Goal: Task Accomplishment & Management: Manage account settings

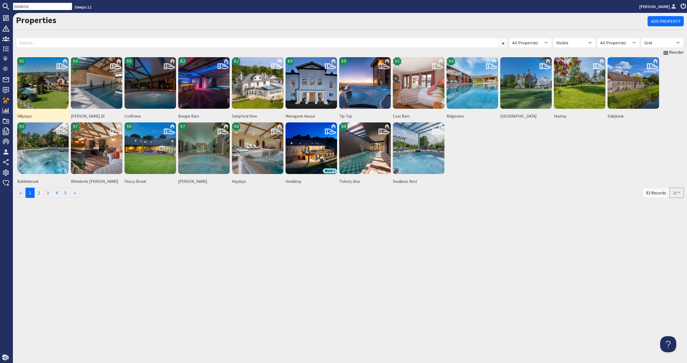
click at [50, 86] on img at bounding box center [43, 83] width 52 height 52
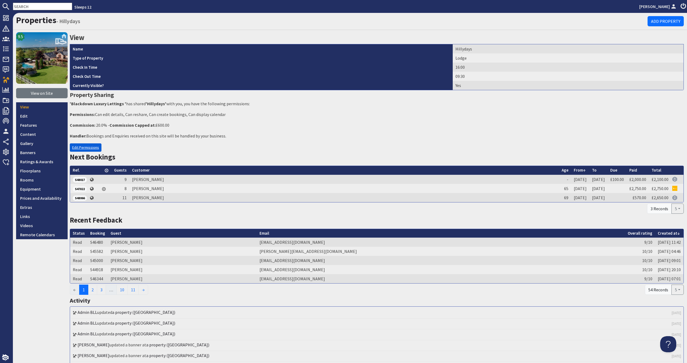
click at [73, 146] on link "Edit Permissions" at bounding box center [86, 147] width 32 height 8
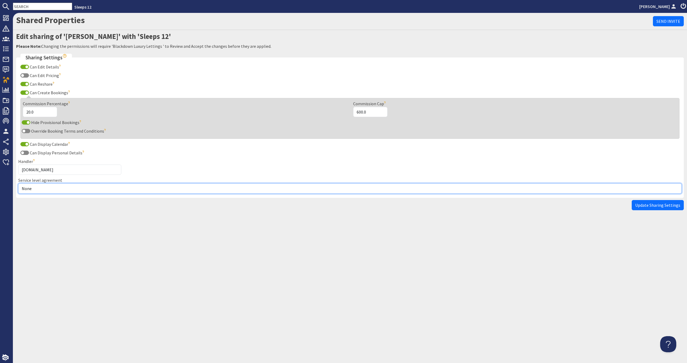
click at [65, 184] on select "None Exclusive Sole Multi Mulit +" at bounding box center [349, 188] width 663 height 10
select select "3"
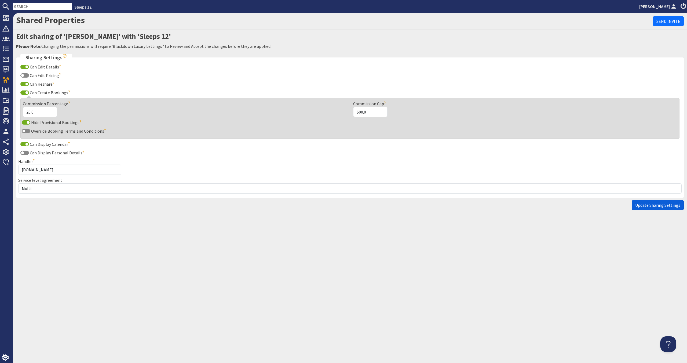
click at [673, 203] on span "Update Sharing Settings" at bounding box center [657, 204] width 45 height 5
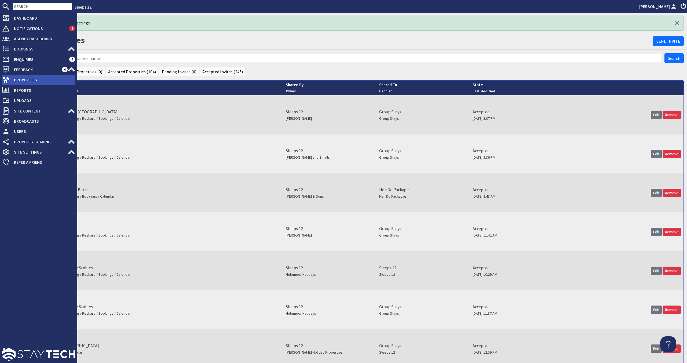
click at [49, 80] on span "Properties" at bounding box center [42, 79] width 65 height 9
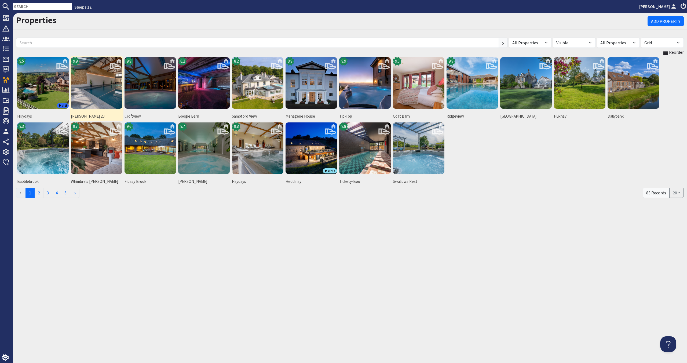
click at [105, 96] on img at bounding box center [97, 83] width 52 height 52
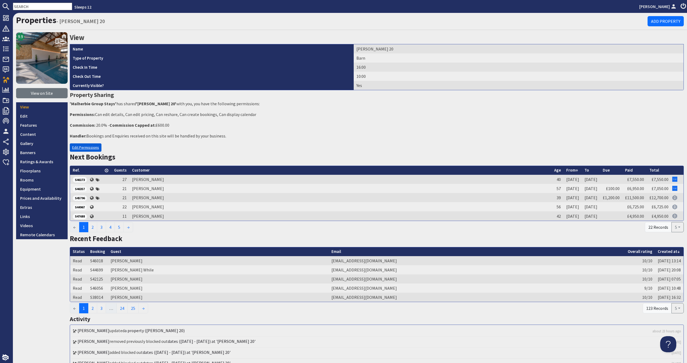
click at [79, 145] on link "Edit Permissions" at bounding box center [86, 147] width 32 height 8
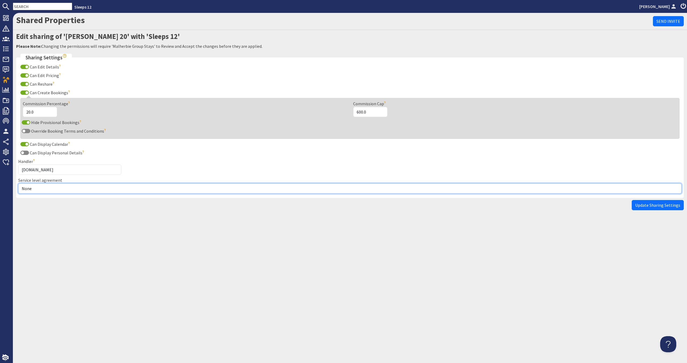
click at [61, 190] on select "None Exclusive Sole Multi Mulit +" at bounding box center [349, 188] width 663 height 10
select select "2"
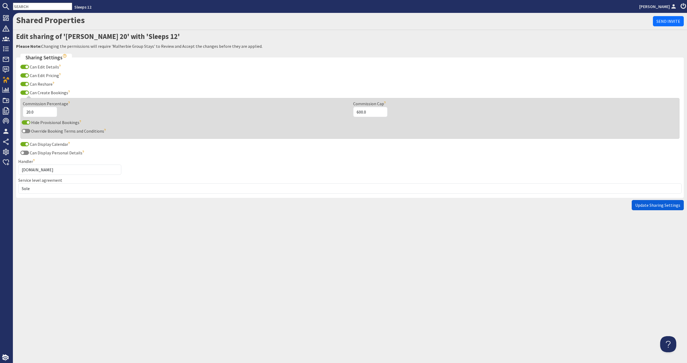
click at [646, 205] on span "Update Sharing Settings" at bounding box center [657, 204] width 45 height 5
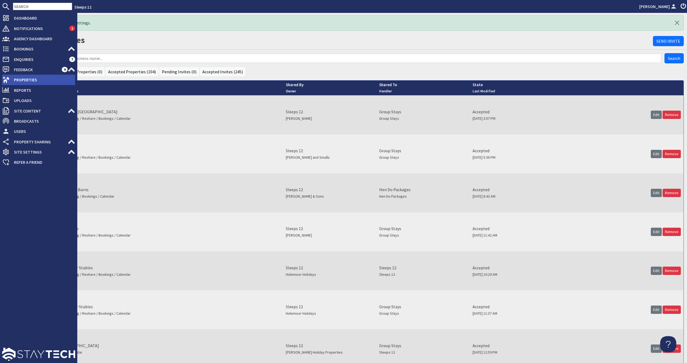
click at [9, 79] on use at bounding box center [6, 80] width 7 height 6
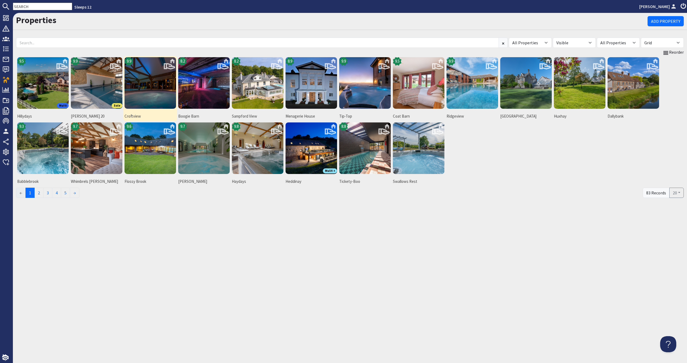
click at [156, 101] on img at bounding box center [150, 83] width 52 height 52
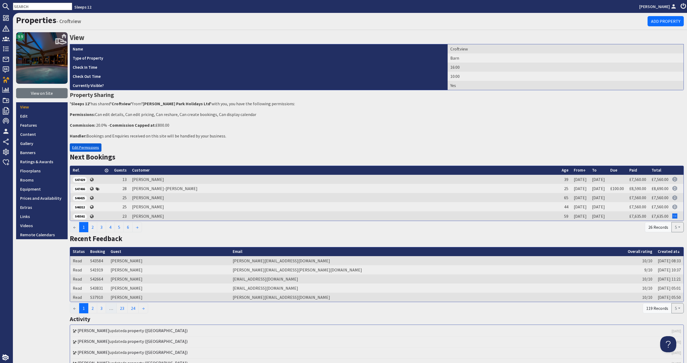
click at [87, 149] on link "Edit Permissions" at bounding box center [86, 147] width 32 height 8
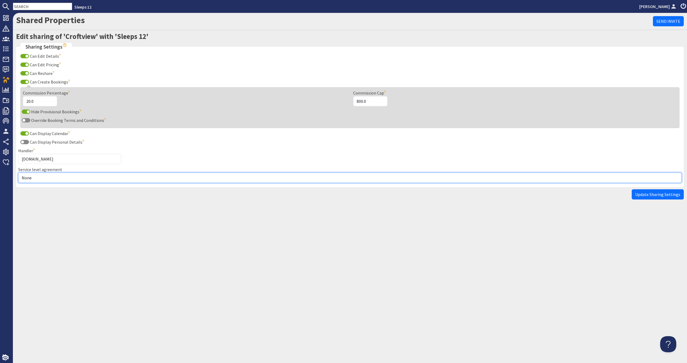
click at [65, 178] on select "None Exclusive Sole Multi Mulit +" at bounding box center [349, 177] width 663 height 10
select select "2"
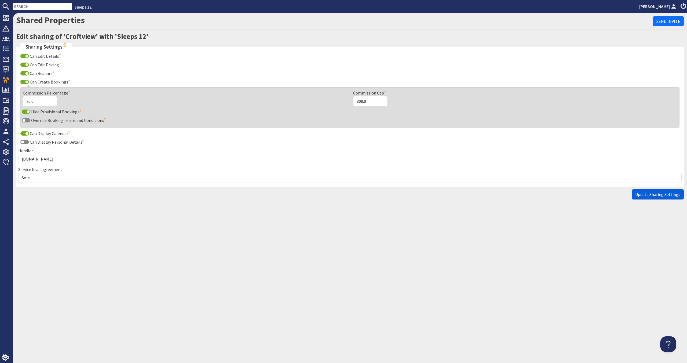
click at [665, 192] on span "Update Sharing Settings" at bounding box center [657, 194] width 45 height 5
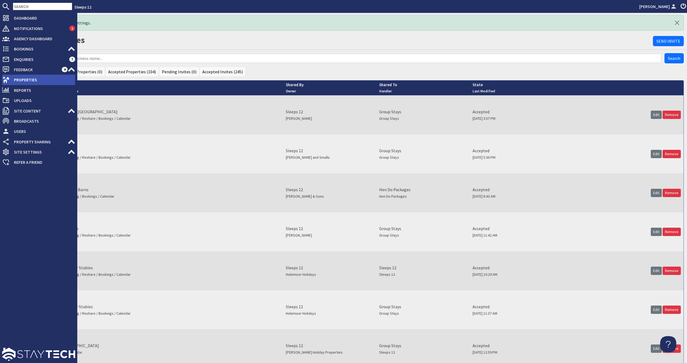
click at [6, 80] on use at bounding box center [6, 80] width 7 height 6
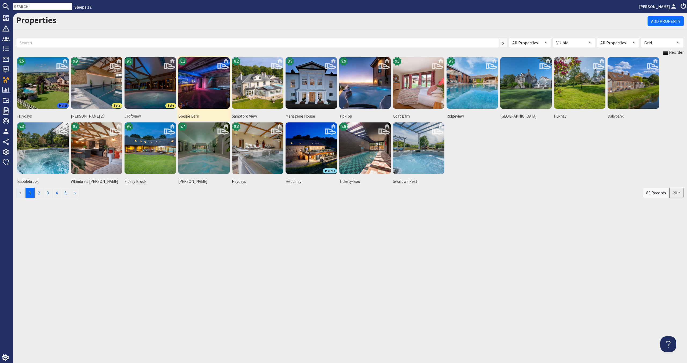
click at [189, 90] on img at bounding box center [204, 83] width 52 height 52
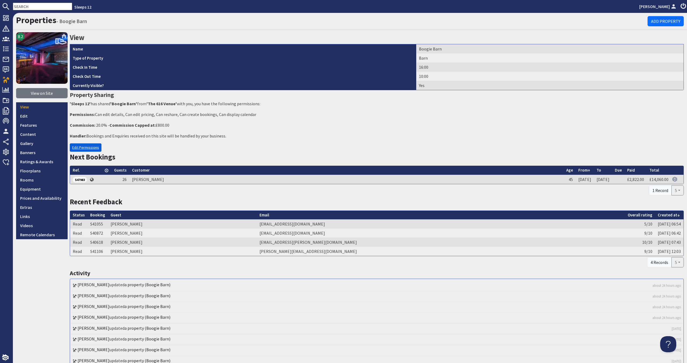
click at [79, 145] on link "Edit Permissions" at bounding box center [86, 147] width 32 height 8
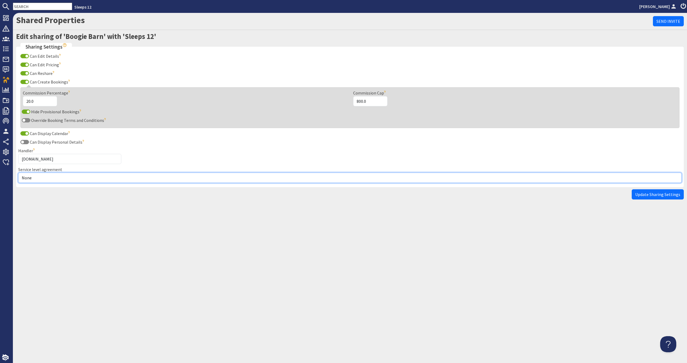
click at [83, 181] on select "None Exclusive Sole Multi Mulit +" at bounding box center [349, 177] width 663 height 10
select select "3"
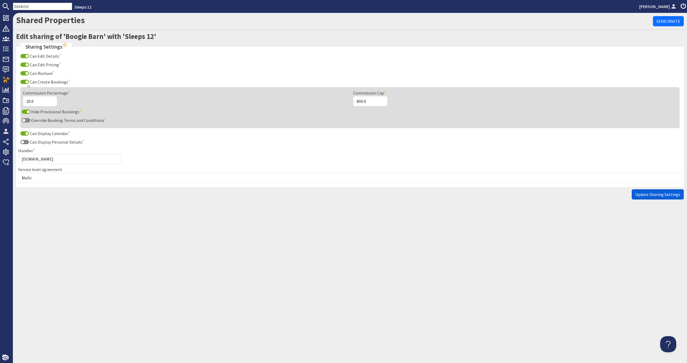
click at [655, 196] on span "Update Sharing Settings" at bounding box center [657, 194] width 45 height 5
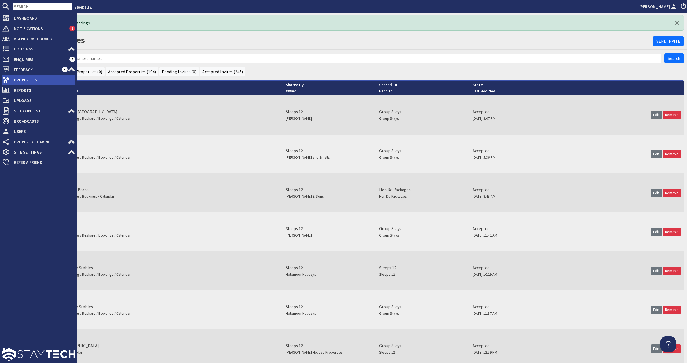
click at [30, 81] on span "Properties" at bounding box center [42, 79] width 65 height 9
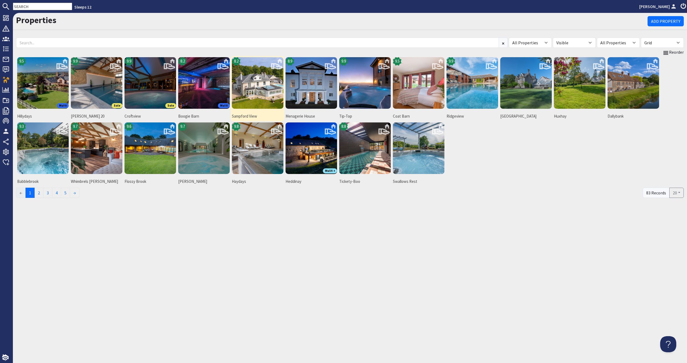
click at [255, 91] on img at bounding box center [258, 83] width 52 height 52
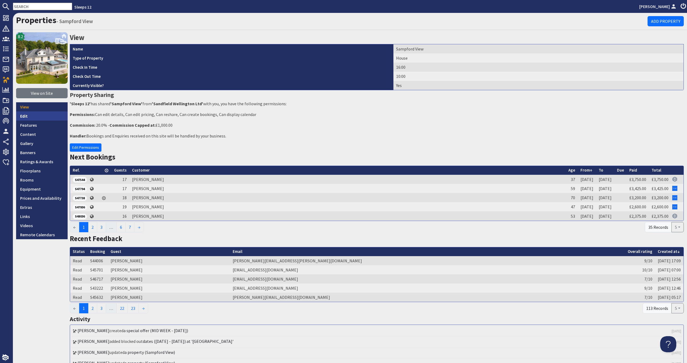
click at [29, 119] on link "Edit" at bounding box center [42, 115] width 52 height 9
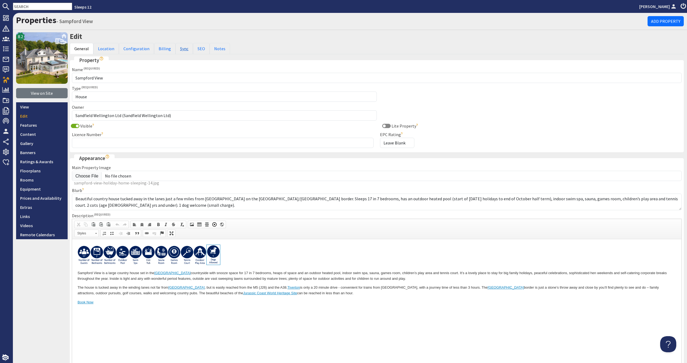
click at [183, 49] on link "Sync" at bounding box center [183, 48] width 17 height 11
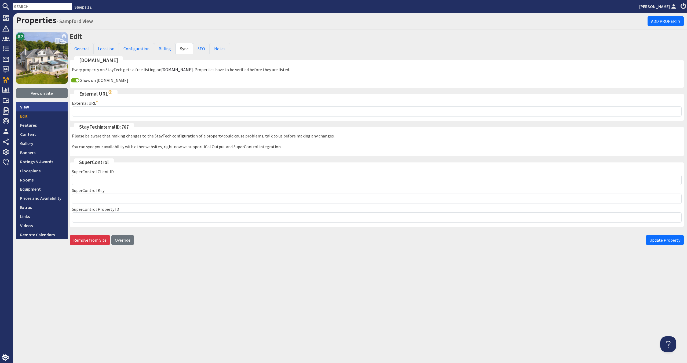
click at [50, 106] on link "View" at bounding box center [42, 106] width 52 height 9
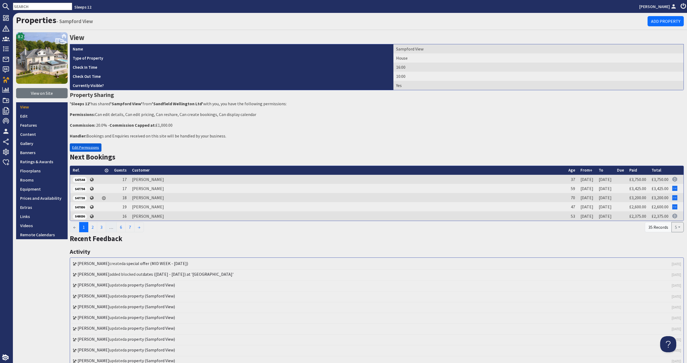
click at [92, 148] on link "Edit Permissions" at bounding box center [86, 147] width 32 height 8
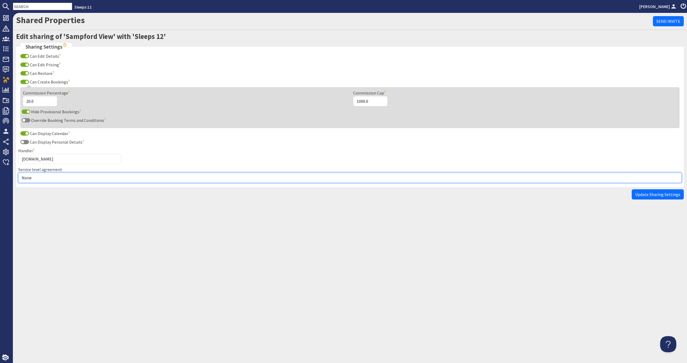
click at [79, 180] on select "None Exclusive Sole Multi Mulit +" at bounding box center [349, 177] width 663 height 10
select select "1"
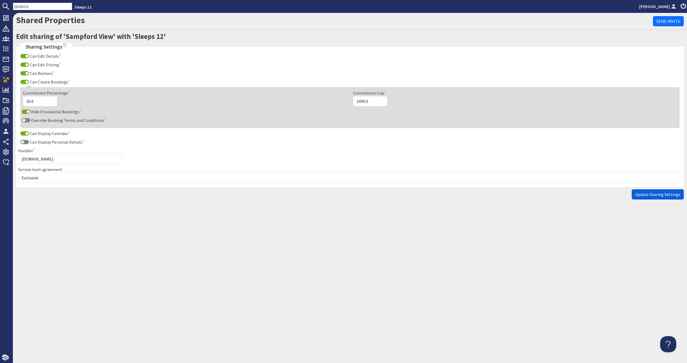
click at [649, 194] on span "Update Sharing Settings" at bounding box center [657, 194] width 45 height 5
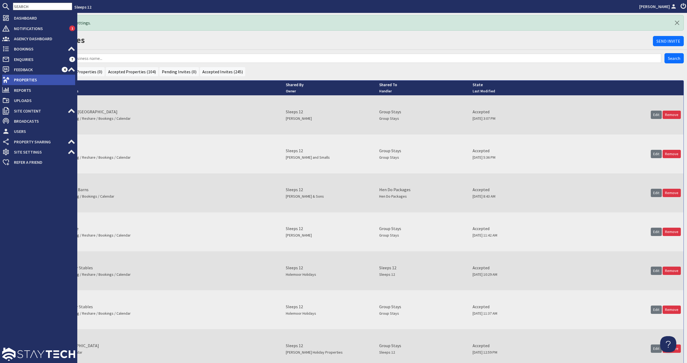
click at [14, 78] on span "Properties" at bounding box center [42, 79] width 65 height 9
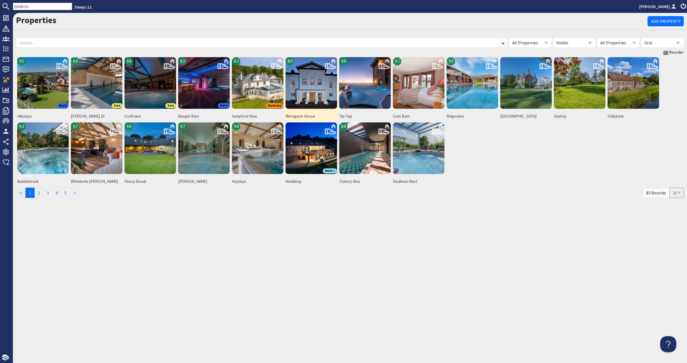
click at [311, 89] on img at bounding box center [311, 83] width 52 height 52
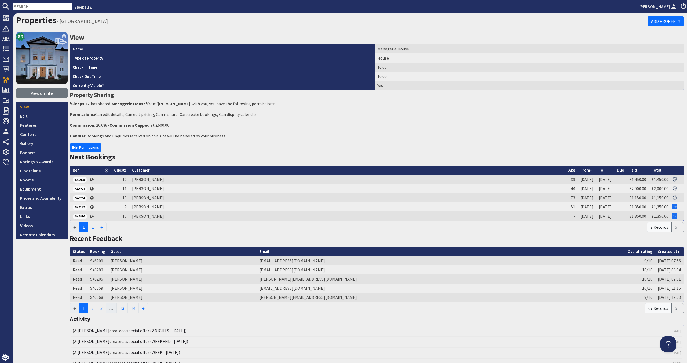
click at [91, 143] on div "View Name Menagerie House Type of Property House Check In Time 16:00 Check Out …" at bounding box center [377, 289] width 614 height 515
click at [91, 146] on link "Edit Permissions" at bounding box center [86, 147] width 32 height 8
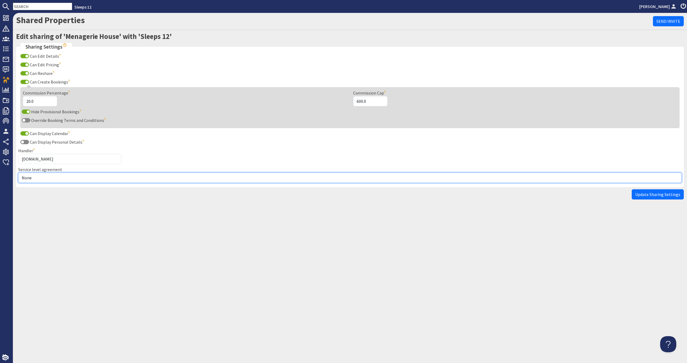
click at [95, 175] on select "None Exclusive Sole Multi Mulit +" at bounding box center [349, 177] width 663 height 10
select select "3"
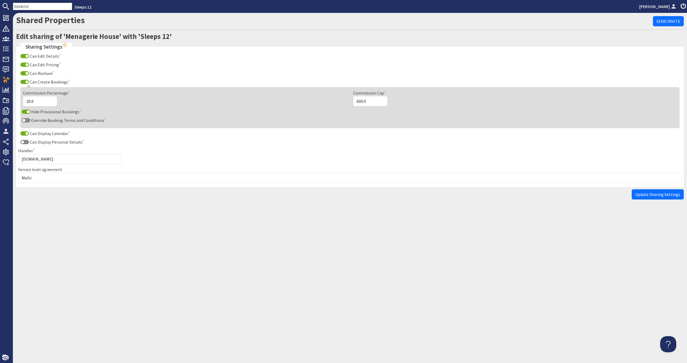
click at [639, 191] on button "Update Sharing Settings" at bounding box center [657, 194] width 52 height 10
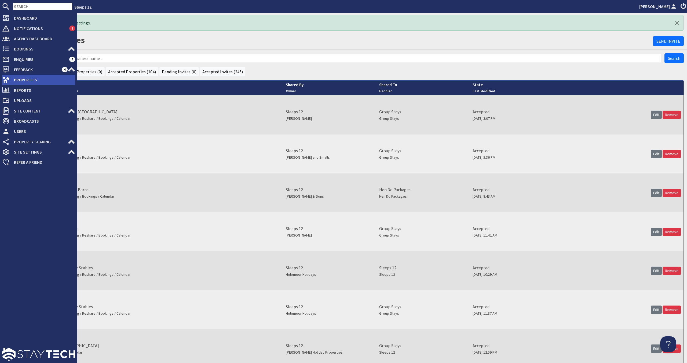
click at [11, 76] on span "Properties" at bounding box center [42, 79] width 65 height 9
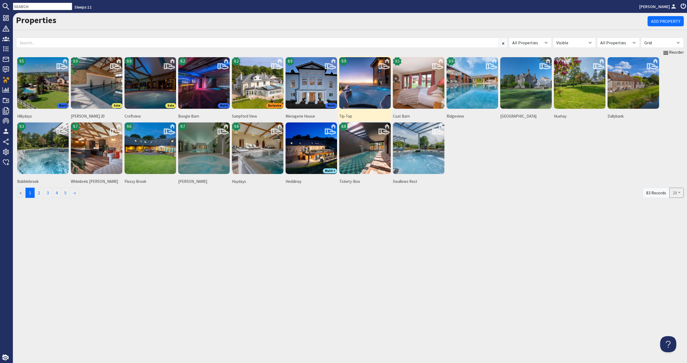
click at [358, 80] on img at bounding box center [365, 83] width 52 height 52
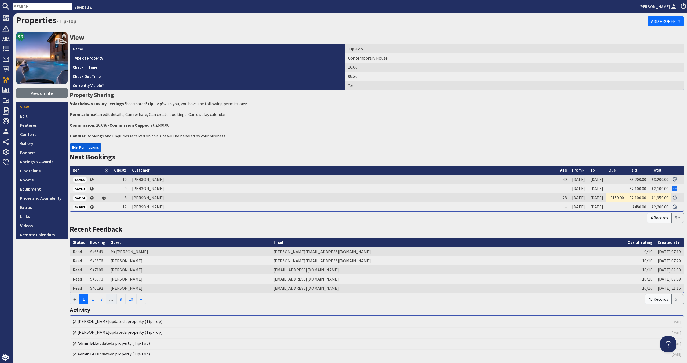
click at [86, 144] on link "Edit Permissions" at bounding box center [86, 147] width 32 height 8
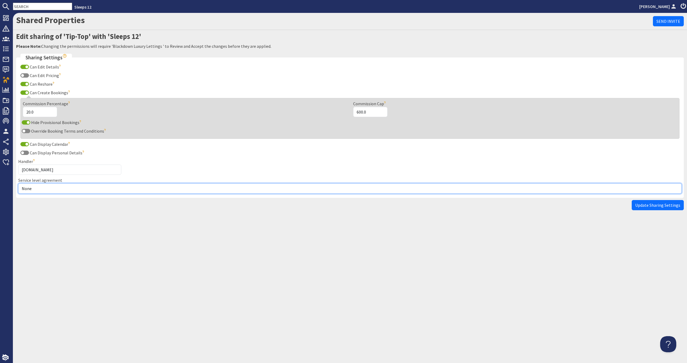
click at [71, 185] on select "None Exclusive Sole Multi Mulit +" at bounding box center [349, 188] width 663 height 10
select select "3"
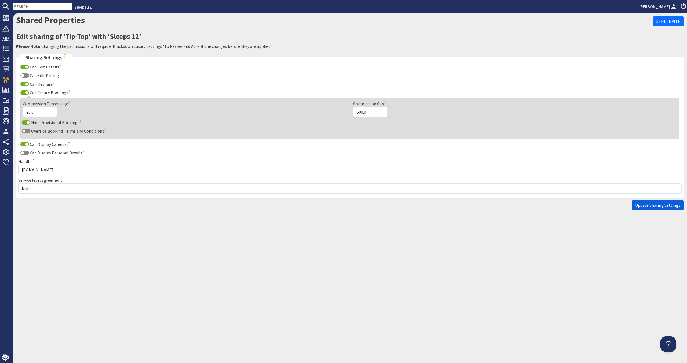
click at [640, 207] on span "Update Sharing Settings" at bounding box center [657, 204] width 45 height 5
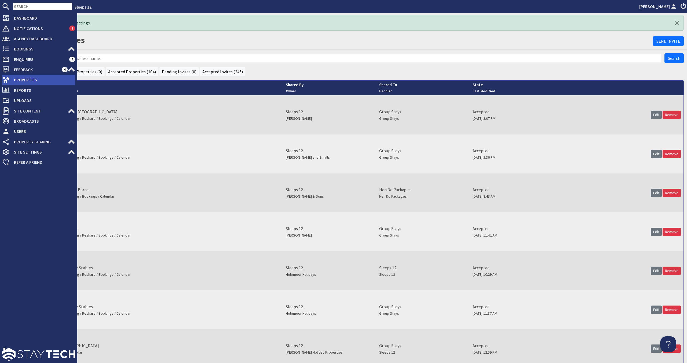
click at [31, 81] on span "Properties" at bounding box center [42, 79] width 65 height 9
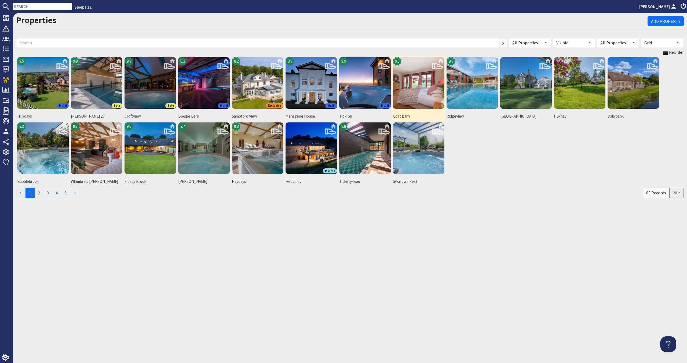
click at [416, 90] on img at bounding box center [419, 83] width 52 height 52
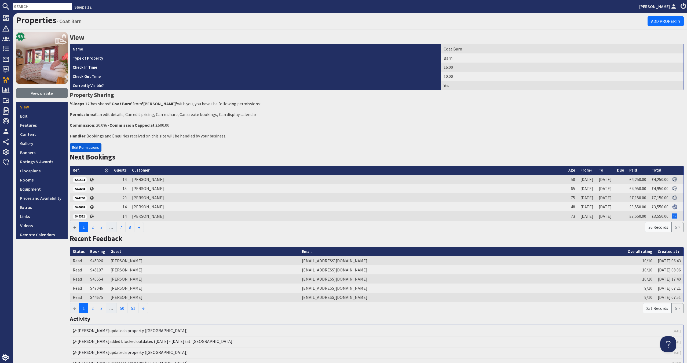
click at [86, 149] on link "Edit Permissions" at bounding box center [86, 147] width 32 height 8
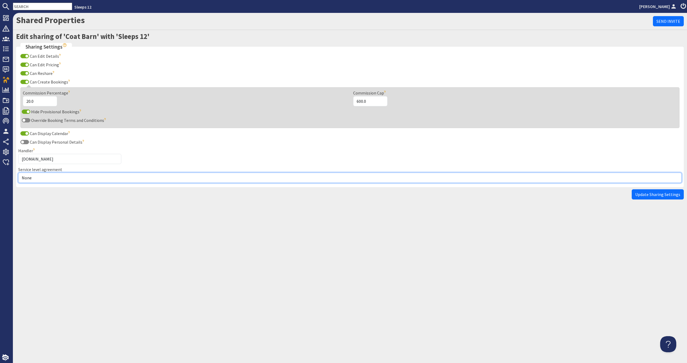
click at [74, 174] on select "None Exclusive Sole Multi Mulit +" at bounding box center [349, 177] width 663 height 10
select select "1"
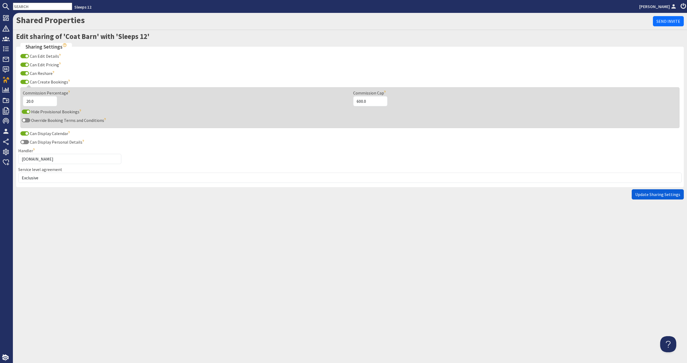
click at [673, 193] on span "Update Sharing Settings" at bounding box center [657, 194] width 45 height 5
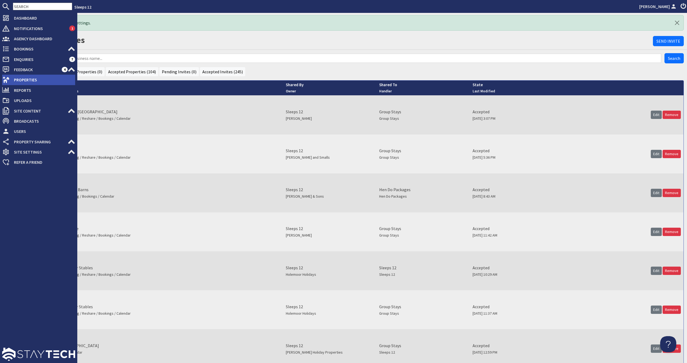
click at [49, 81] on span "Properties" at bounding box center [42, 79] width 65 height 9
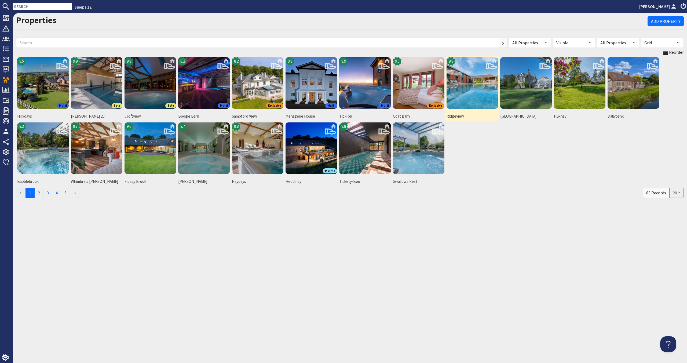
click at [476, 90] on img at bounding box center [472, 83] width 52 height 52
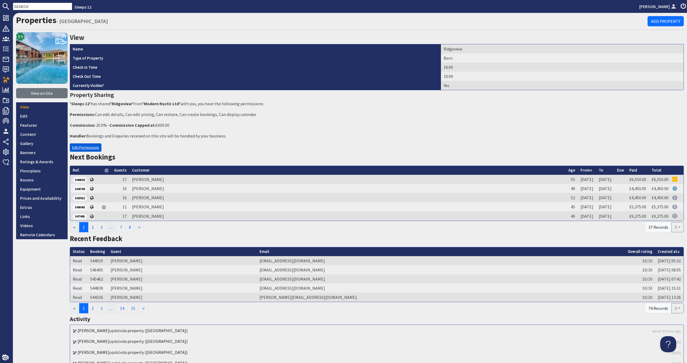
click at [97, 145] on link "Edit Permissions" at bounding box center [86, 147] width 32 height 8
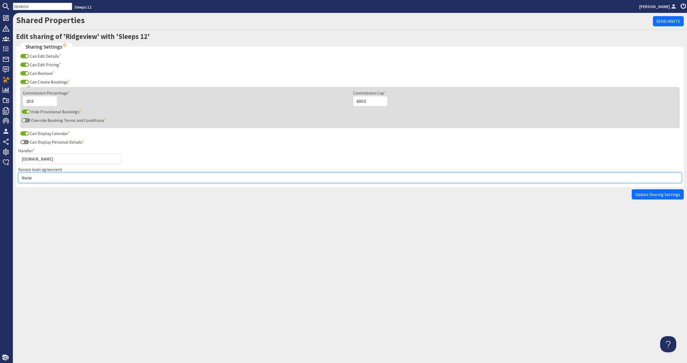
click at [79, 174] on select "None Exclusive Sole Multi Mulit +" at bounding box center [349, 177] width 663 height 10
select select "2"
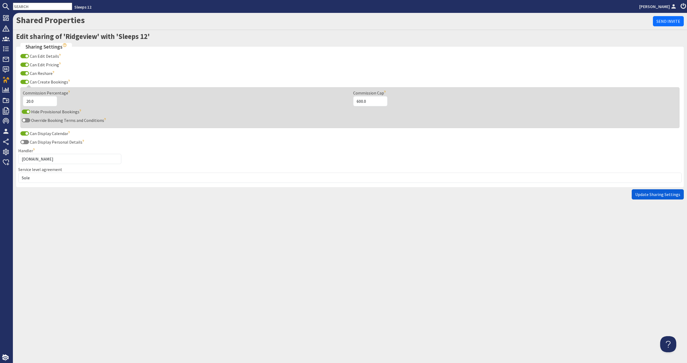
click at [649, 193] on span "Update Sharing Settings" at bounding box center [657, 194] width 45 height 5
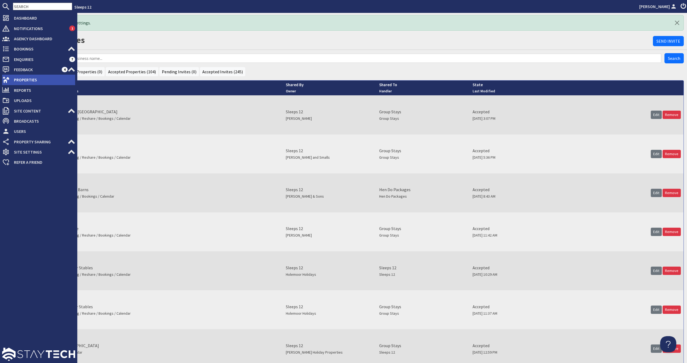
click at [27, 79] on span "Properties" at bounding box center [42, 79] width 65 height 9
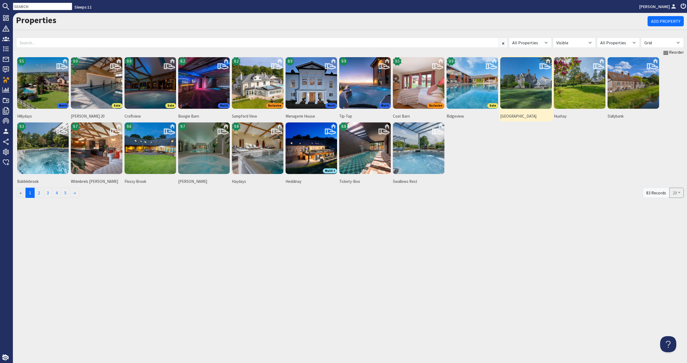
click at [528, 88] on img at bounding box center [526, 83] width 52 height 52
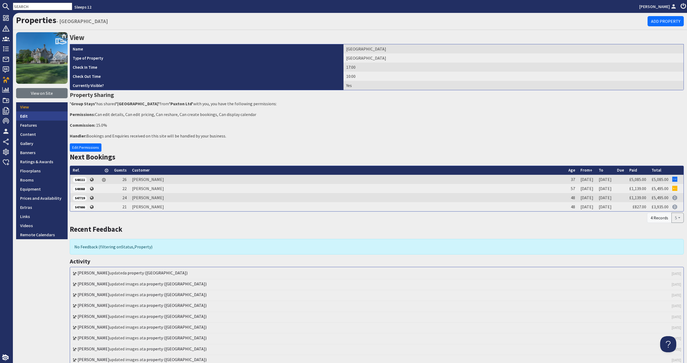
click at [41, 120] on link "Edit" at bounding box center [42, 115] width 52 height 9
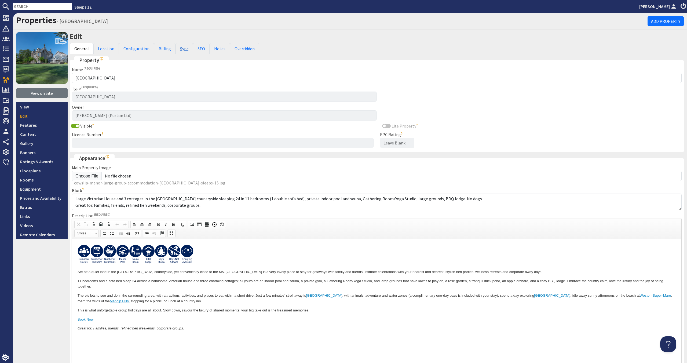
click at [179, 47] on link "Sync" at bounding box center [183, 48] width 17 height 11
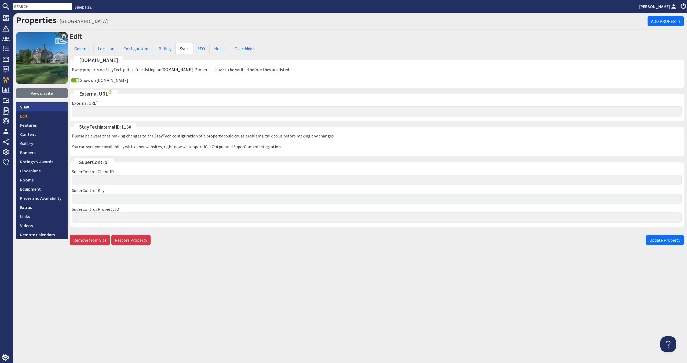
click at [30, 109] on link "View" at bounding box center [42, 106] width 52 height 9
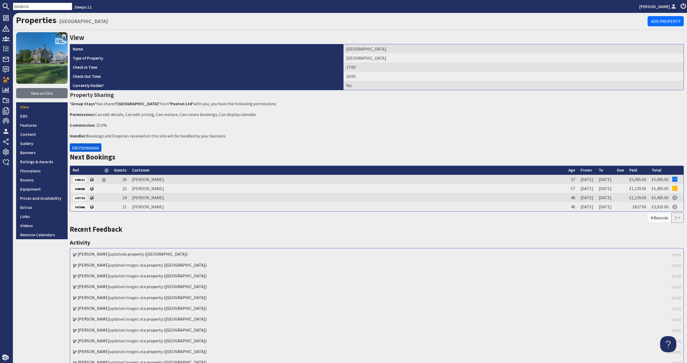
click at [89, 150] on link "Edit Permissions" at bounding box center [86, 147] width 32 height 8
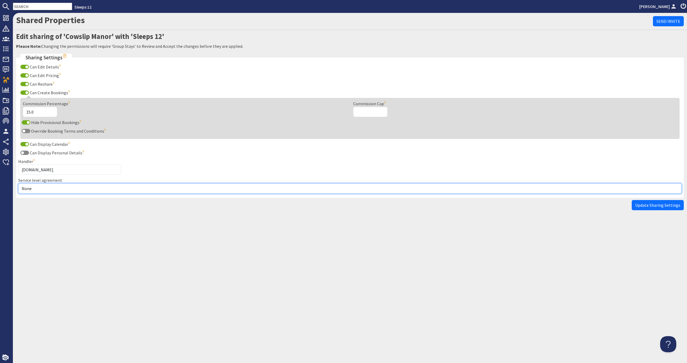
click at [63, 190] on select "None Exclusive Sole Multi Mulit +" at bounding box center [349, 188] width 663 height 10
select select "3"
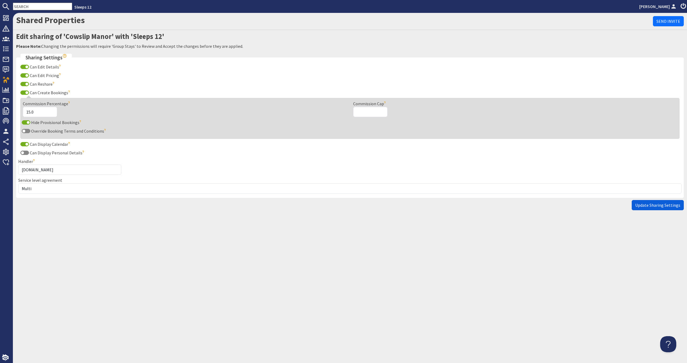
click at [656, 205] on span "Update Sharing Settings" at bounding box center [657, 204] width 45 height 5
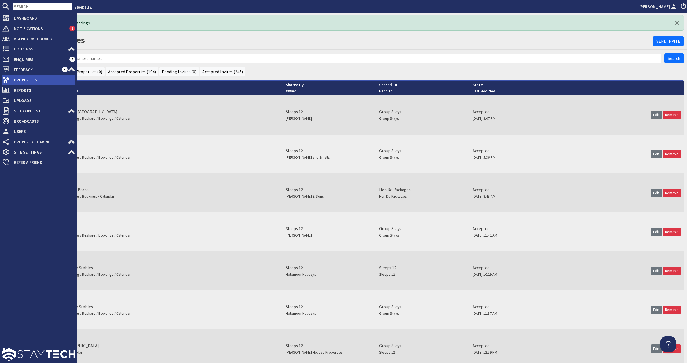
click at [30, 82] on span "Properties" at bounding box center [42, 79] width 65 height 9
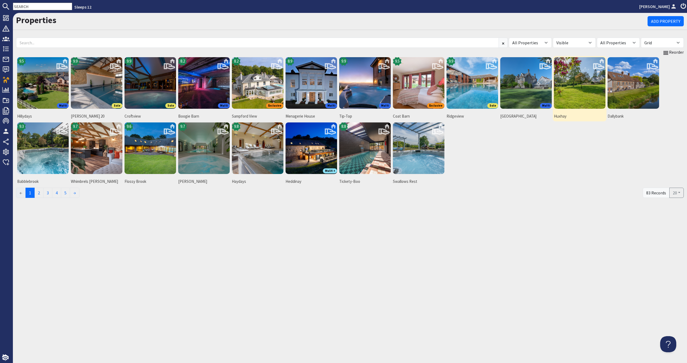
click at [588, 94] on img at bounding box center [580, 83] width 52 height 52
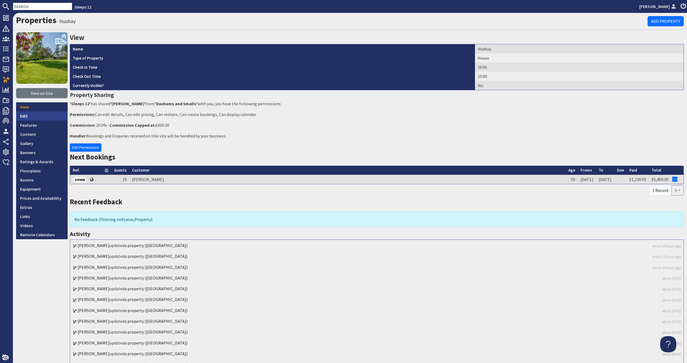
click at [35, 119] on link "Edit" at bounding box center [42, 115] width 52 height 9
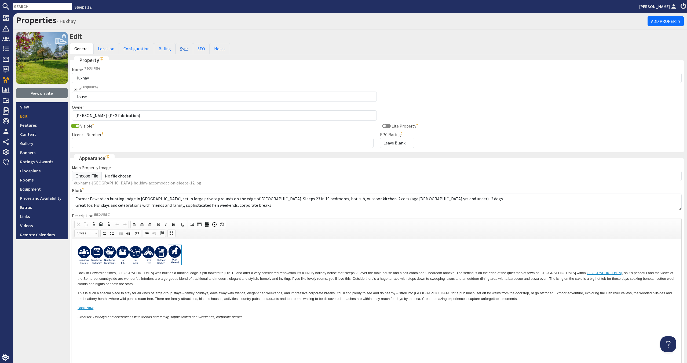
click at [177, 50] on link "Sync" at bounding box center [183, 48] width 17 height 11
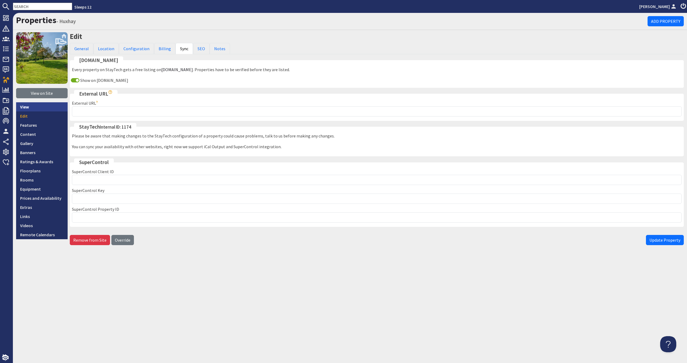
click at [54, 104] on link "View" at bounding box center [42, 106] width 52 height 9
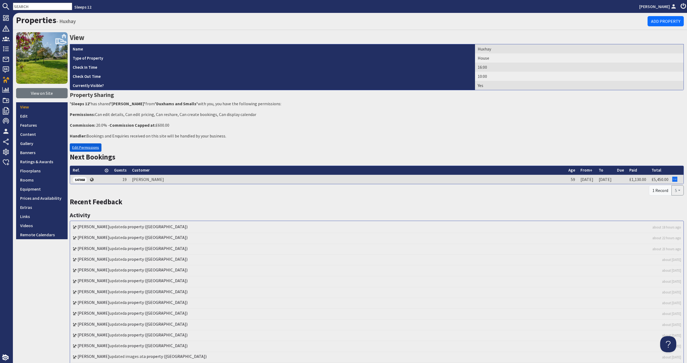
click at [96, 146] on link "Edit Permissions" at bounding box center [86, 147] width 32 height 8
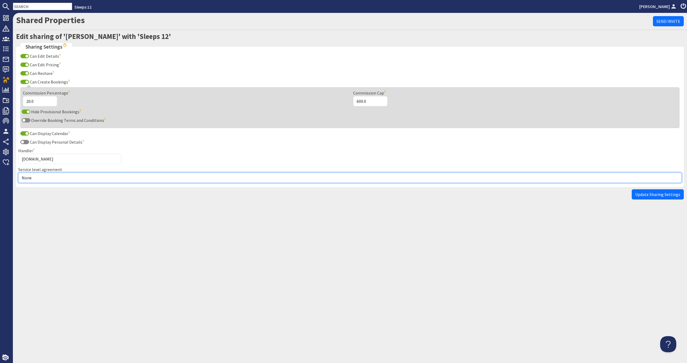
click at [85, 182] on select "None Exclusive Sole Multi Mulit +" at bounding box center [349, 177] width 663 height 10
select select "3"
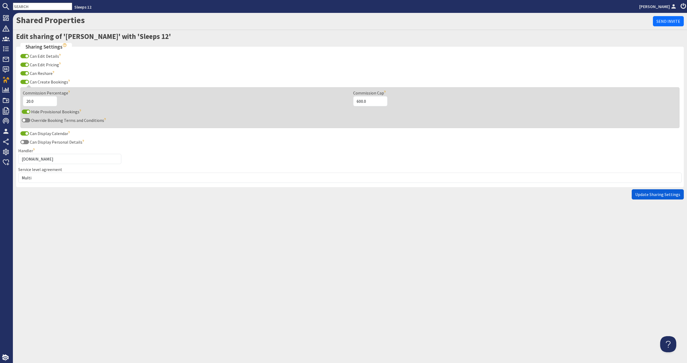
click at [669, 195] on span "Update Sharing Settings" at bounding box center [657, 194] width 45 height 5
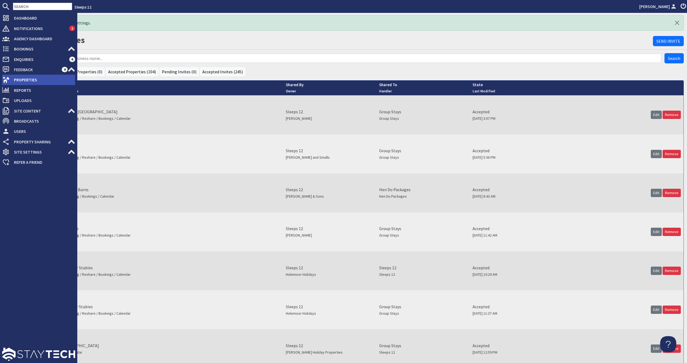
click at [11, 80] on span "Properties" at bounding box center [42, 79] width 65 height 9
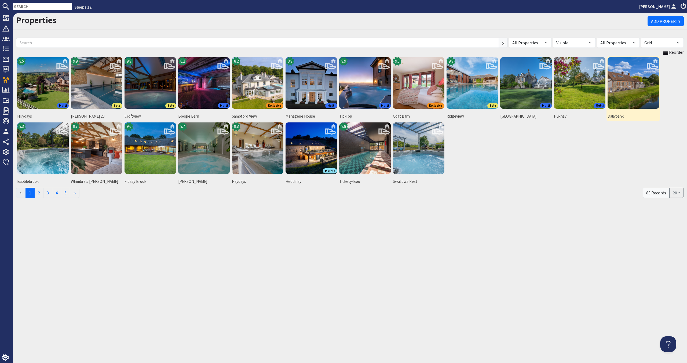
click at [637, 90] on img at bounding box center [633, 83] width 52 height 52
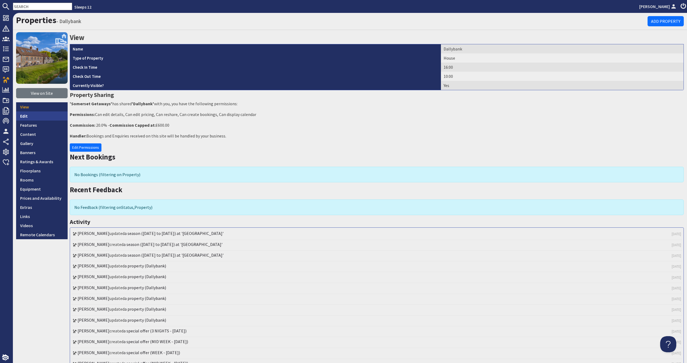
click at [38, 115] on link "Edit" at bounding box center [42, 115] width 52 height 9
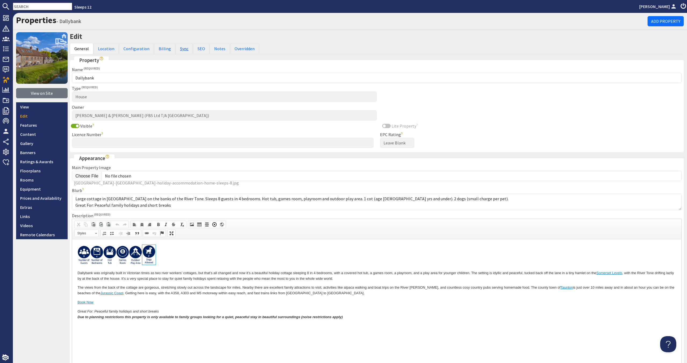
click at [177, 52] on link "Sync" at bounding box center [183, 48] width 17 height 11
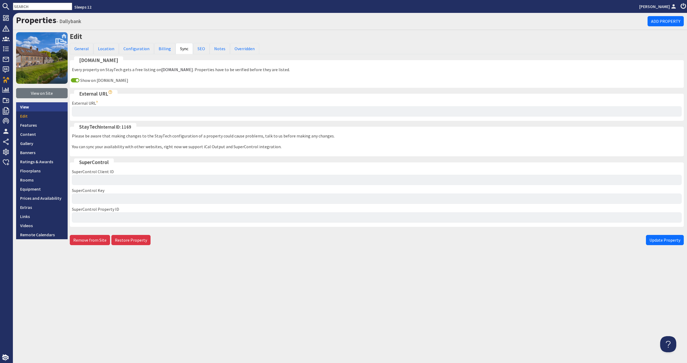
click at [35, 105] on link "View" at bounding box center [42, 106] width 52 height 9
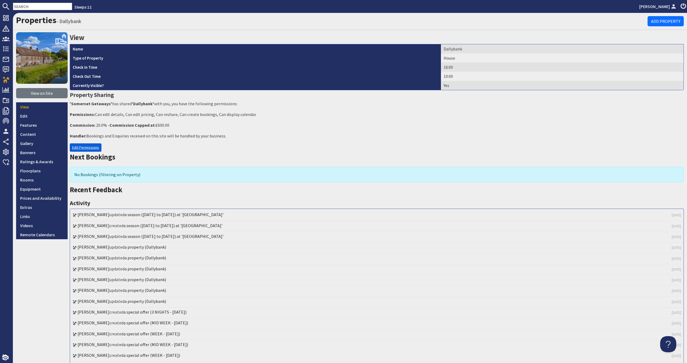
click at [73, 146] on link "Edit Permissions" at bounding box center [86, 147] width 32 height 8
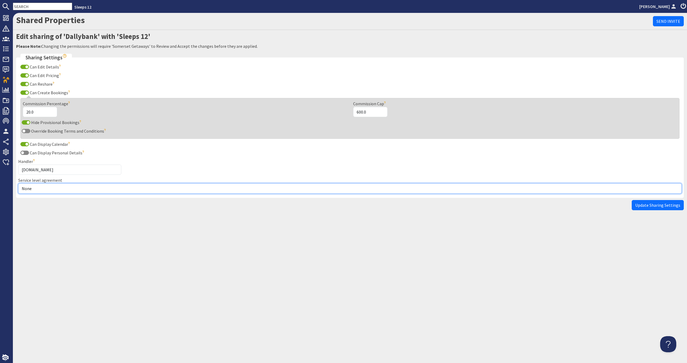
click at [72, 191] on select "None Exclusive Sole Multi Mulit +" at bounding box center [349, 188] width 663 height 10
select select "2"
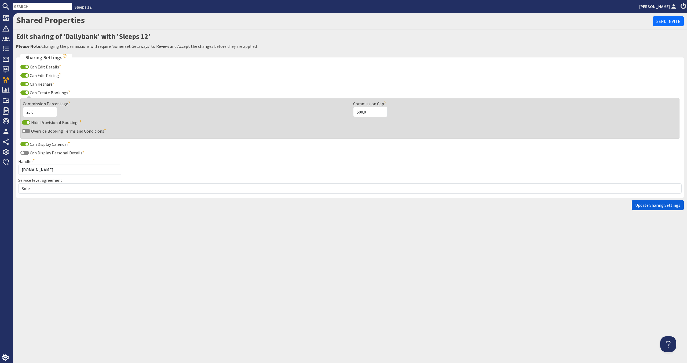
click at [669, 207] on span "Update Sharing Settings" at bounding box center [657, 204] width 45 height 5
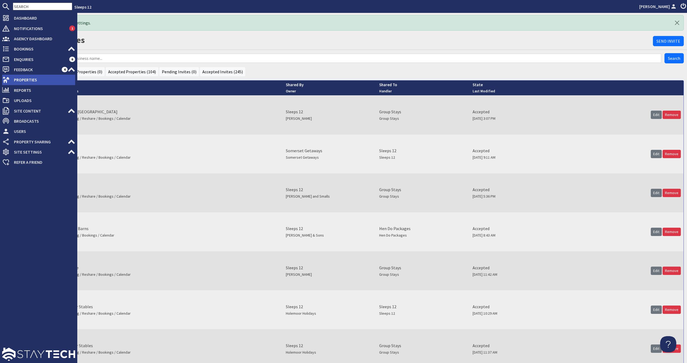
click at [24, 82] on span "Properties" at bounding box center [42, 79] width 65 height 9
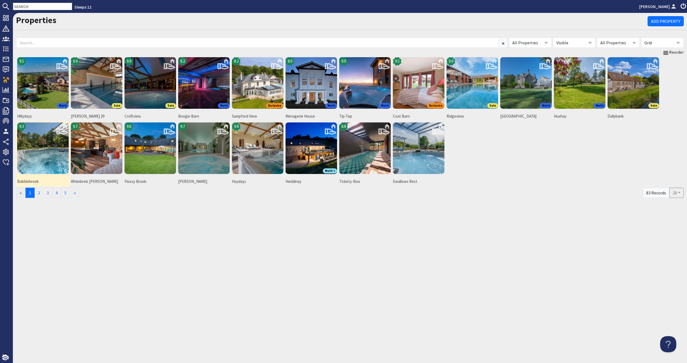
click at [33, 151] on img at bounding box center [43, 148] width 52 height 52
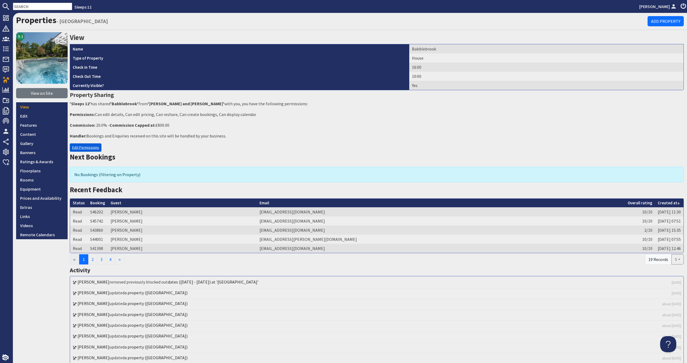
click at [96, 146] on link "Edit Permissions" at bounding box center [86, 147] width 32 height 8
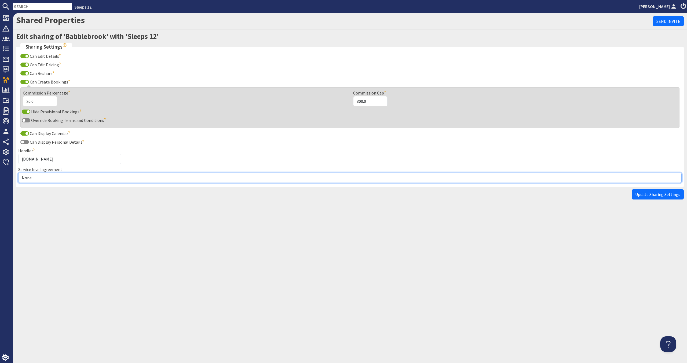
click at [61, 175] on select "None Exclusive Sole Multi Mulit +" at bounding box center [349, 177] width 663 height 10
select select "3"
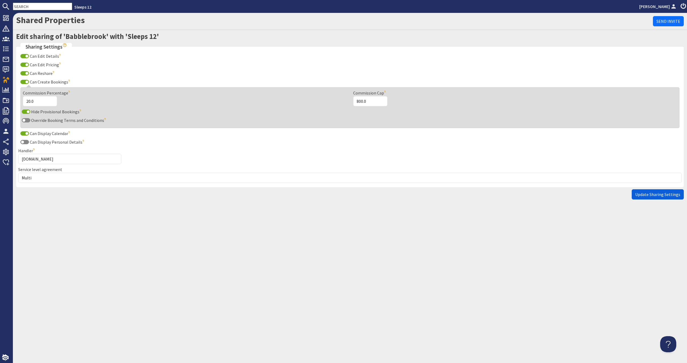
click at [655, 192] on span "Update Sharing Settings" at bounding box center [657, 194] width 45 height 5
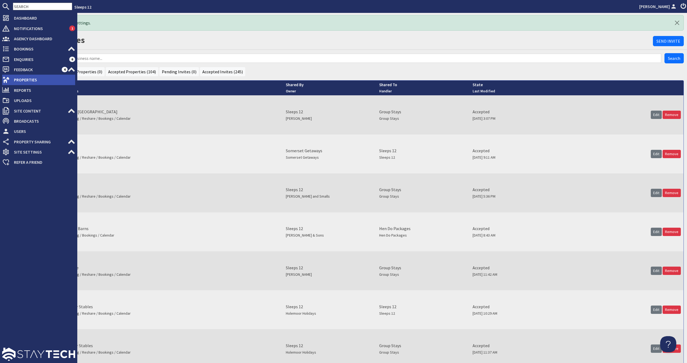
click at [22, 82] on span "Properties" at bounding box center [42, 79] width 65 height 9
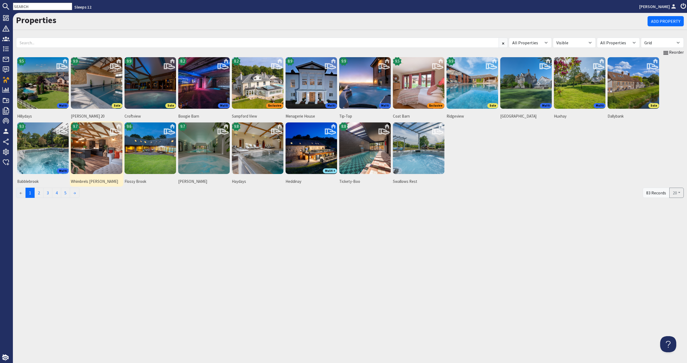
click at [114, 153] on img at bounding box center [97, 148] width 52 height 52
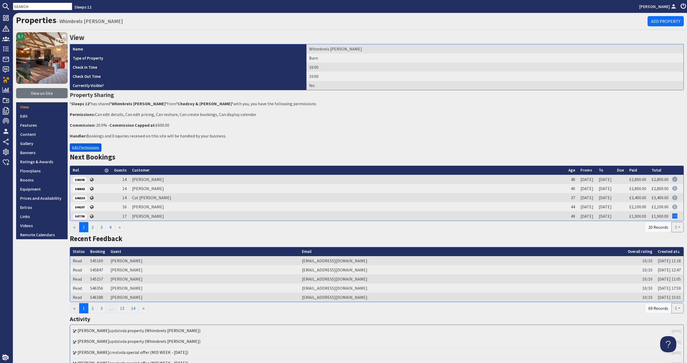
click at [88, 145] on link "Edit Permissions" at bounding box center [86, 147] width 32 height 8
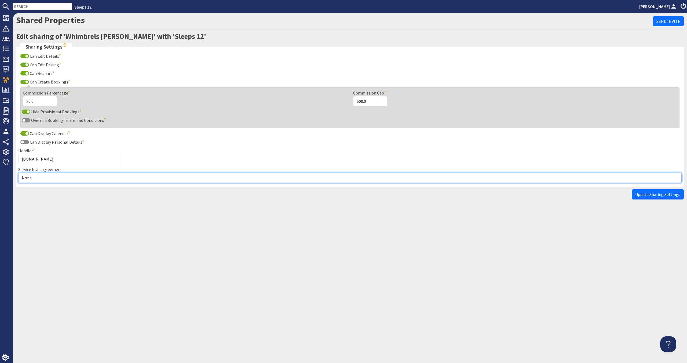
click at [37, 180] on select "None Exclusive Sole Multi Mulit +" at bounding box center [349, 177] width 663 height 10
select select "1"
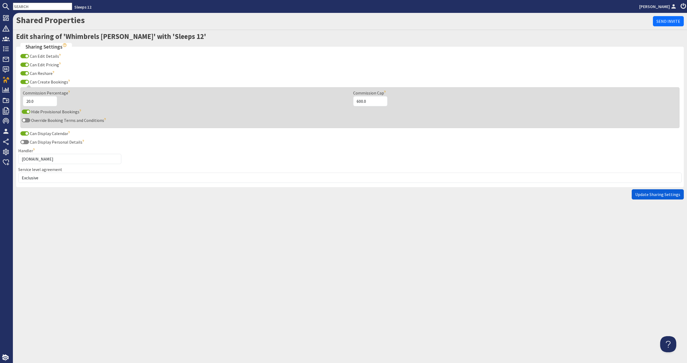
click at [669, 197] on button "Update Sharing Settings" at bounding box center [657, 194] width 52 height 10
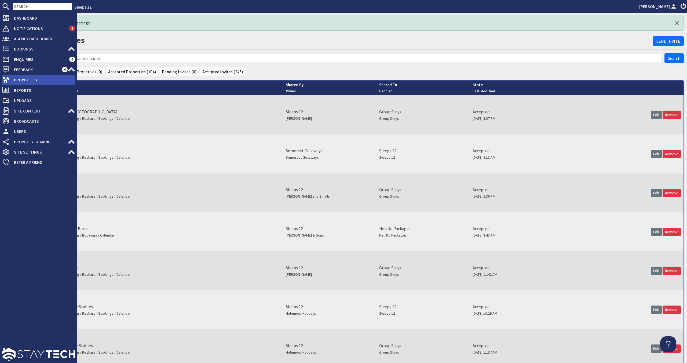
click at [19, 78] on span "Properties" at bounding box center [42, 79] width 65 height 9
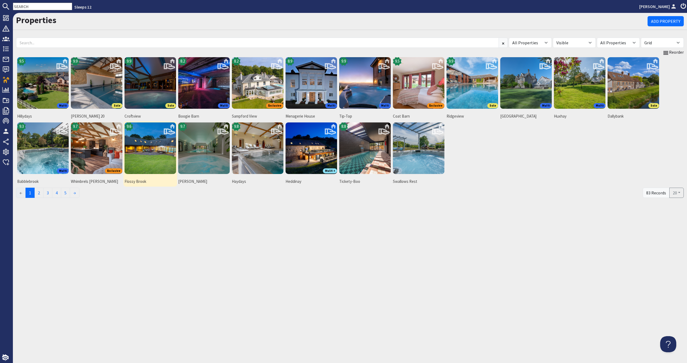
click at [146, 148] on img at bounding box center [150, 148] width 52 height 52
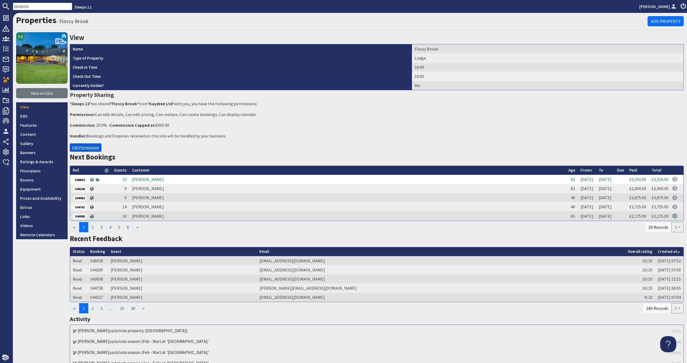
click at [92, 149] on link "Edit Permissions" at bounding box center [86, 147] width 32 height 8
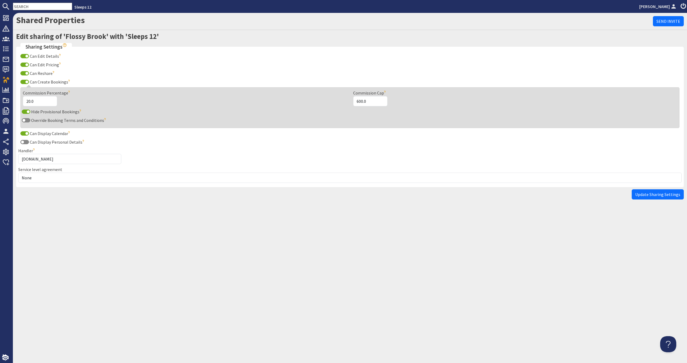
click at [71, 183] on fieldset "Sharing Settings Can Edit Details The site will be able to edit the details of …" at bounding box center [349, 115] width 667 height 144
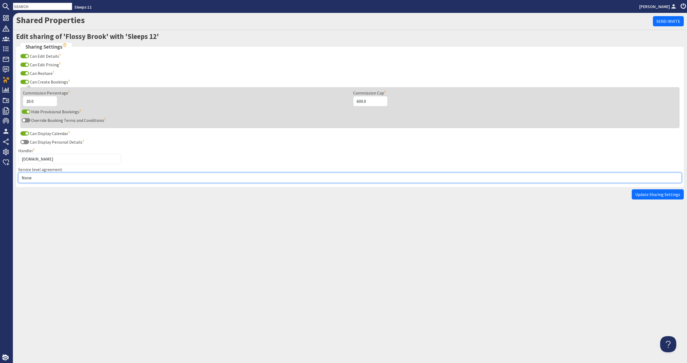
click at [75, 178] on select "None Exclusive Sole Multi Mulit +" at bounding box center [349, 177] width 663 height 10
select select "1"
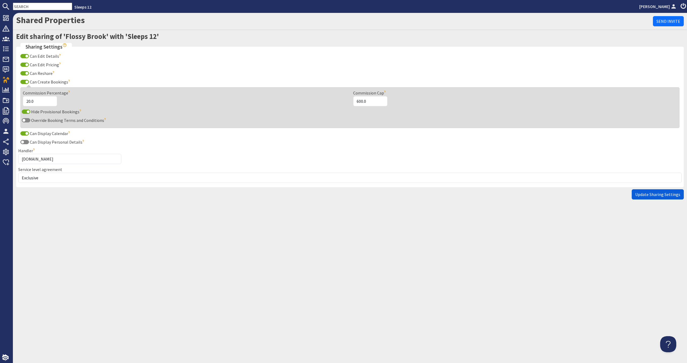
click at [673, 192] on span "Update Sharing Settings" at bounding box center [657, 194] width 45 height 5
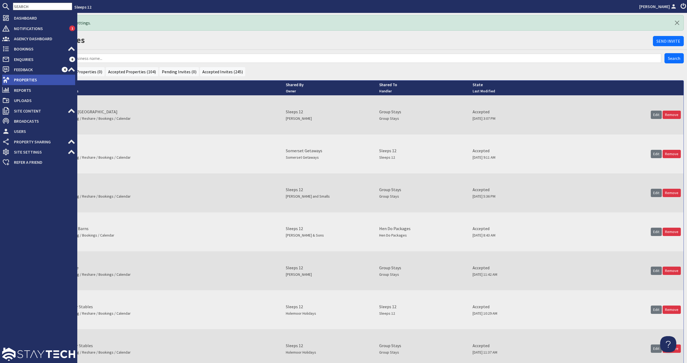
click at [31, 82] on span "Properties" at bounding box center [42, 79] width 65 height 9
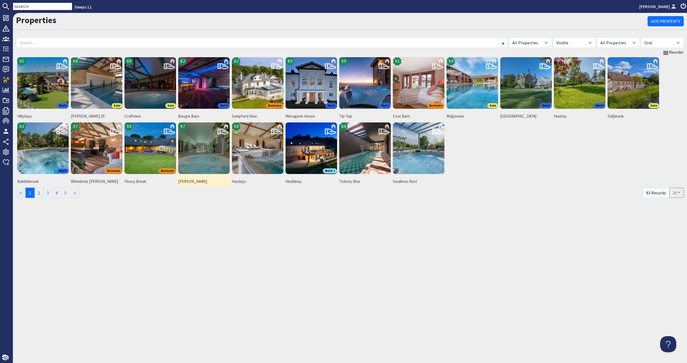
click at [217, 161] on img at bounding box center [204, 148] width 52 height 52
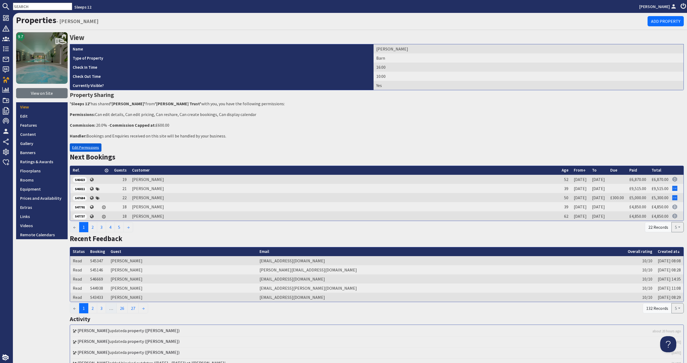
click at [96, 147] on link "Edit Permissions" at bounding box center [86, 147] width 32 height 8
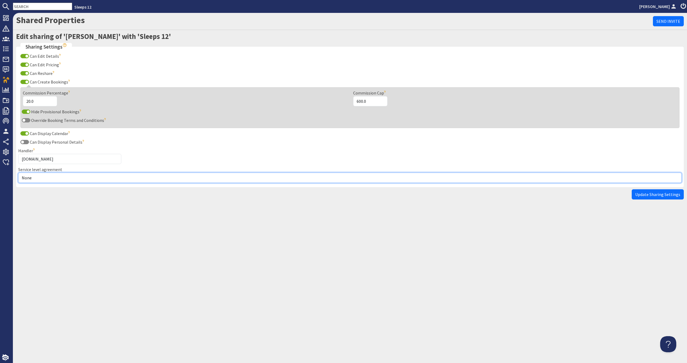
click at [94, 174] on select "None Exclusive Sole Multi Mulit +" at bounding box center [349, 177] width 663 height 10
select select "1"
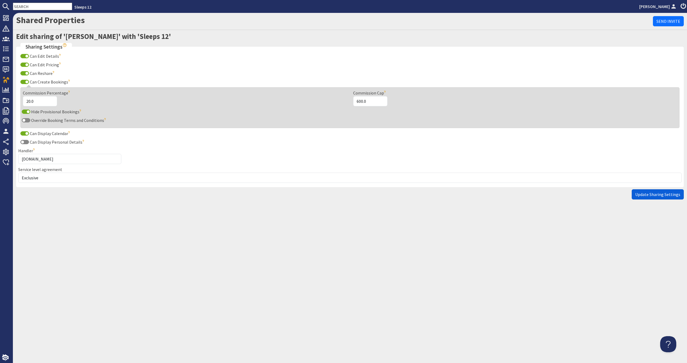
click at [641, 195] on span "Update Sharing Settings" at bounding box center [657, 194] width 45 height 5
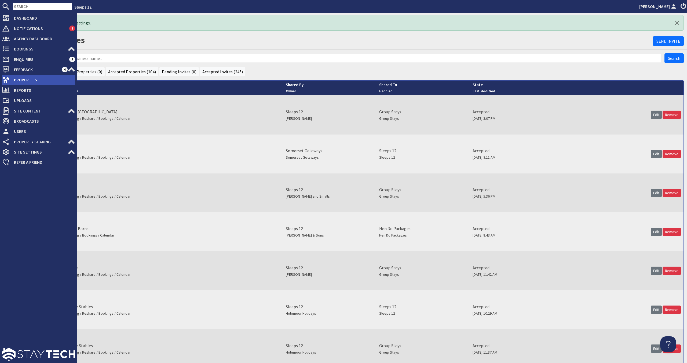
click at [34, 82] on span "Properties" at bounding box center [42, 79] width 65 height 9
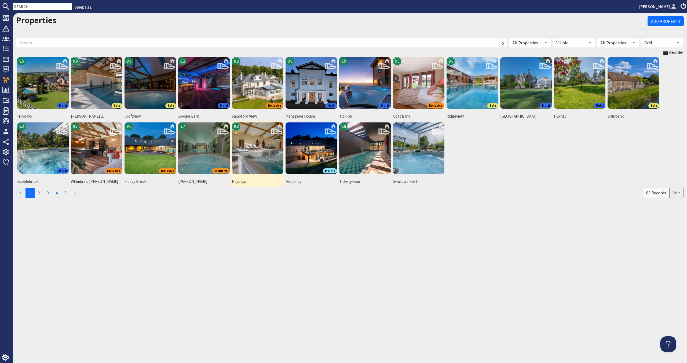
click at [272, 160] on img at bounding box center [258, 148] width 52 height 52
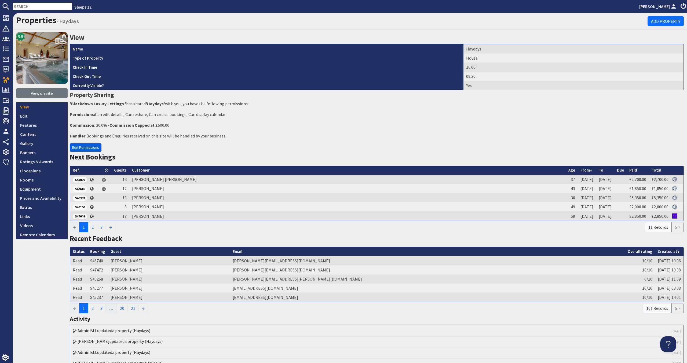
click at [80, 148] on link "Edit Permissions" at bounding box center [86, 147] width 32 height 8
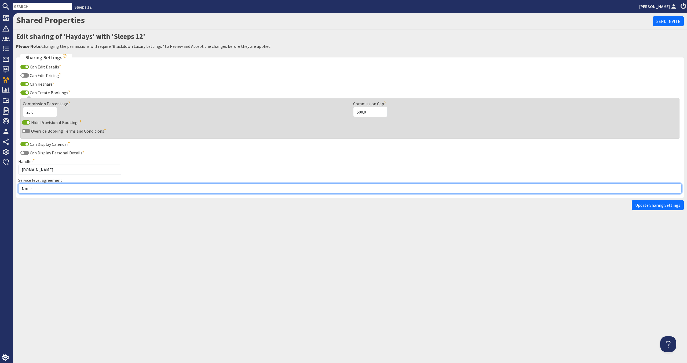
click at [72, 186] on select "None Exclusive Sole Multi Mulit +" at bounding box center [349, 188] width 663 height 10
select select "3"
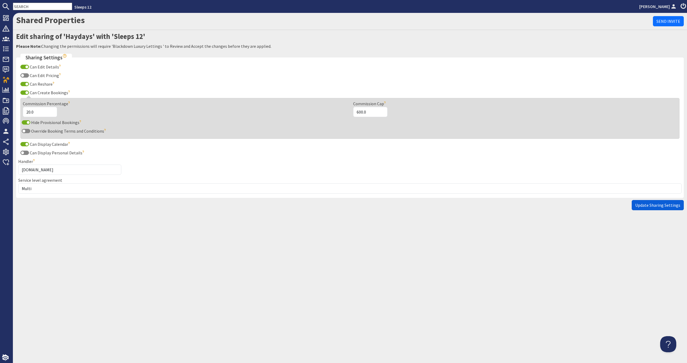
click at [638, 205] on span "Update Sharing Settings" at bounding box center [657, 204] width 45 height 5
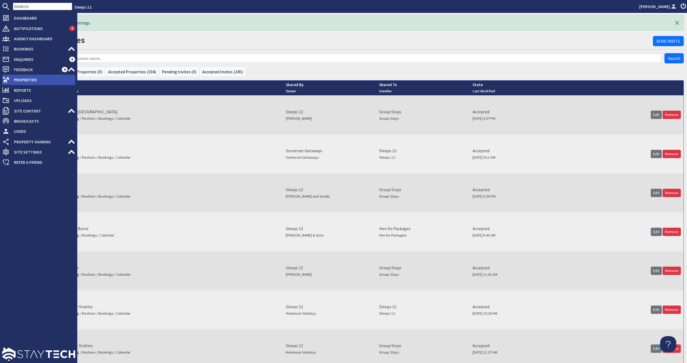
click at [42, 78] on span "Properties" at bounding box center [42, 79] width 65 height 9
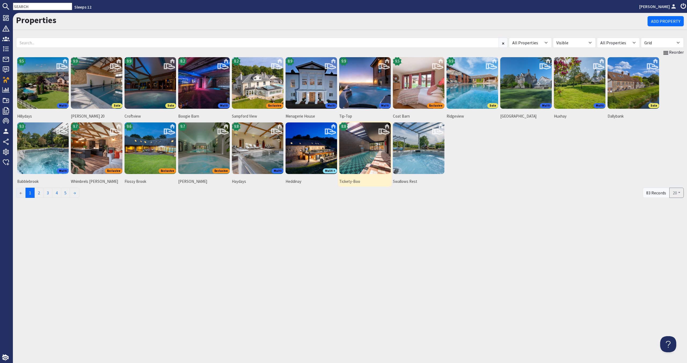
click at [363, 160] on img at bounding box center [365, 148] width 52 height 52
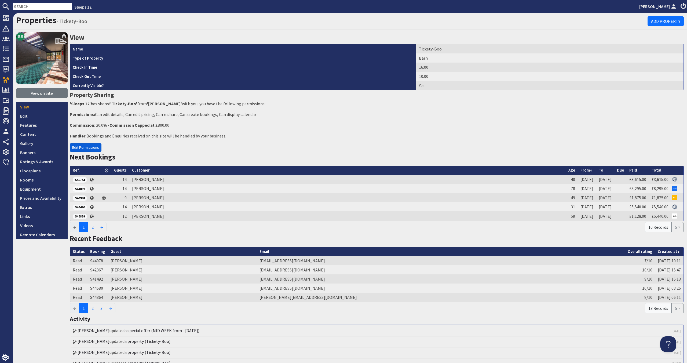
click at [91, 148] on link "Edit Permissions" at bounding box center [86, 147] width 32 height 8
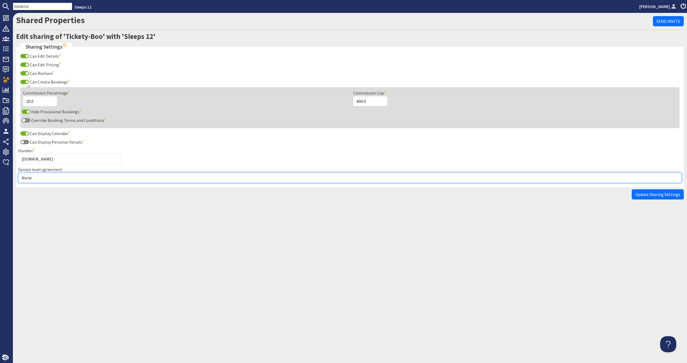
click at [65, 177] on select "None Exclusive Sole Multi Mulit +" at bounding box center [349, 177] width 663 height 10
select select "3"
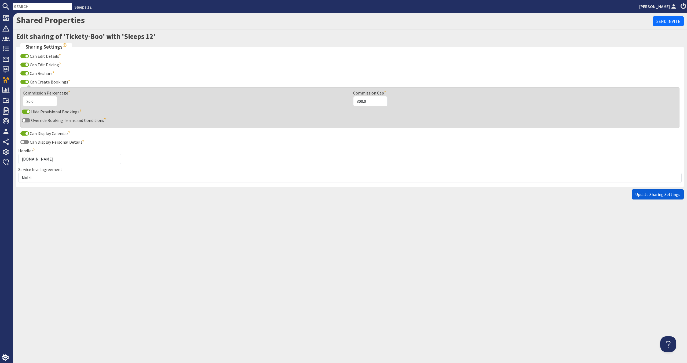
click at [645, 192] on span "Update Sharing Settings" at bounding box center [657, 194] width 45 height 5
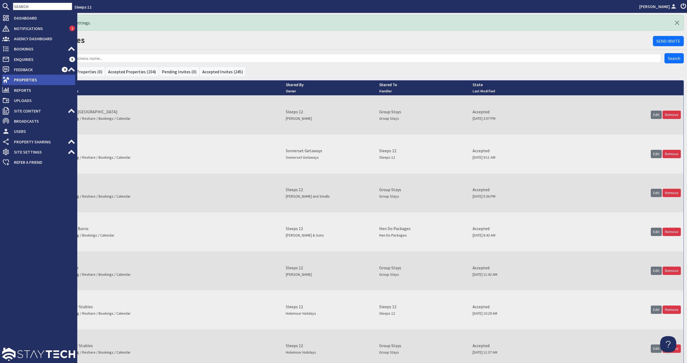
click at [44, 81] on span "Properties" at bounding box center [42, 79] width 65 height 9
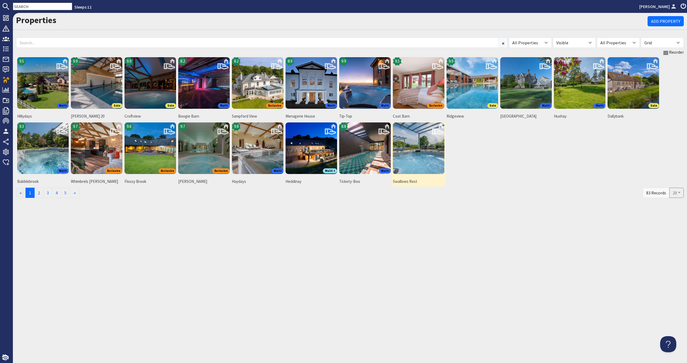
click at [419, 158] on img at bounding box center [419, 148] width 52 height 52
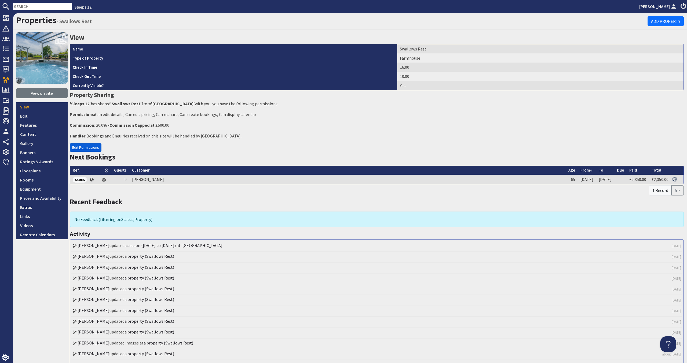
click at [79, 145] on link "Edit Permissions" at bounding box center [86, 147] width 32 height 8
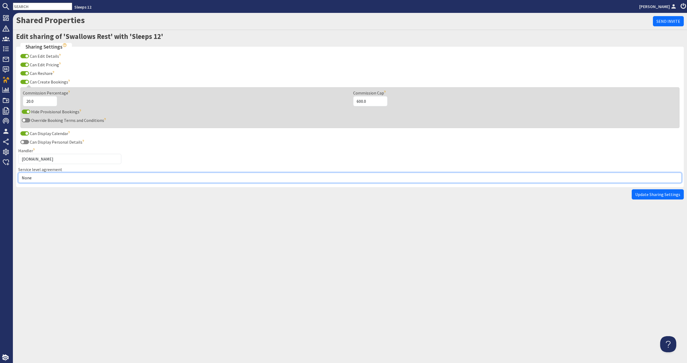
click at [56, 179] on select "None Exclusive Sole Multi Mulit +" at bounding box center [349, 177] width 663 height 10
select select "2"
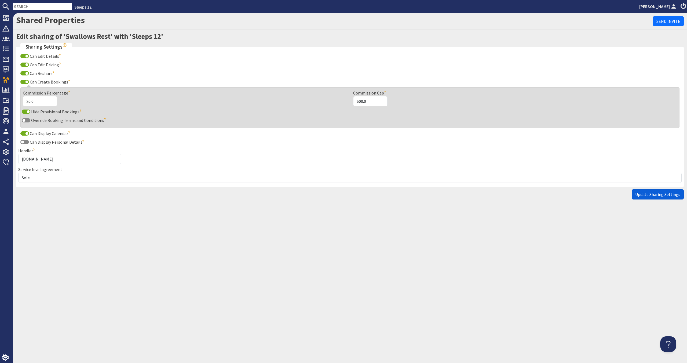
click at [648, 197] on button "Update Sharing Settings" at bounding box center [657, 194] width 52 height 10
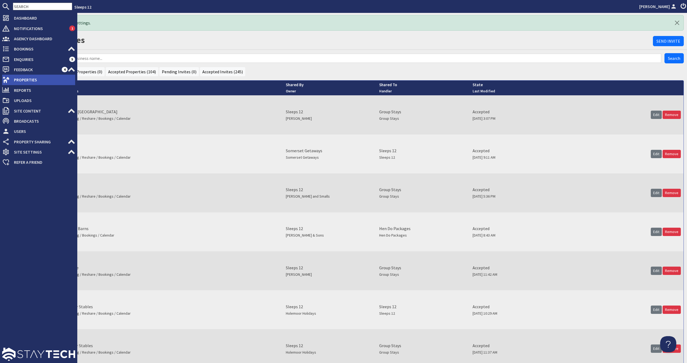
click at [31, 76] on span "Properties" at bounding box center [42, 79] width 65 height 9
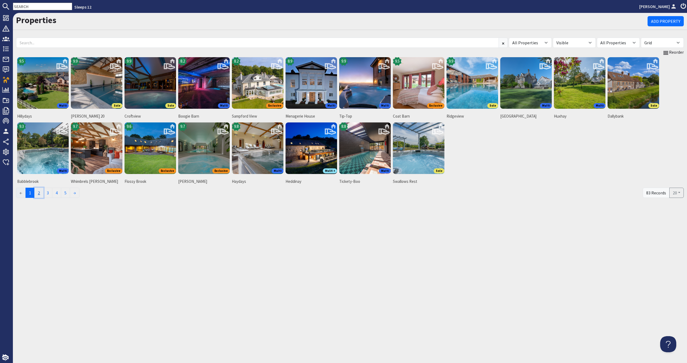
click at [43, 193] on link "2" at bounding box center [38, 193] width 9 height 10
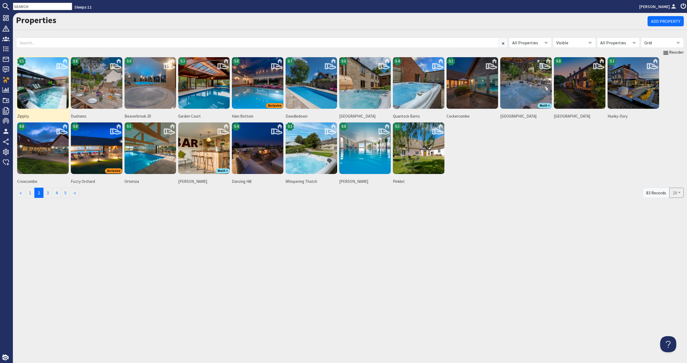
click at [53, 101] on img at bounding box center [43, 83] width 52 height 52
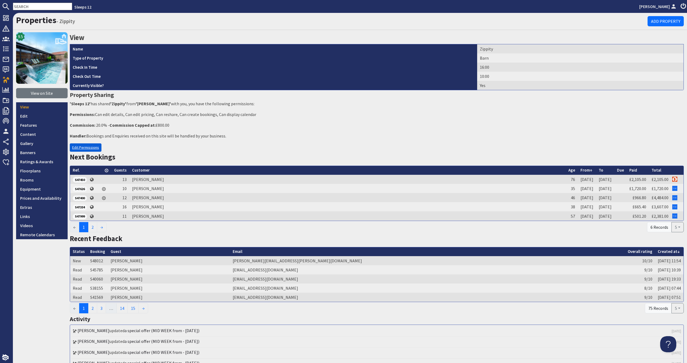
click at [88, 150] on link "Edit Permissions" at bounding box center [86, 147] width 32 height 8
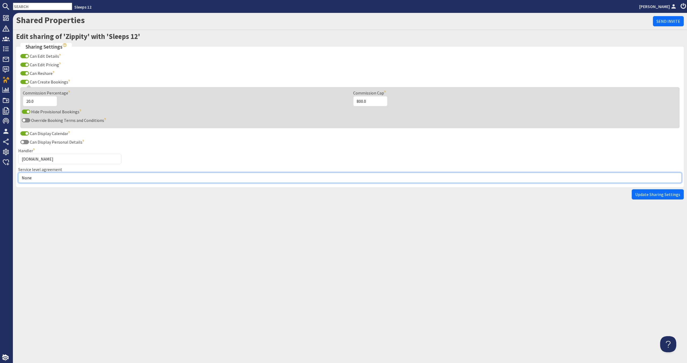
click at [77, 176] on select "None Exclusive Sole Multi Mulit +" at bounding box center [349, 177] width 663 height 10
select select "3"
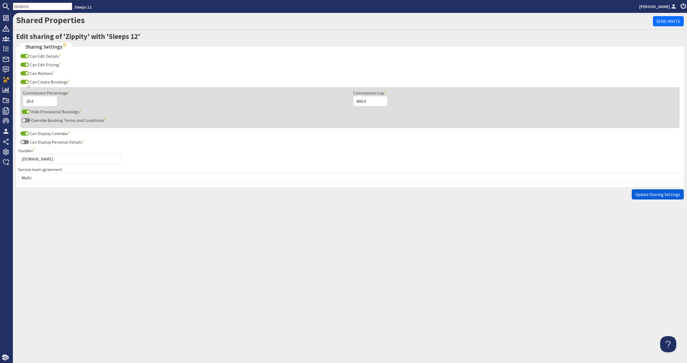
click at [673, 197] on button "Update Sharing Settings" at bounding box center [657, 194] width 52 height 10
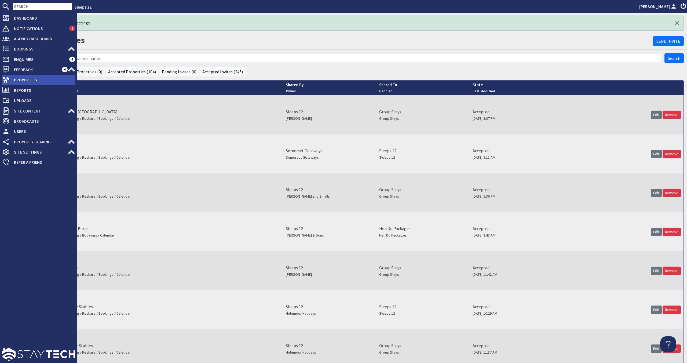
click at [30, 81] on span "Properties" at bounding box center [42, 79] width 65 height 9
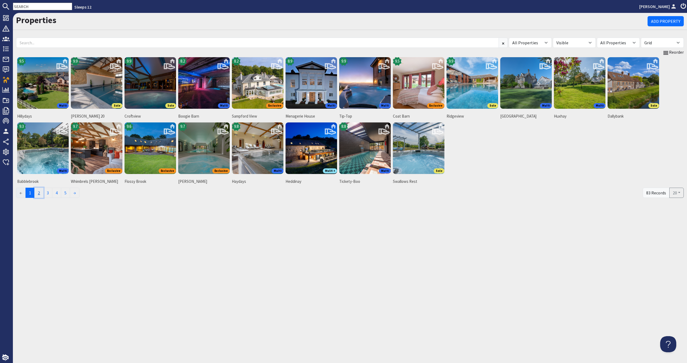
drag, startPoint x: 44, startPoint y: 193, endPoint x: 41, endPoint y: 193, distance: 2.7
click at [43, 193] on link "2" at bounding box center [38, 193] width 9 height 10
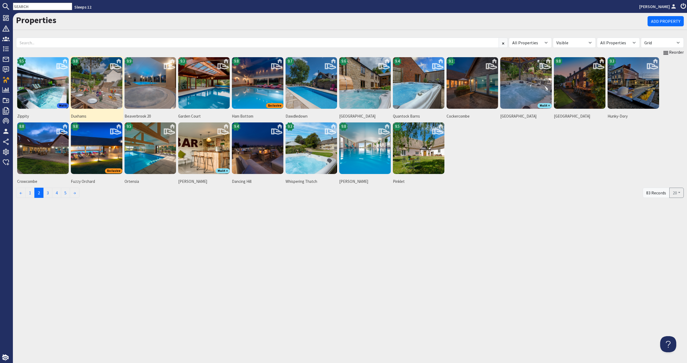
click at [95, 94] on img at bounding box center [97, 83] width 52 height 52
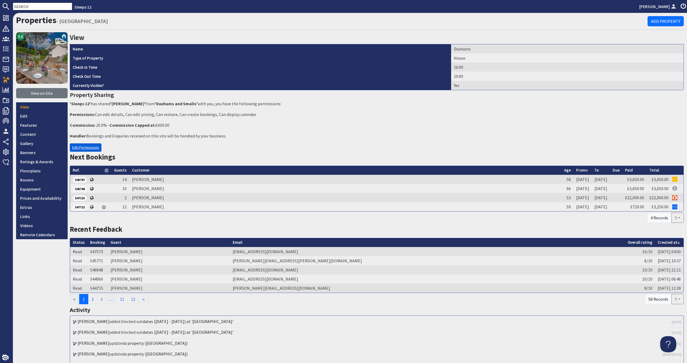
click at [94, 146] on link "Edit Permissions" at bounding box center [86, 147] width 32 height 8
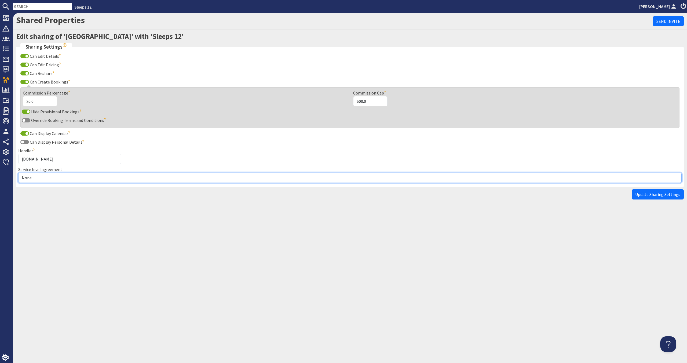
click at [78, 180] on select "None Exclusive Sole Multi Mulit +" at bounding box center [349, 177] width 663 height 10
select select "3"
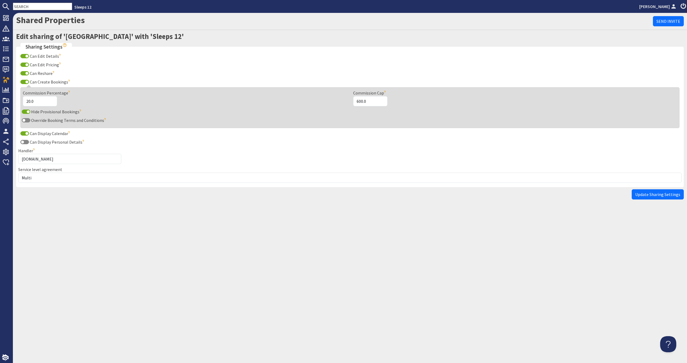
click at [668, 197] on button "Update Sharing Settings" at bounding box center [657, 194] width 52 height 10
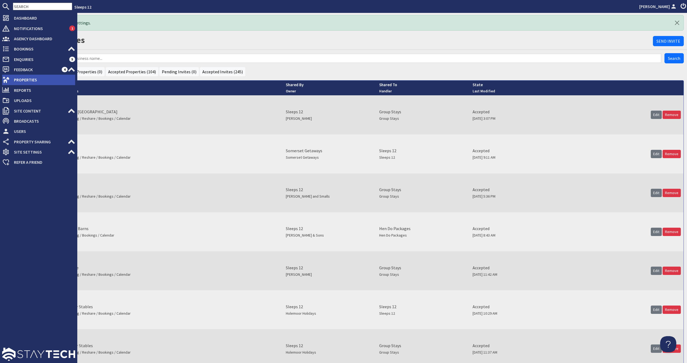
click at [19, 80] on span "Properties" at bounding box center [42, 79] width 65 height 9
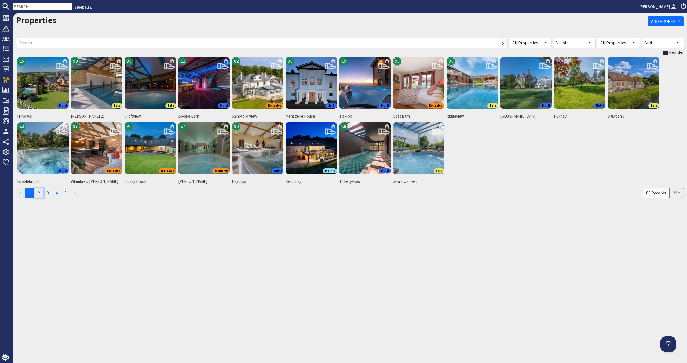
click at [38, 194] on link "2" at bounding box center [38, 193] width 9 height 10
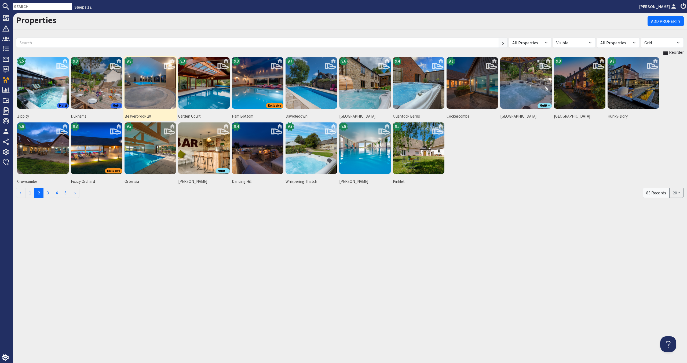
click at [142, 78] on img at bounding box center [150, 83] width 52 height 52
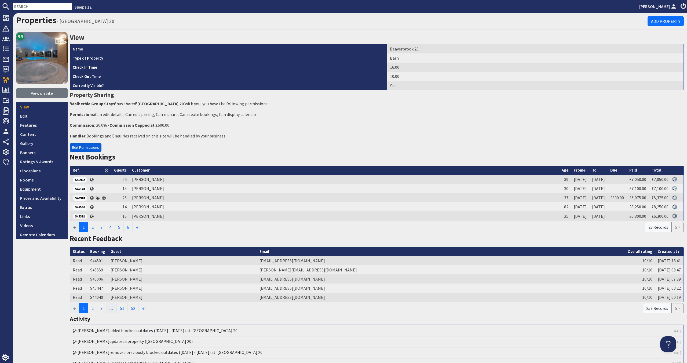
click at [94, 149] on link "Edit Permissions" at bounding box center [86, 147] width 32 height 8
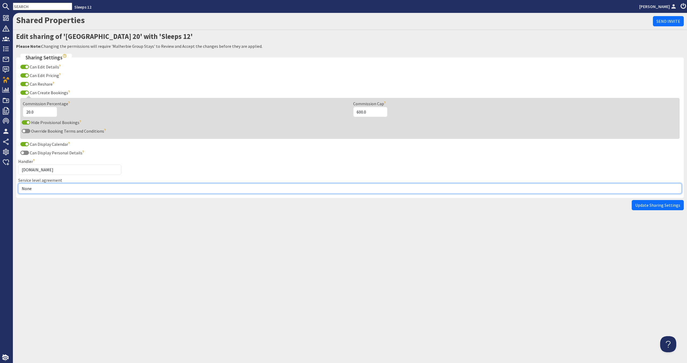
click at [80, 188] on select "None Exclusive Sole Multi Mulit +" at bounding box center [349, 188] width 663 height 10
select select "2"
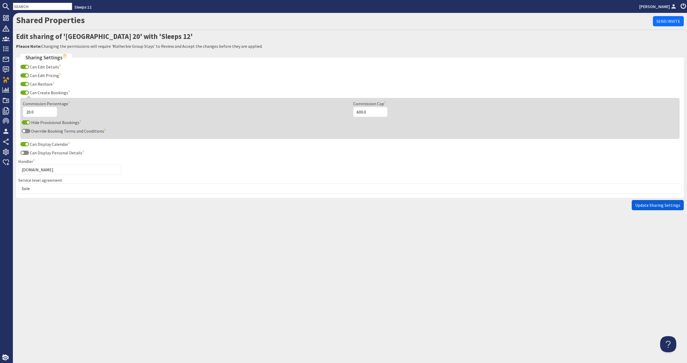
click at [655, 207] on span "Update Sharing Settings" at bounding box center [657, 204] width 45 height 5
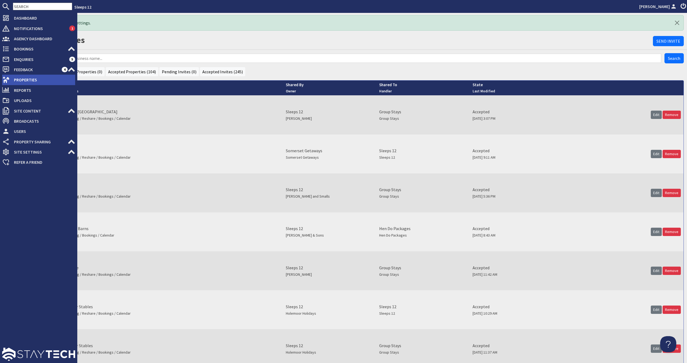
click at [27, 76] on span "Properties" at bounding box center [42, 79] width 65 height 9
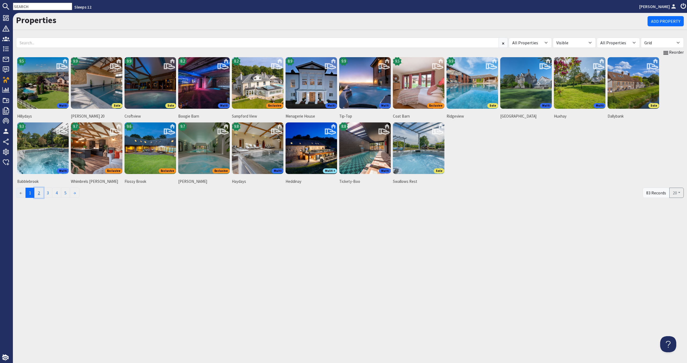
click at [39, 193] on link "2" at bounding box center [38, 193] width 9 height 10
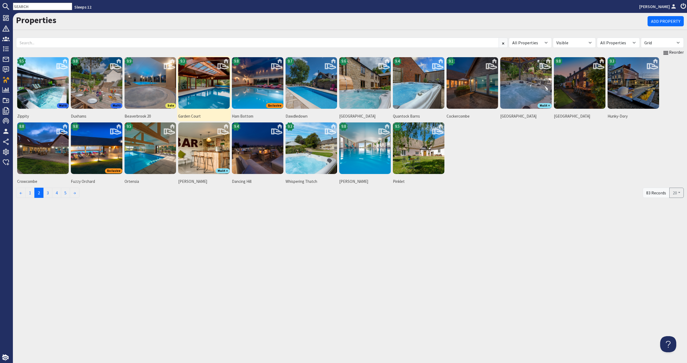
click at [211, 85] on img at bounding box center [204, 83] width 52 height 52
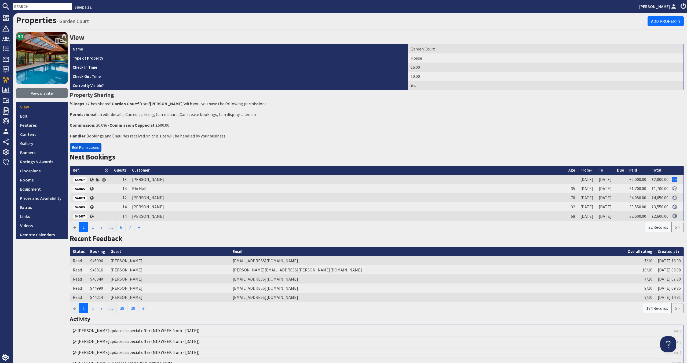
click at [89, 145] on link "Edit Permissions" at bounding box center [86, 147] width 32 height 8
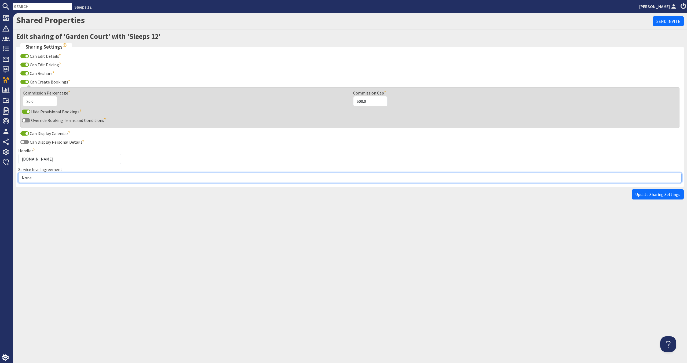
click at [57, 179] on select "None Exclusive Sole Multi Mulit +" at bounding box center [349, 177] width 663 height 10
select select "1"
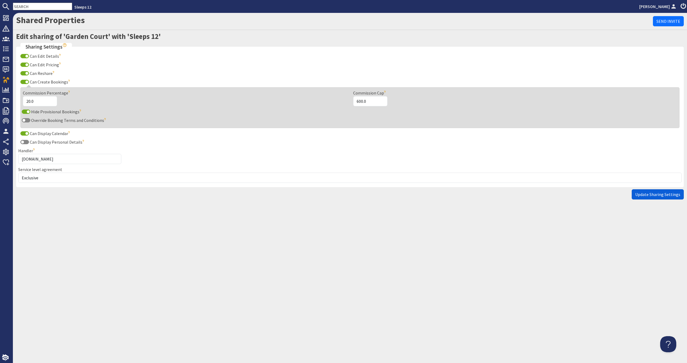
click at [648, 196] on span "Update Sharing Settings" at bounding box center [657, 194] width 45 height 5
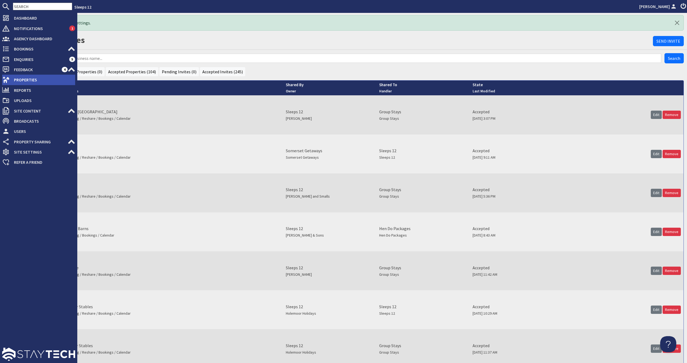
click at [20, 80] on span "Properties" at bounding box center [42, 79] width 65 height 9
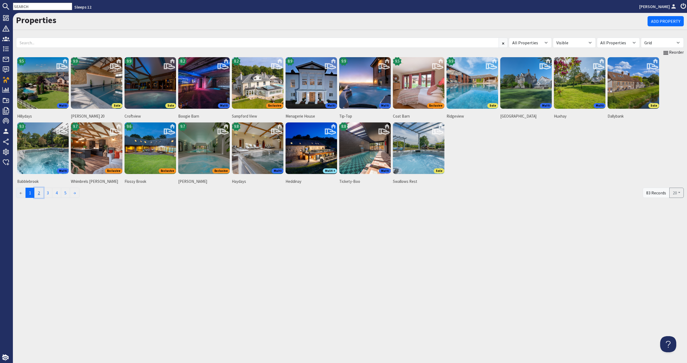
click at [38, 191] on link "2" at bounding box center [38, 193] width 9 height 10
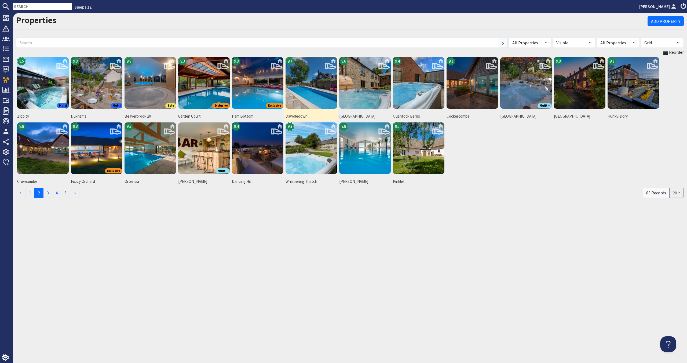
click at [323, 88] on img at bounding box center [311, 83] width 52 height 52
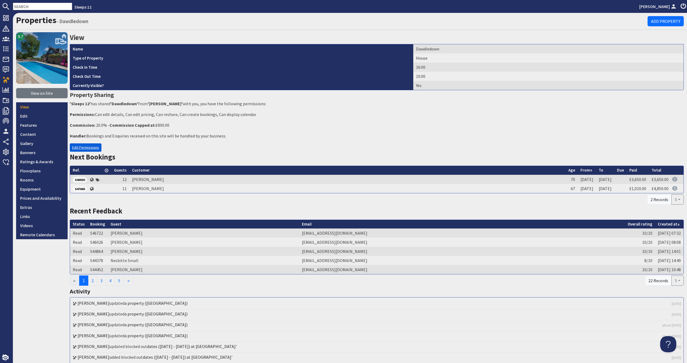
click at [88, 146] on link "Edit Permissions" at bounding box center [86, 147] width 32 height 8
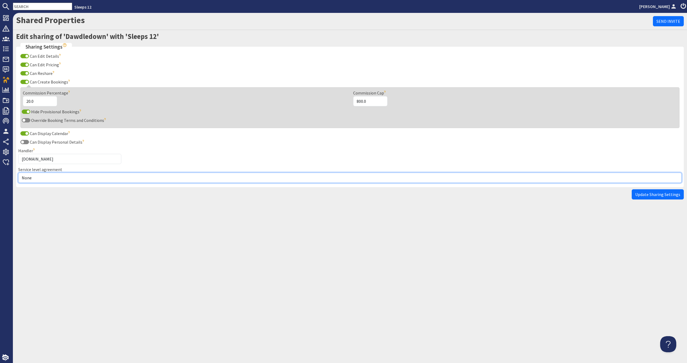
click at [71, 175] on select "None Exclusive Sole Multi Mulit +" at bounding box center [349, 177] width 663 height 10
select select "1"
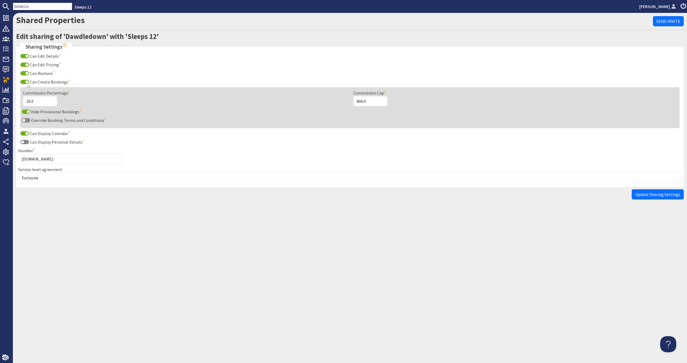
drag, startPoint x: 646, startPoint y: 194, endPoint x: 640, endPoint y: 193, distance: 6.2
click at [646, 194] on span "Update Sharing Settings" at bounding box center [657, 194] width 45 height 5
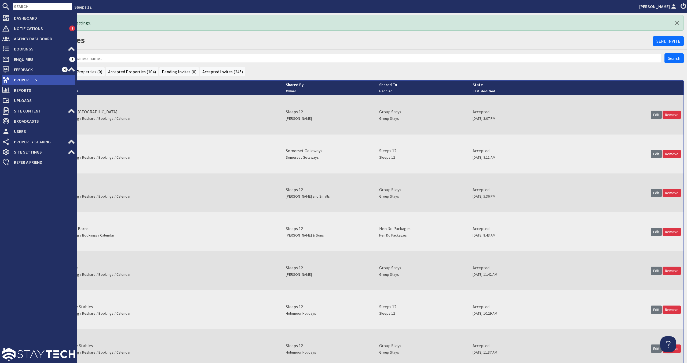
click at [11, 78] on span "Properties" at bounding box center [42, 79] width 65 height 9
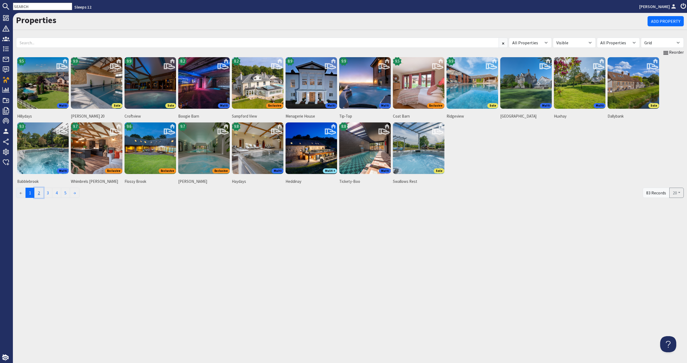
click at [38, 194] on link "2" at bounding box center [38, 193] width 9 height 10
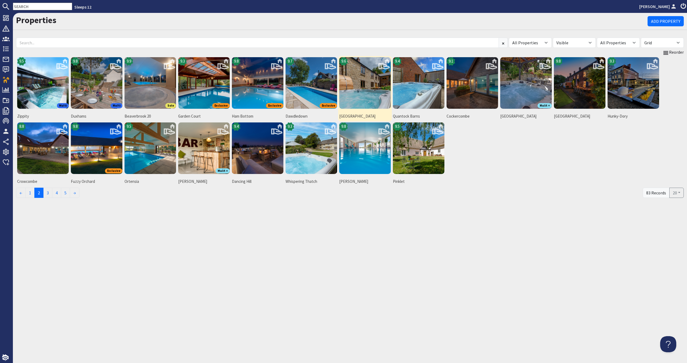
click at [370, 92] on img at bounding box center [365, 83] width 52 height 52
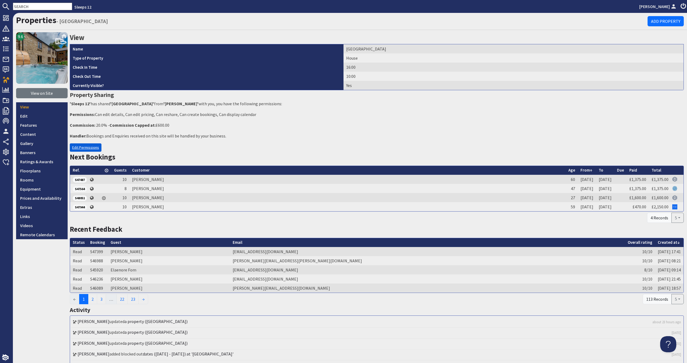
click at [88, 150] on link "Edit Permissions" at bounding box center [86, 147] width 32 height 8
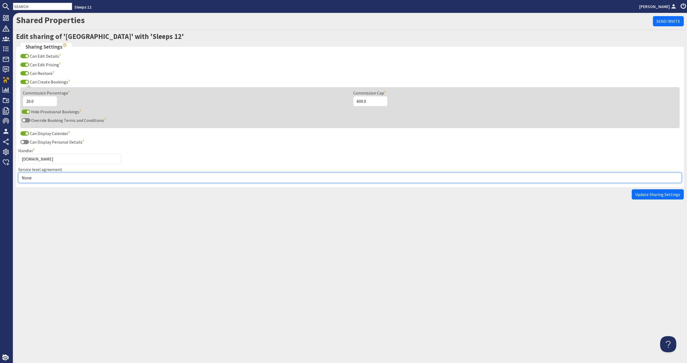
click at [92, 178] on select "None Exclusive Sole Multi Mulit +" at bounding box center [349, 177] width 663 height 10
select select "1"
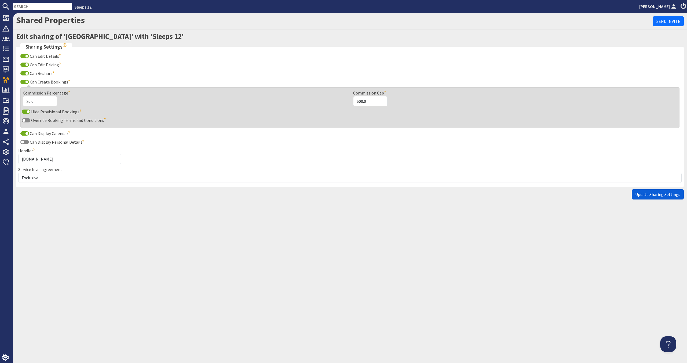
click at [675, 197] on button "Update Sharing Settings" at bounding box center [657, 194] width 52 height 10
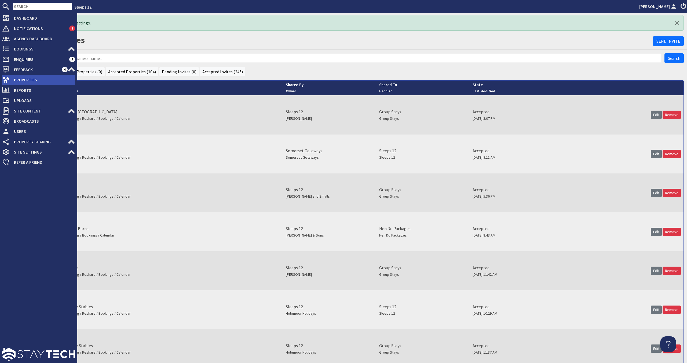
click at [66, 80] on span "Properties" at bounding box center [42, 79] width 65 height 9
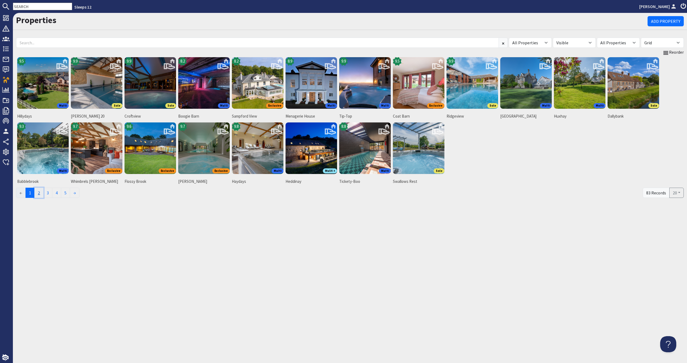
click at [38, 193] on link "2" at bounding box center [38, 193] width 9 height 10
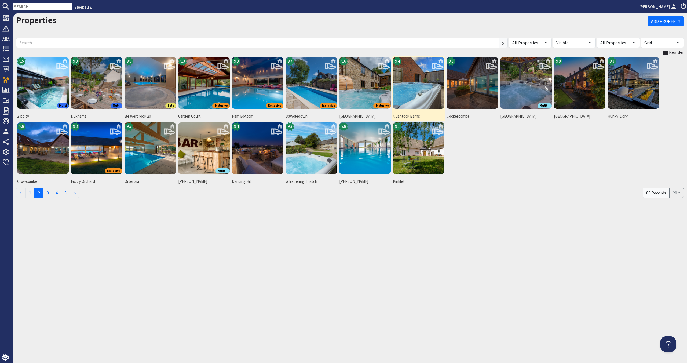
click at [408, 91] on img at bounding box center [419, 83] width 52 height 52
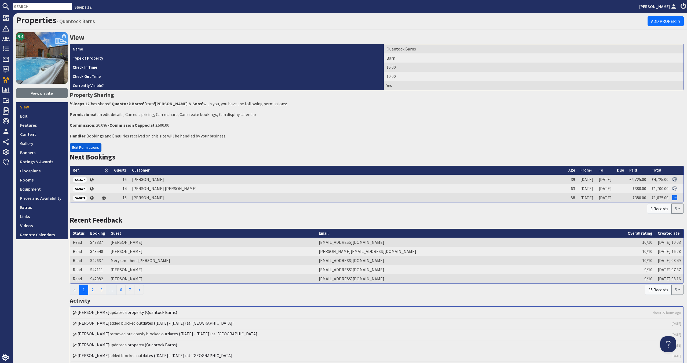
click at [80, 149] on link "Edit Permissions" at bounding box center [86, 147] width 32 height 8
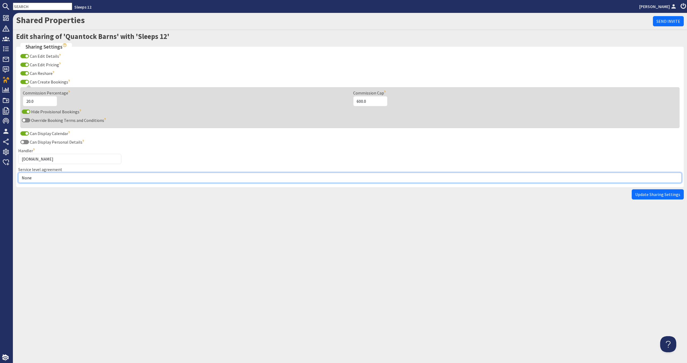
click at [83, 177] on select "None Exclusive Sole Multi Mulit +" at bounding box center [349, 177] width 663 height 10
select select "1"
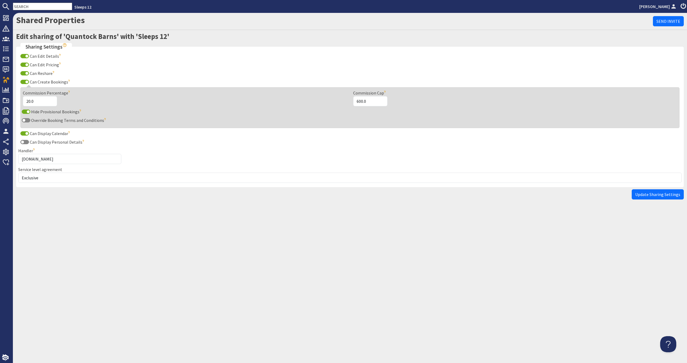
click at [668, 200] on div "Edit sharing of 'Quantock Barns' with 'Sleeps 12' Sharing Settings Can Edit Det…" at bounding box center [350, 117] width 674 height 170
click at [667, 196] on span "Update Sharing Settings" at bounding box center [657, 194] width 45 height 5
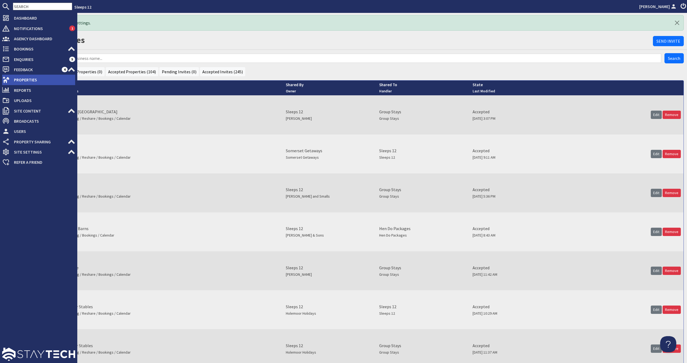
click at [31, 81] on span "Properties" at bounding box center [42, 79] width 65 height 9
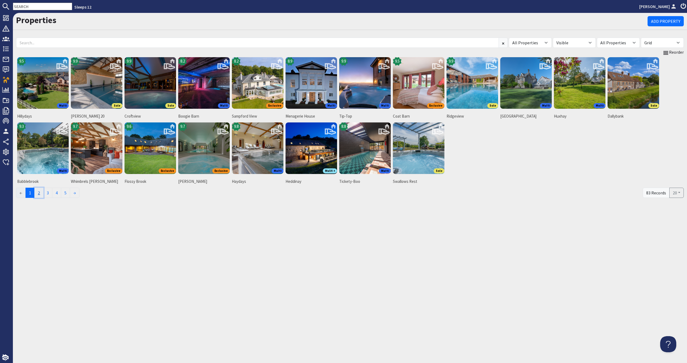
click at [39, 193] on link "2" at bounding box center [38, 193] width 9 height 10
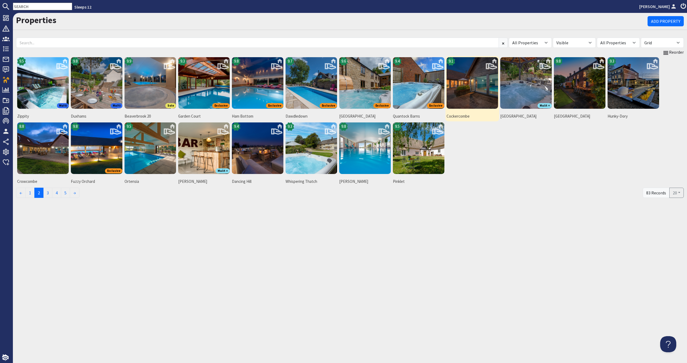
click at [462, 84] on img at bounding box center [472, 83] width 52 height 52
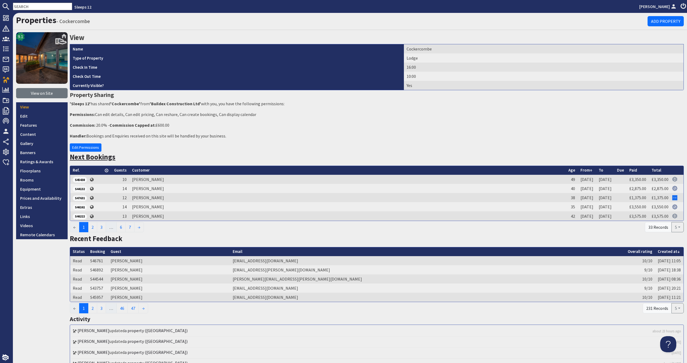
scroll to position [7, 0]
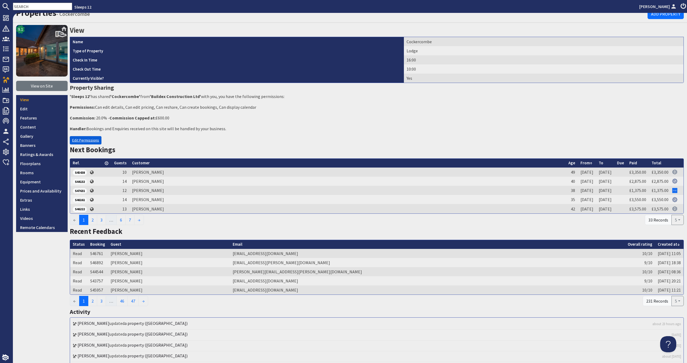
click at [89, 144] on link "Edit Permissions" at bounding box center [86, 140] width 32 height 8
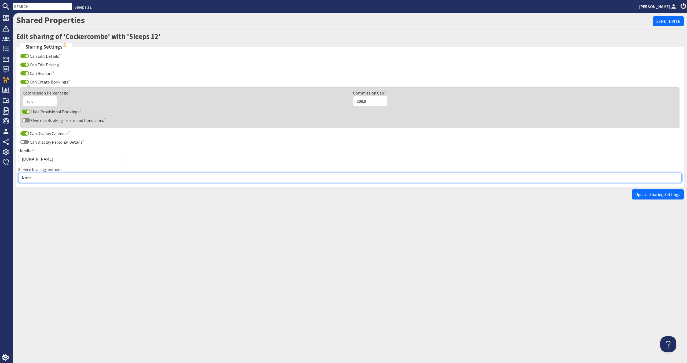
click at [69, 181] on select "None Exclusive Sole Multi Mulit +" at bounding box center [349, 177] width 663 height 10
select select "1"
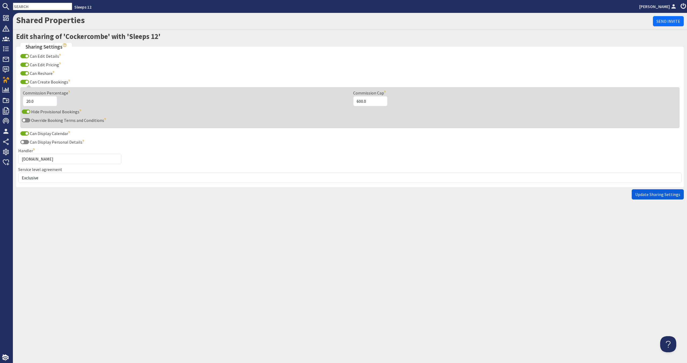
click at [657, 197] on button "Update Sharing Settings" at bounding box center [657, 194] width 52 height 10
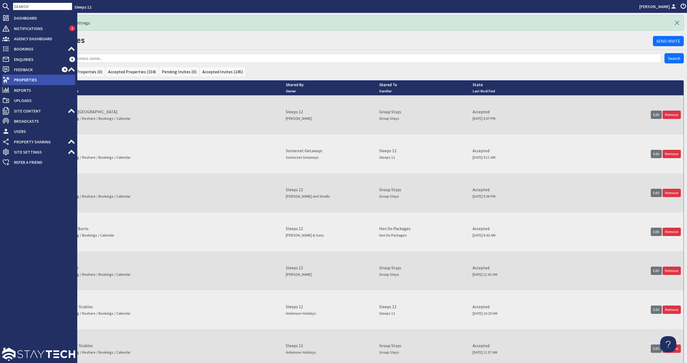
click at [30, 75] on span "Properties" at bounding box center [42, 79] width 65 height 9
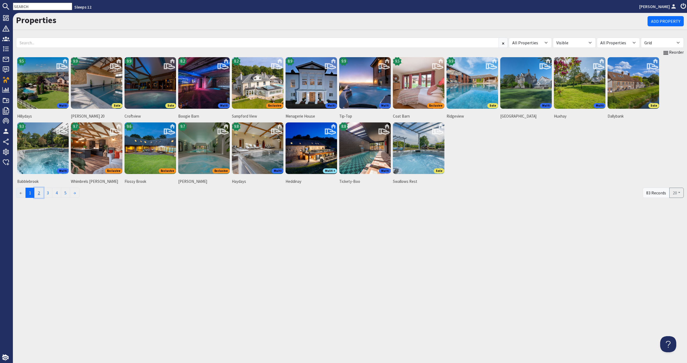
click at [37, 190] on link "2" at bounding box center [38, 193] width 9 height 10
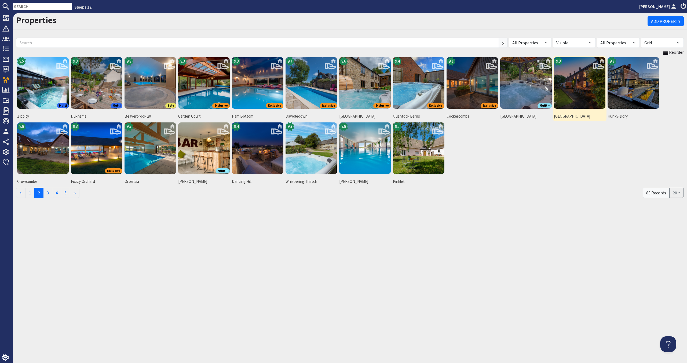
click at [573, 90] on img at bounding box center [580, 83] width 52 height 52
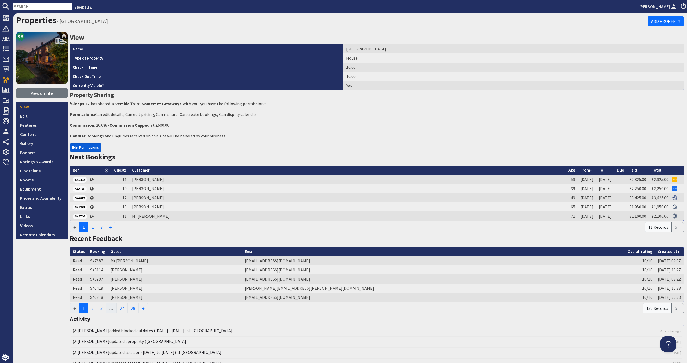
scroll to position [2, 0]
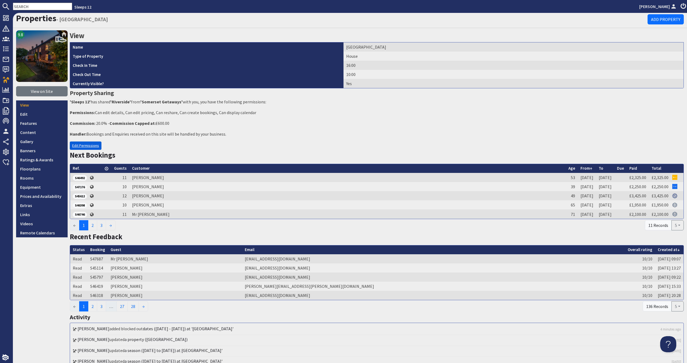
click at [76, 148] on link "Edit Permissions" at bounding box center [86, 145] width 32 height 8
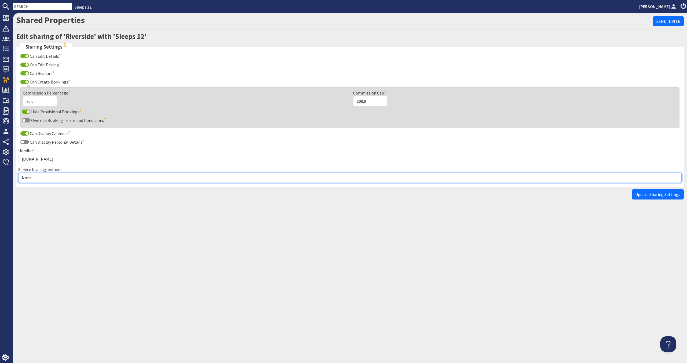
click at [71, 177] on select "None Exclusive Sole Multi Mulit +" at bounding box center [349, 177] width 663 height 10
select select "2"
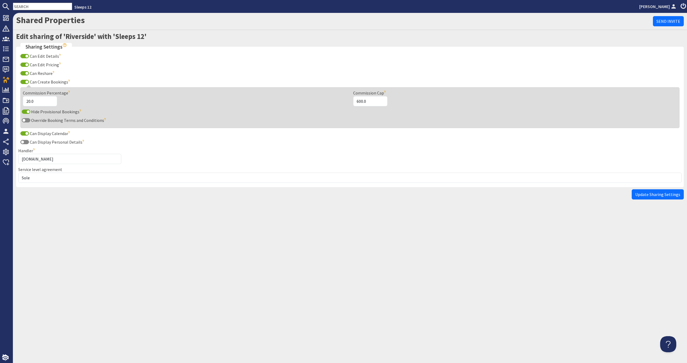
click at [670, 192] on span "Update Sharing Settings" at bounding box center [657, 194] width 45 height 5
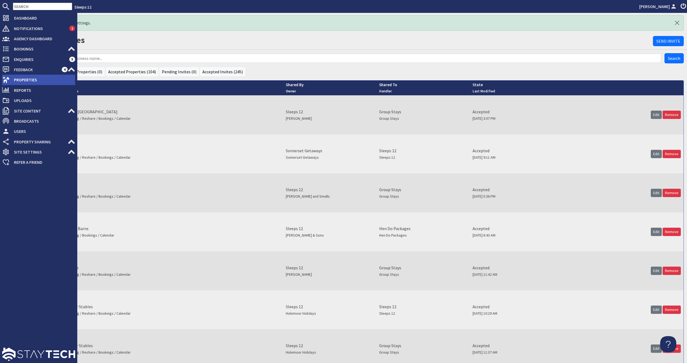
click at [28, 80] on span "Properties" at bounding box center [42, 79] width 65 height 9
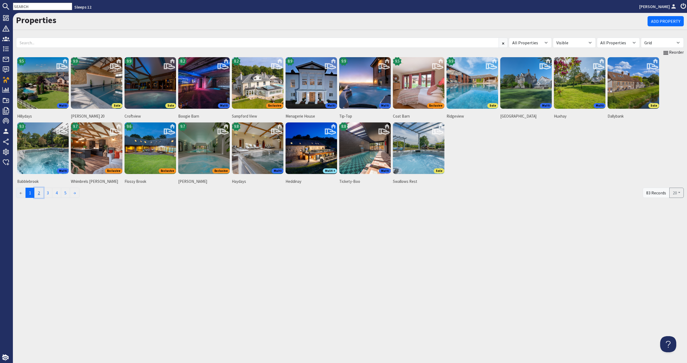
click at [43, 190] on link "2" at bounding box center [38, 193] width 9 height 10
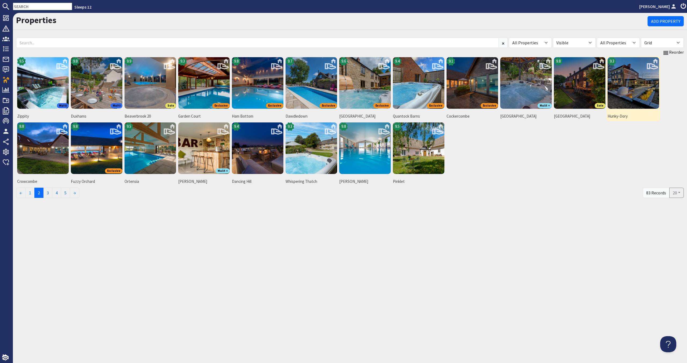
drag, startPoint x: 641, startPoint y: 82, endPoint x: 635, endPoint y: 81, distance: 5.1
click at [641, 82] on img at bounding box center [633, 83] width 52 height 52
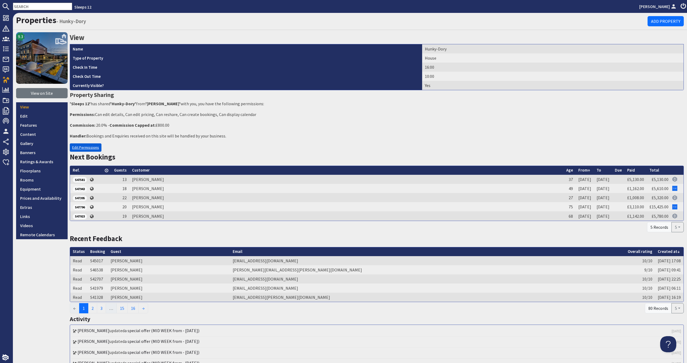
click at [81, 145] on link "Edit Permissions" at bounding box center [86, 147] width 32 height 8
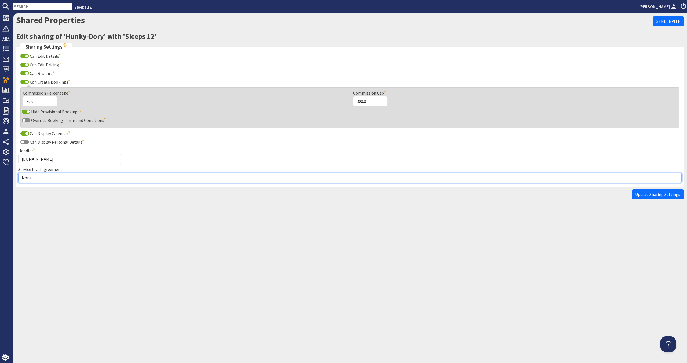
click at [77, 175] on select "None Exclusive Sole Multi Mulit +" at bounding box center [349, 177] width 663 height 10
select select "3"
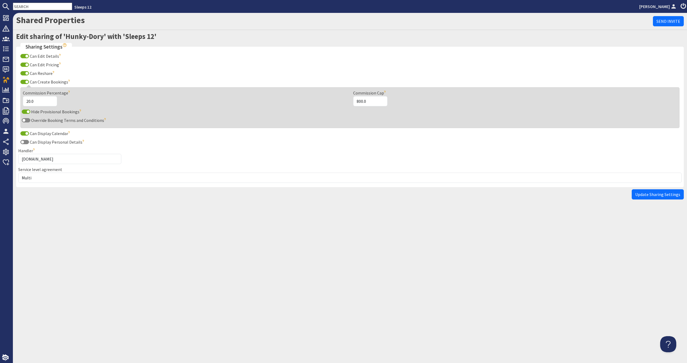
click at [649, 192] on span "Update Sharing Settings" at bounding box center [657, 194] width 45 height 5
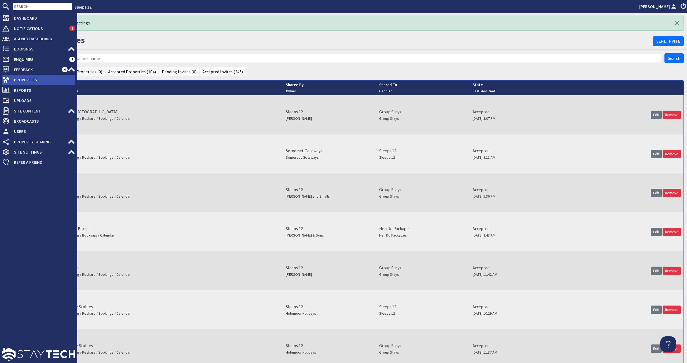
click at [34, 82] on span "Properties" at bounding box center [42, 79] width 65 height 9
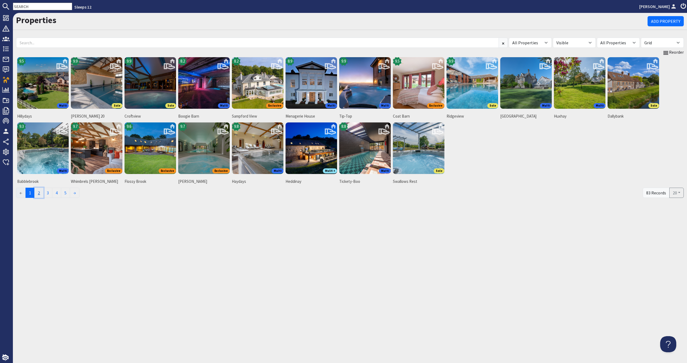
click at [36, 193] on link "2" at bounding box center [38, 193] width 9 height 10
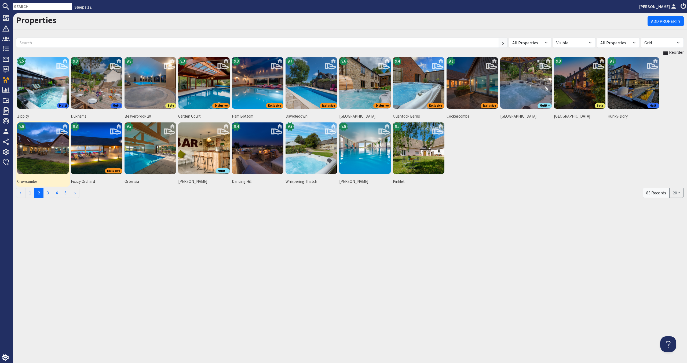
click at [37, 161] on img at bounding box center [43, 148] width 52 height 52
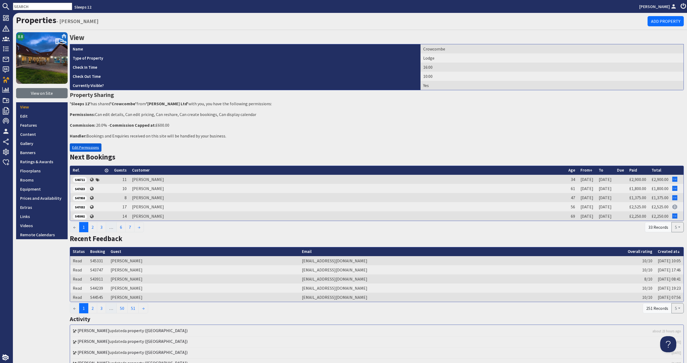
click at [78, 149] on link "Edit Permissions" at bounding box center [86, 147] width 32 height 8
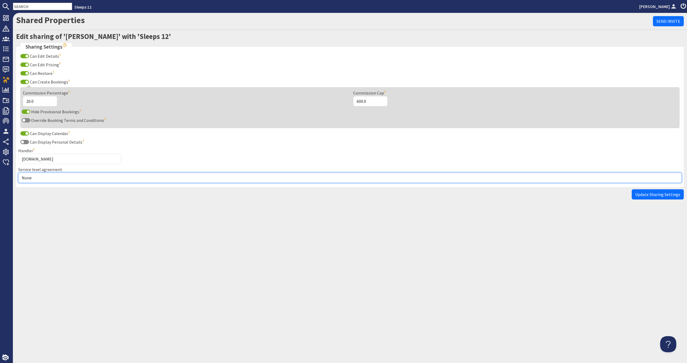
click at [84, 178] on select "None Exclusive Sole Multi Mulit +" at bounding box center [349, 177] width 663 height 10
select select "1"
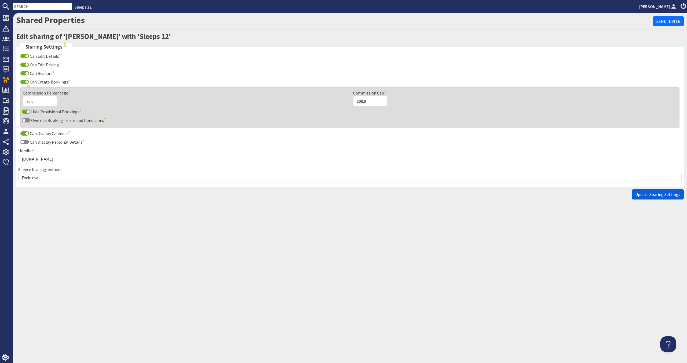
click at [646, 190] on button "Update Sharing Settings" at bounding box center [657, 194] width 52 height 10
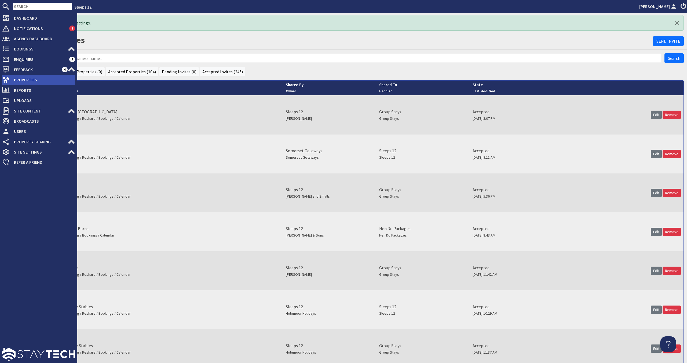
click at [27, 77] on span "Properties" at bounding box center [42, 79] width 65 height 9
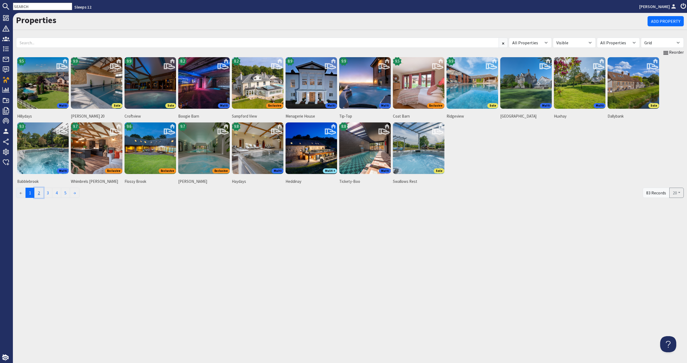
click at [43, 193] on link "2" at bounding box center [38, 193] width 9 height 10
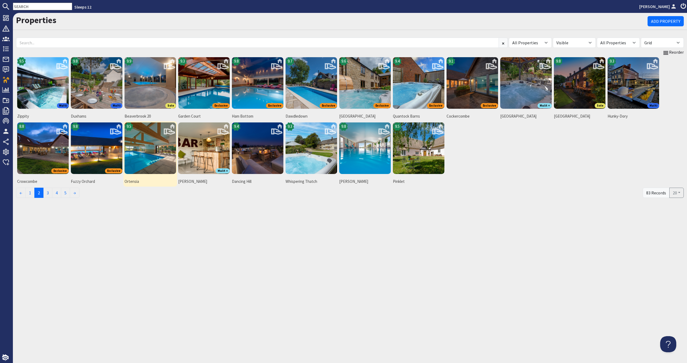
click at [140, 168] on img at bounding box center [150, 148] width 52 height 52
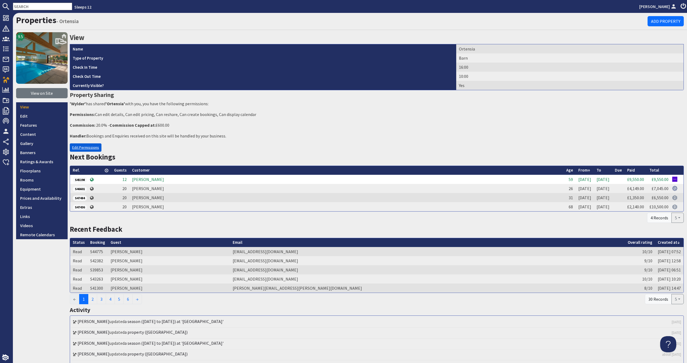
click at [89, 149] on link "Edit Permissions" at bounding box center [86, 147] width 32 height 8
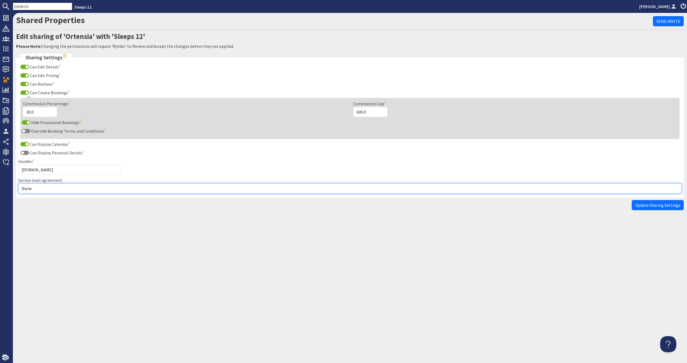
click at [74, 190] on select "None Exclusive Sole Multi Mulit +" at bounding box center [349, 188] width 663 height 10
select select "3"
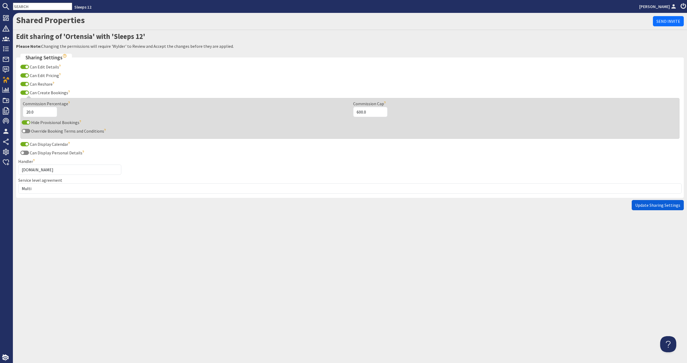
click at [640, 205] on span "Update Sharing Settings" at bounding box center [657, 204] width 45 height 5
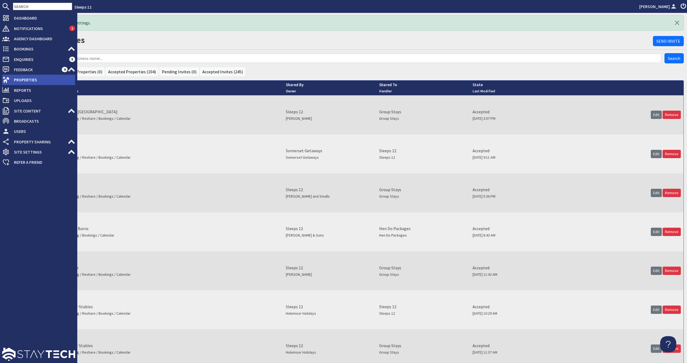
click at [9, 82] on icon at bounding box center [6, 80] width 8 height 8
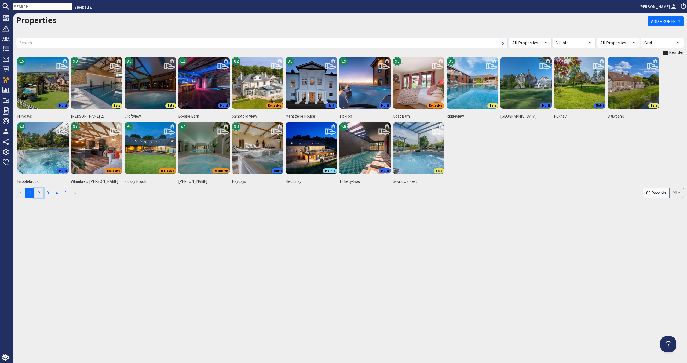
click at [41, 193] on link "2" at bounding box center [38, 193] width 9 height 10
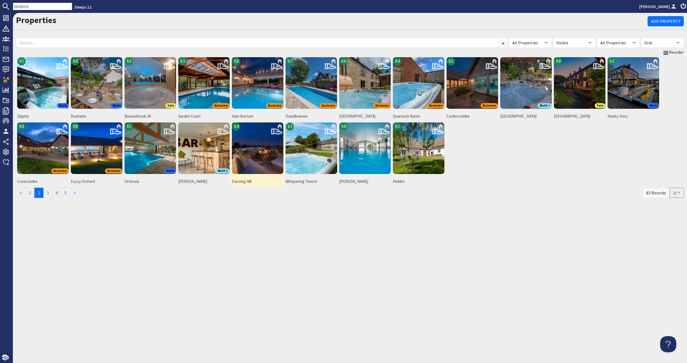
click at [253, 159] on img at bounding box center [258, 148] width 52 height 52
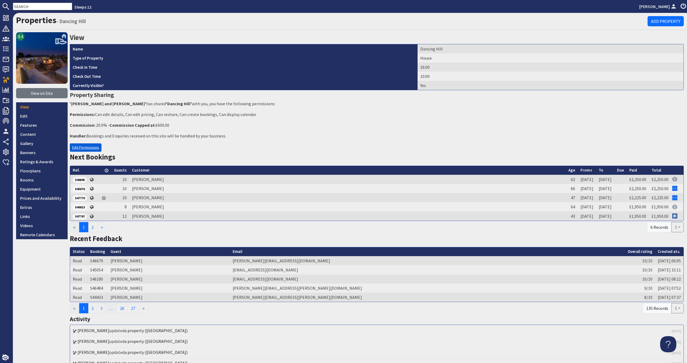
click at [75, 144] on link "Edit Permissions" at bounding box center [86, 147] width 32 height 8
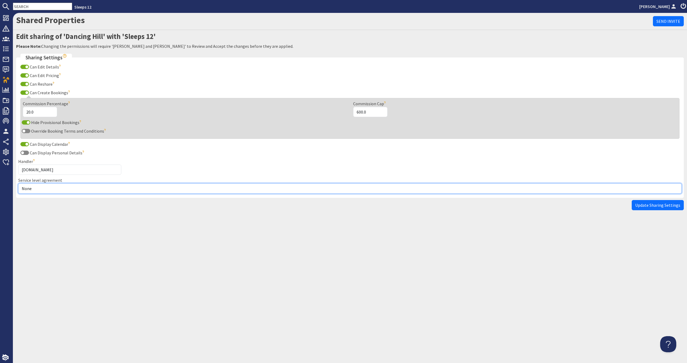
click at [70, 189] on select "None Exclusive Sole Multi Mulit +" at bounding box center [349, 188] width 663 height 10
select select "1"
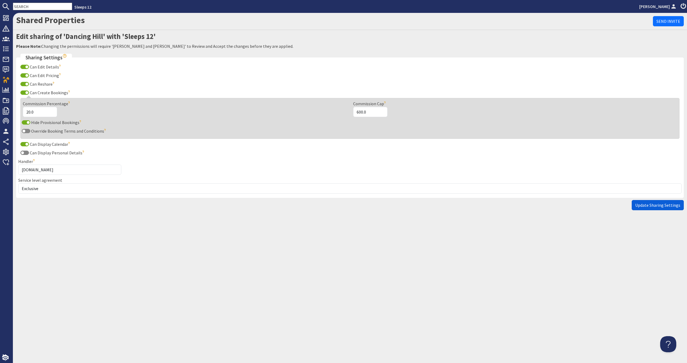
click at [654, 202] on span "Update Sharing Settings" at bounding box center [657, 204] width 45 height 5
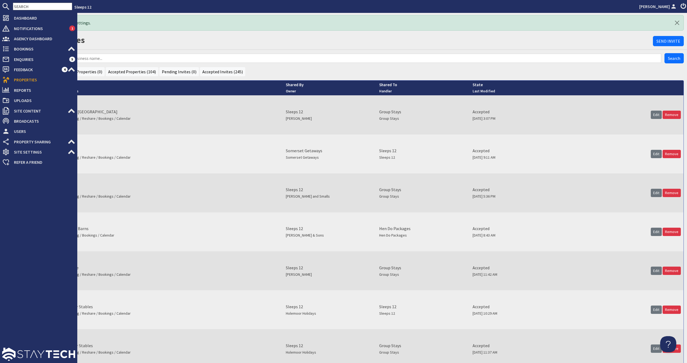
click at [30, 84] on span "Properties" at bounding box center [42, 79] width 65 height 9
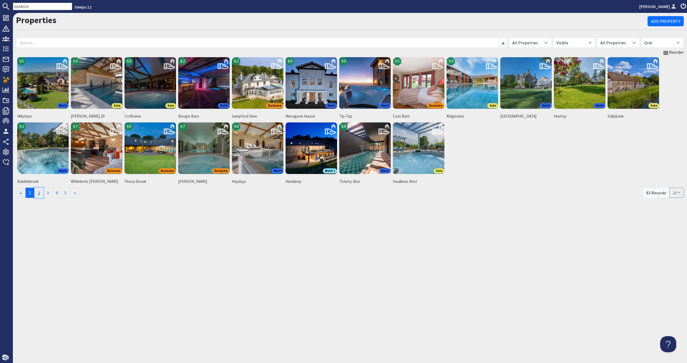
click at [40, 189] on link "2" at bounding box center [38, 193] width 9 height 10
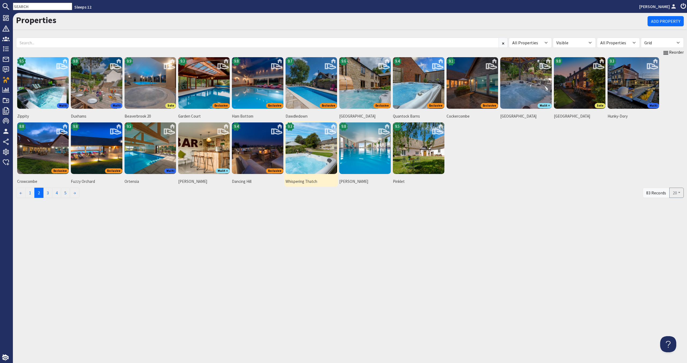
click at [321, 153] on img at bounding box center [311, 148] width 52 height 52
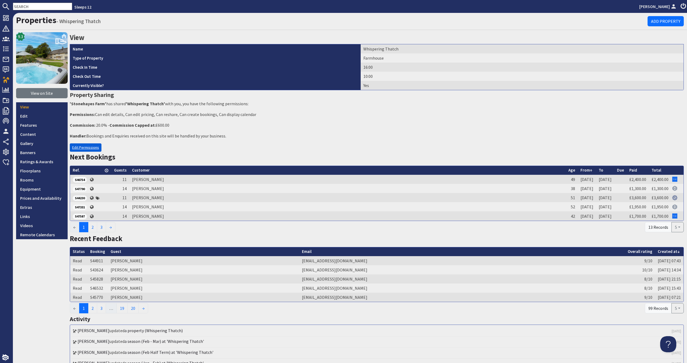
click at [75, 144] on link "Edit Permissions" at bounding box center [86, 147] width 32 height 8
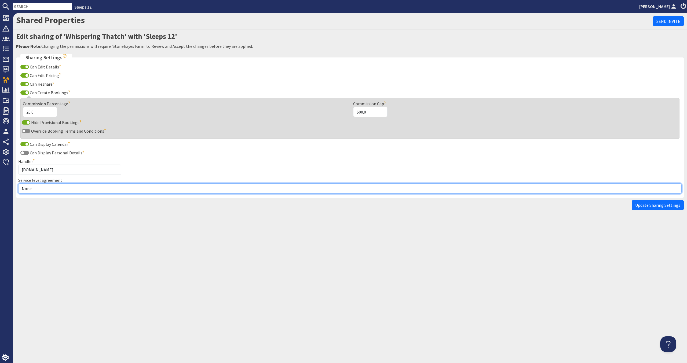
click at [66, 188] on select "None Exclusive Sole Multi Mulit +" at bounding box center [349, 188] width 663 height 10
select select "2"
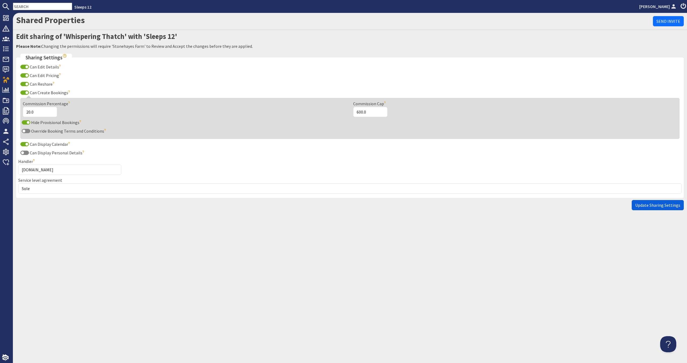
click at [666, 208] on button "Update Sharing Settings" at bounding box center [657, 205] width 52 height 10
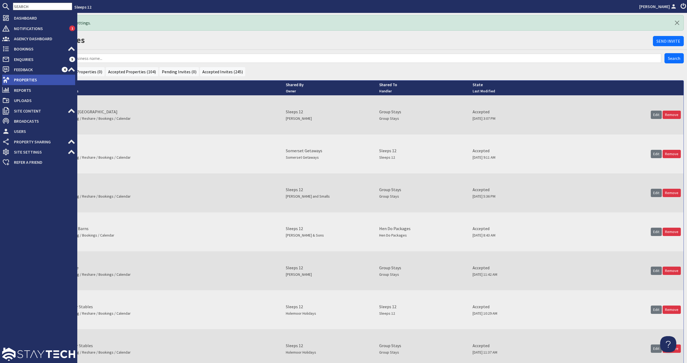
click at [8, 75] on li "Properties" at bounding box center [38, 80] width 73 height 10
click at [17, 79] on span "Properties" at bounding box center [42, 79] width 65 height 9
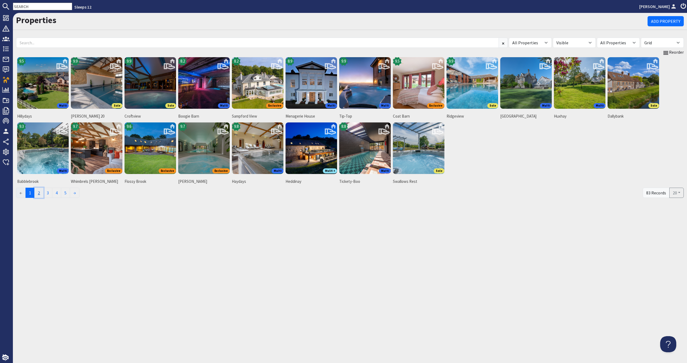
click at [42, 193] on link "2" at bounding box center [38, 193] width 9 height 10
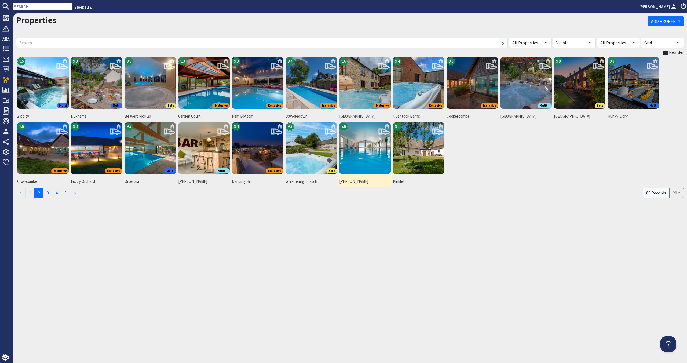
click at [380, 153] on img at bounding box center [365, 148] width 52 height 52
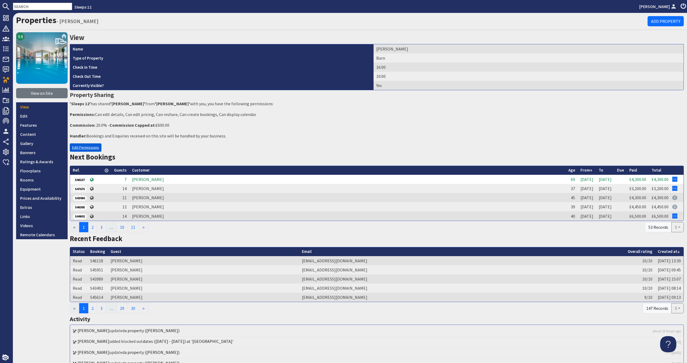
click at [86, 147] on link "Edit Permissions" at bounding box center [86, 147] width 32 height 8
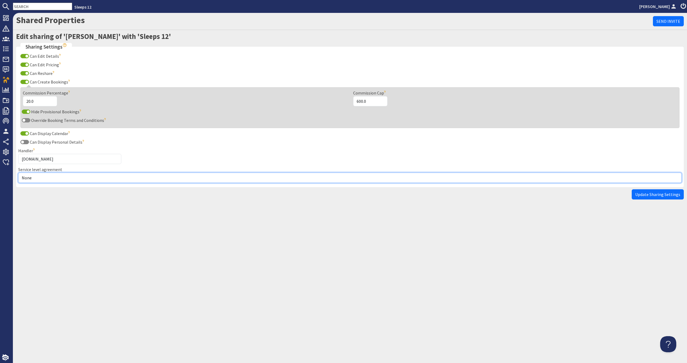
click at [87, 178] on select "None Exclusive Sole Multi Mulit +" at bounding box center [349, 177] width 663 height 10
select select "1"
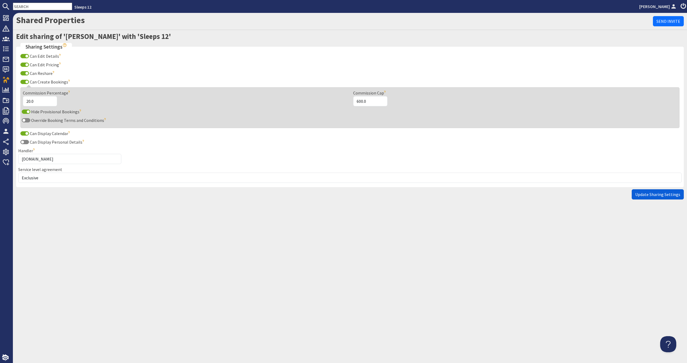
click at [645, 194] on span "Update Sharing Settings" at bounding box center [657, 194] width 45 height 5
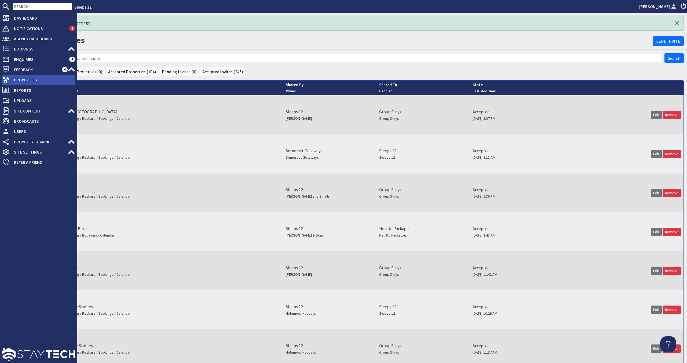
click at [14, 83] on span "Properties" at bounding box center [42, 79] width 65 height 9
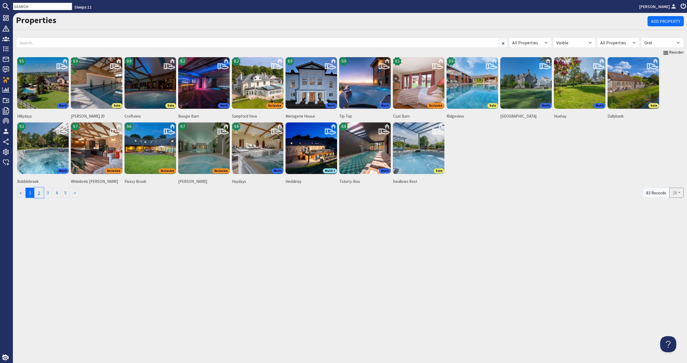
click at [43, 192] on link "2" at bounding box center [38, 193] width 9 height 10
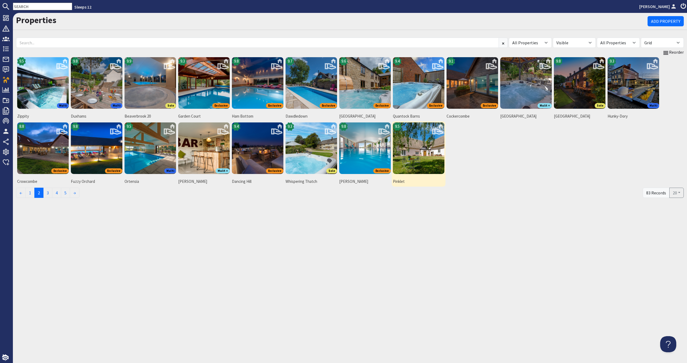
click at [409, 144] on img at bounding box center [419, 148] width 52 height 52
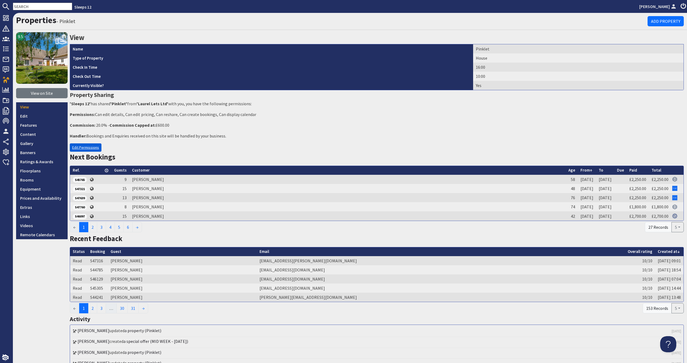
click at [80, 144] on link "Edit Permissions" at bounding box center [86, 147] width 32 height 8
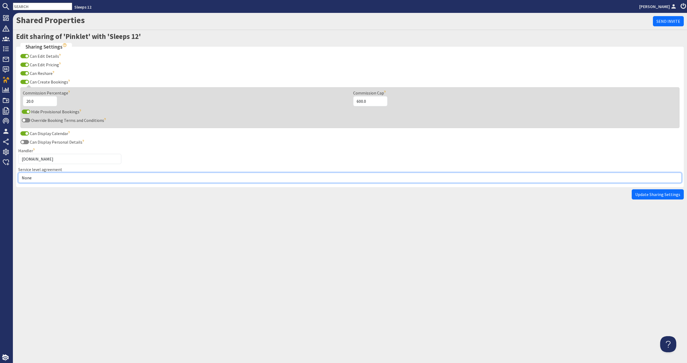
click at [76, 179] on select "None Exclusive Sole Multi Mulit +" at bounding box center [349, 177] width 663 height 10
select select "1"
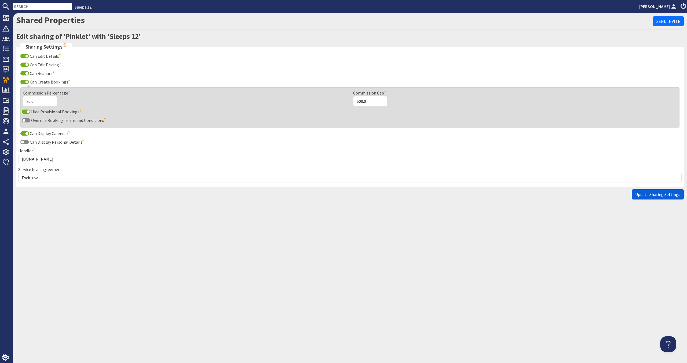
click at [673, 194] on span "Update Sharing Settings" at bounding box center [657, 194] width 45 height 5
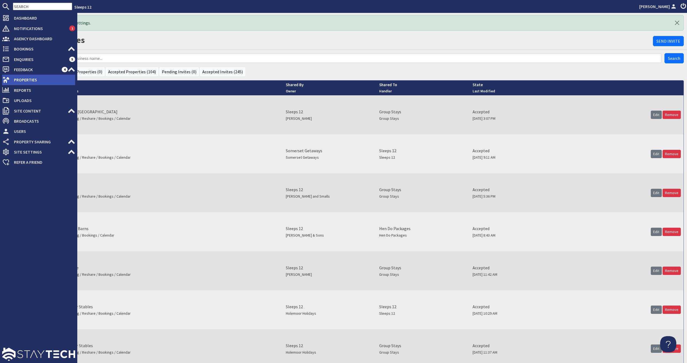
click at [32, 83] on span "Properties" at bounding box center [42, 79] width 65 height 9
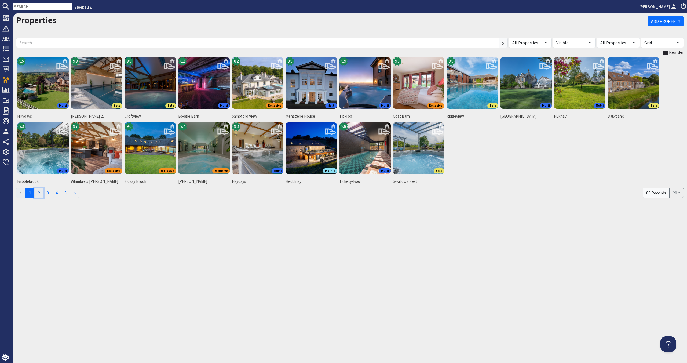
click at [39, 195] on link "2" at bounding box center [38, 193] width 9 height 10
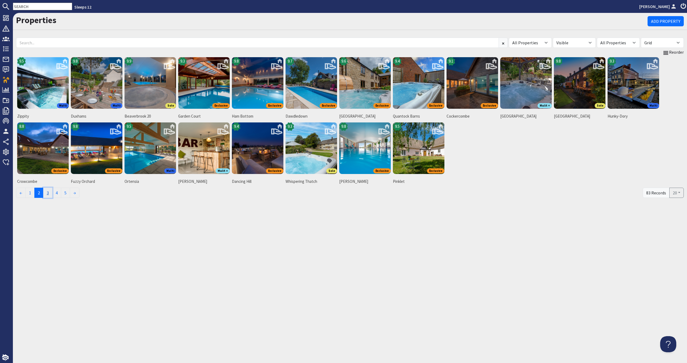
click at [48, 193] on link "3" at bounding box center [47, 193] width 9 height 10
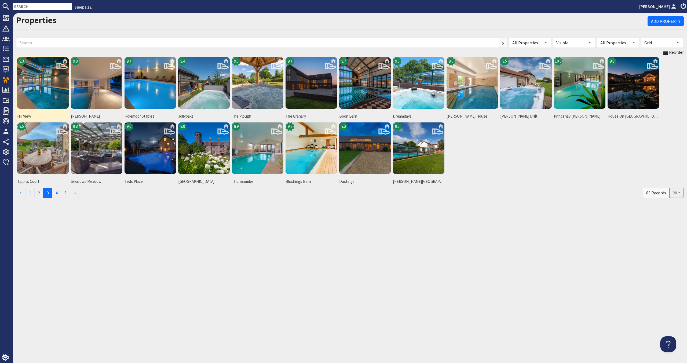
click at [28, 100] on img at bounding box center [43, 83] width 52 height 52
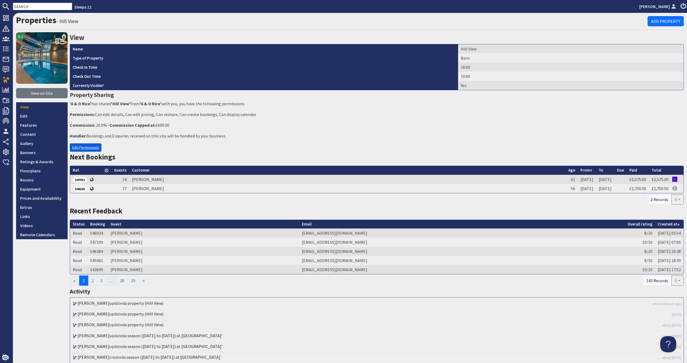
click at [84, 145] on link "Edit Permissions" at bounding box center [86, 147] width 32 height 8
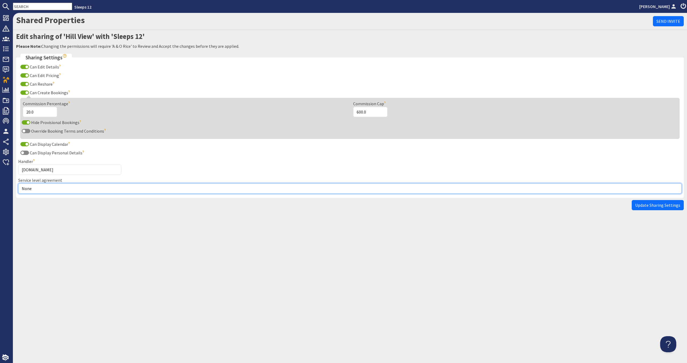
click at [59, 188] on select "None Exclusive Sole Multi Mulit +" at bounding box center [349, 188] width 663 height 10
select select "2"
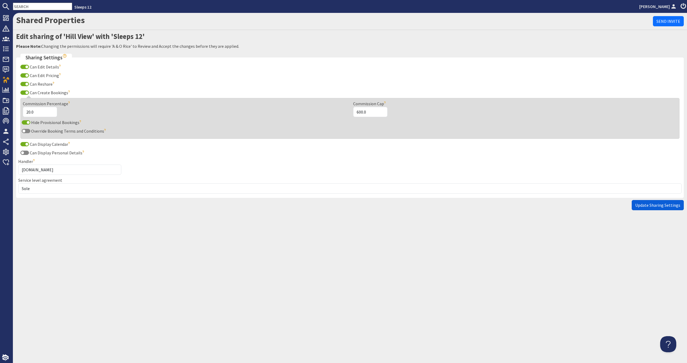
click at [644, 202] on span "Update Sharing Settings" at bounding box center [657, 204] width 45 height 5
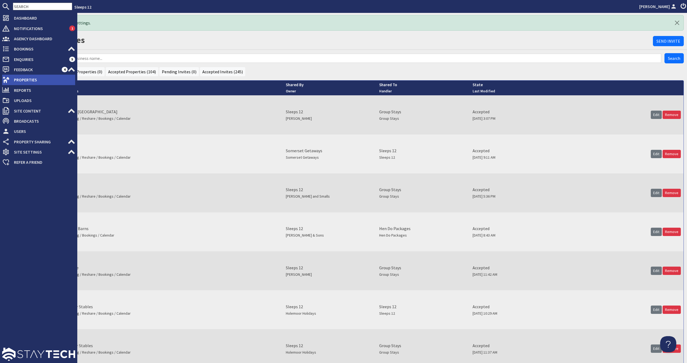
click at [13, 77] on span "Properties" at bounding box center [42, 79] width 65 height 9
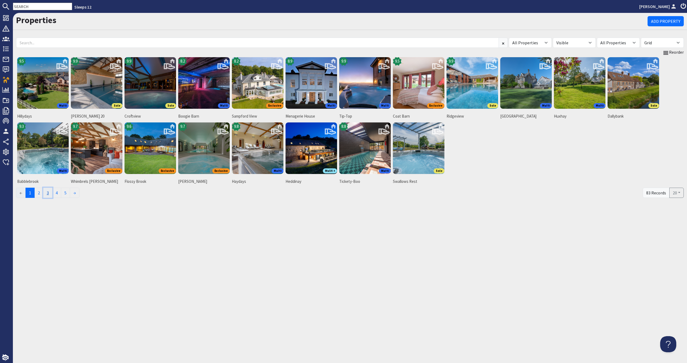
click at [52, 193] on link "3" at bounding box center [47, 193] width 9 height 10
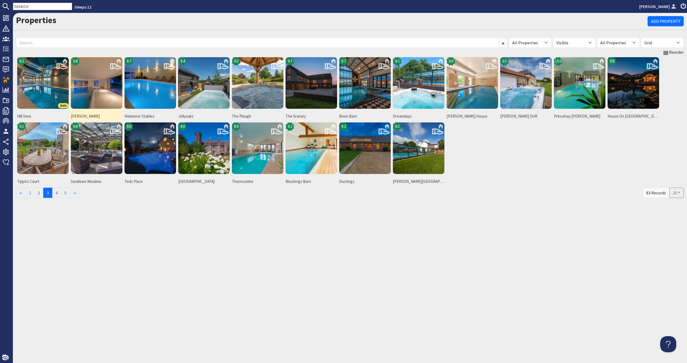
click at [111, 80] on img at bounding box center [97, 83] width 52 height 52
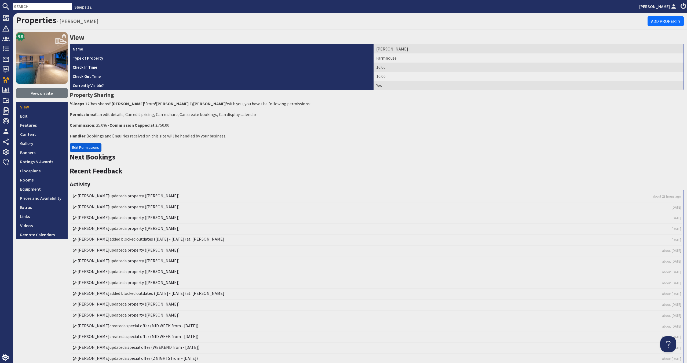
click at [97, 149] on link "Edit Permissions" at bounding box center [86, 147] width 32 height 8
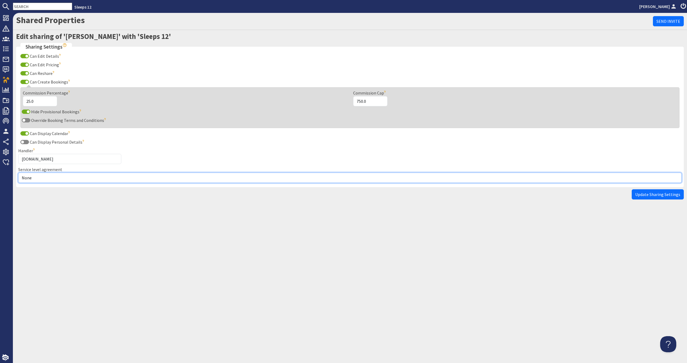
click at [106, 178] on select "None Exclusive Sole Multi Mulit +" at bounding box center [349, 177] width 663 height 10
click at [541, 177] on select "None Exclusive Sole Multi Mulit +" at bounding box center [349, 177] width 663 height 10
select select "1"
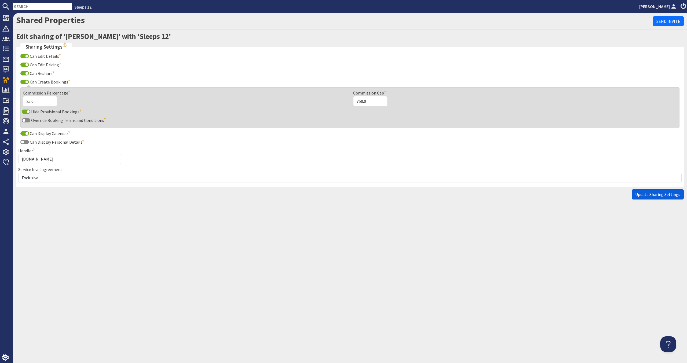
click at [642, 198] on button "Update Sharing Settings" at bounding box center [657, 194] width 52 height 10
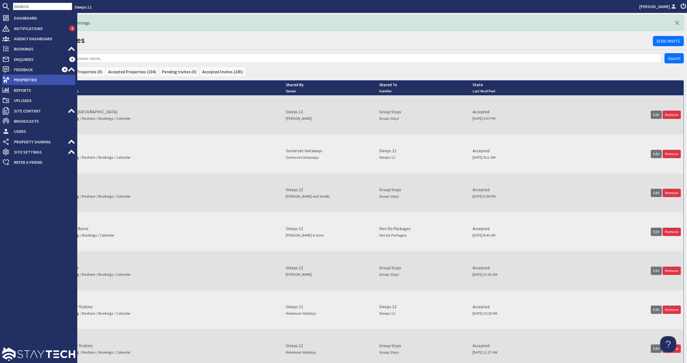
click at [13, 79] on span "Properties" at bounding box center [42, 79] width 65 height 9
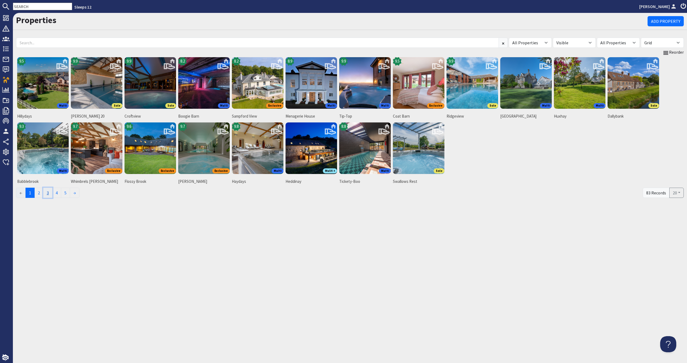
click at [46, 189] on link "3" at bounding box center [47, 193] width 9 height 10
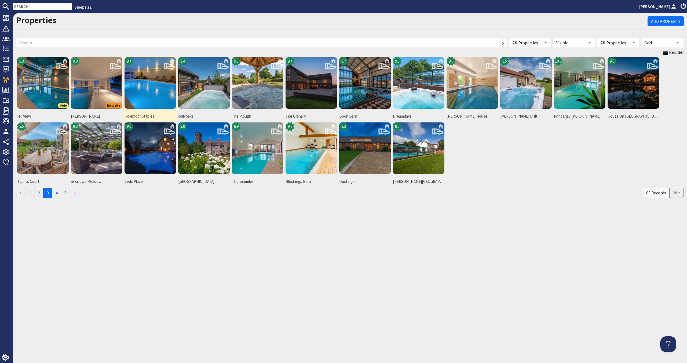
drag, startPoint x: 134, startPoint y: 95, endPoint x: 137, endPoint y: 94, distance: 2.8
click at [134, 95] on img at bounding box center [150, 83] width 52 height 52
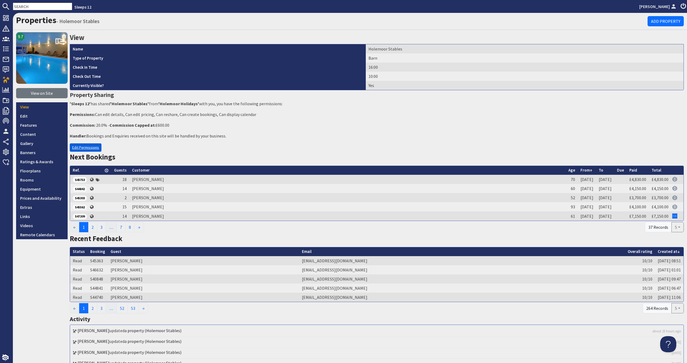
click at [81, 149] on link "Edit Permissions" at bounding box center [86, 147] width 32 height 8
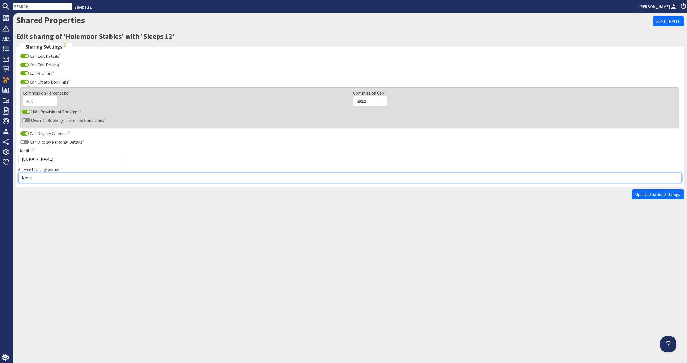
click at [78, 178] on select "None Exclusive Sole Multi Mulit +" at bounding box center [349, 177] width 663 height 10
select select "1"
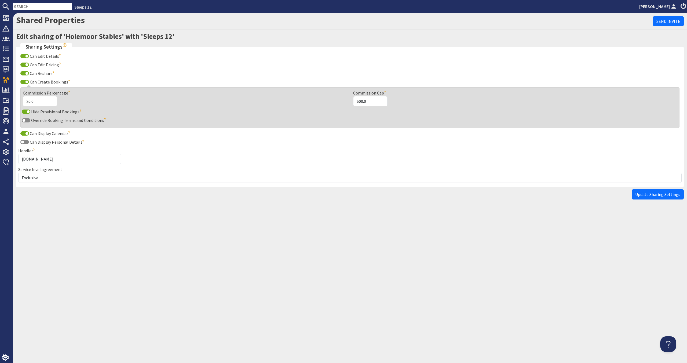
click at [660, 193] on span "Update Sharing Settings" at bounding box center [657, 194] width 45 height 5
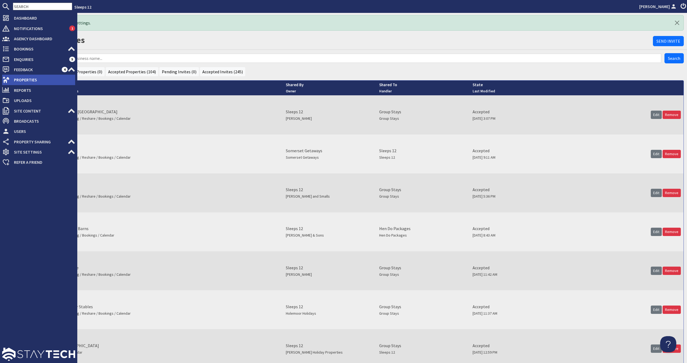
click at [20, 81] on span "Properties" at bounding box center [42, 79] width 65 height 9
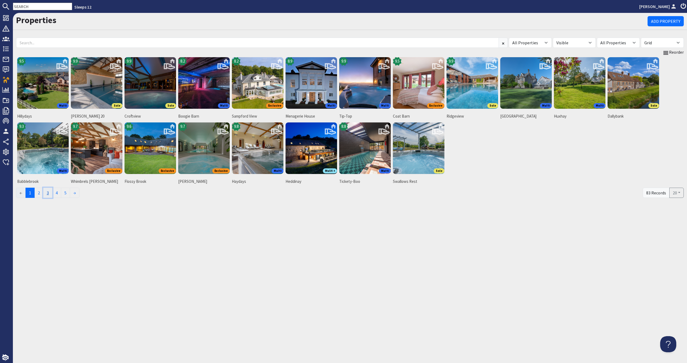
click at [49, 195] on link "3" at bounding box center [47, 193] width 9 height 10
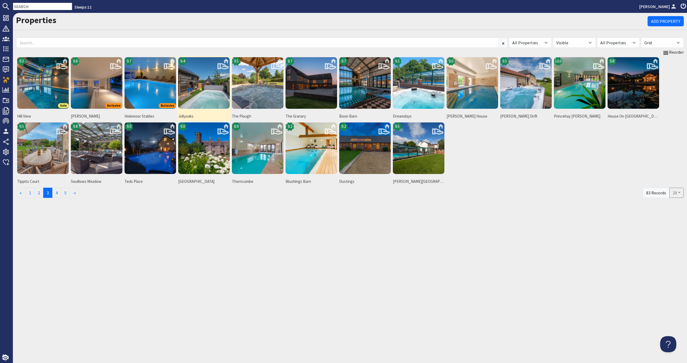
click at [193, 90] on img at bounding box center [204, 83] width 52 height 52
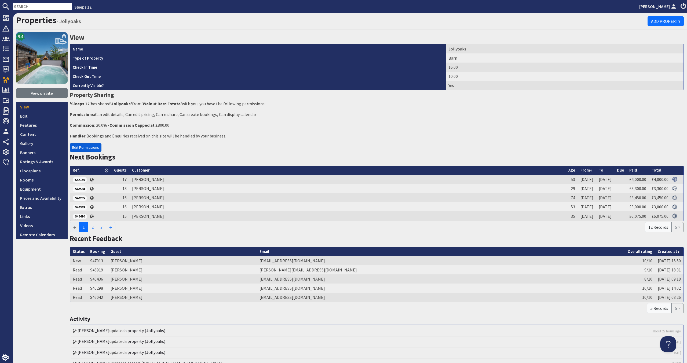
click at [97, 147] on link "Edit Permissions" at bounding box center [86, 147] width 32 height 8
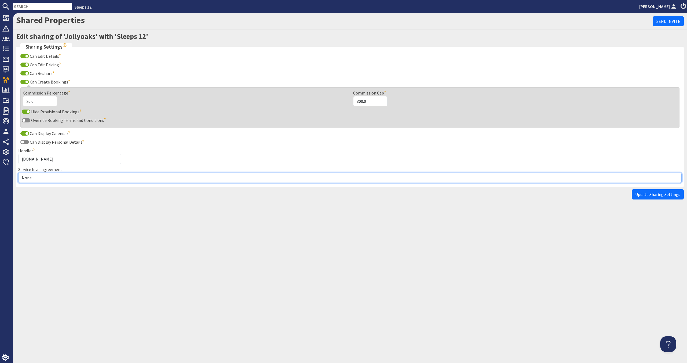
click at [89, 178] on select "None Exclusive Sole Multi Mulit +" at bounding box center [349, 177] width 663 height 10
select select "2"
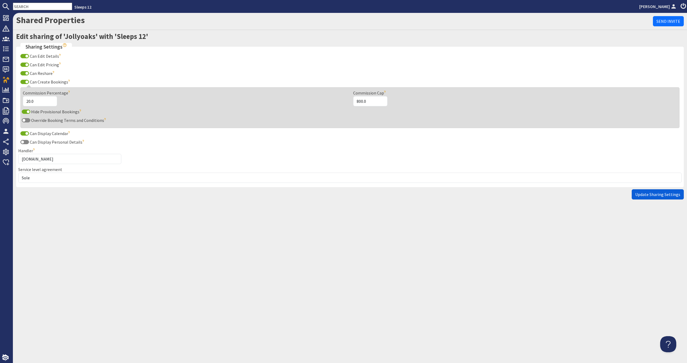
click at [672, 190] on button "Update Sharing Settings" at bounding box center [657, 194] width 52 height 10
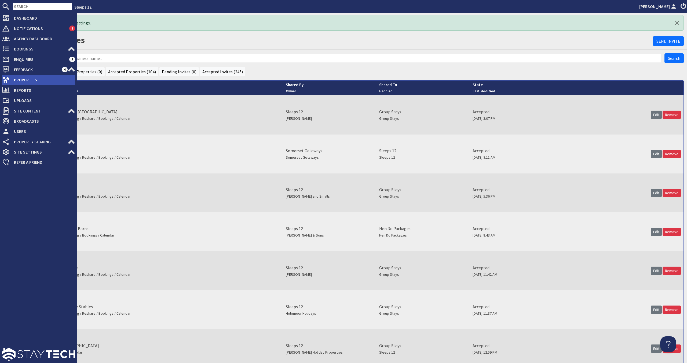
click at [31, 81] on span "Properties" at bounding box center [42, 79] width 65 height 9
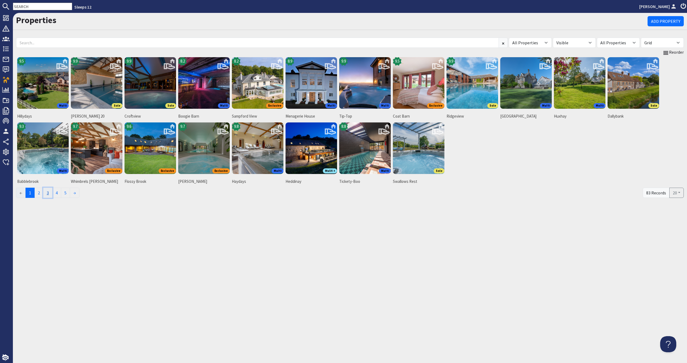
click at [49, 193] on link "3" at bounding box center [47, 193] width 9 height 10
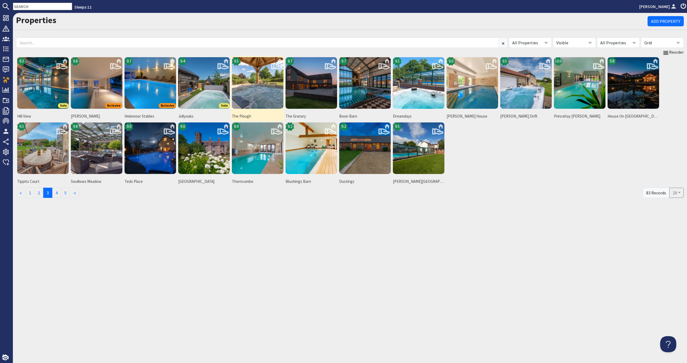
click at [262, 102] on img at bounding box center [258, 83] width 52 height 52
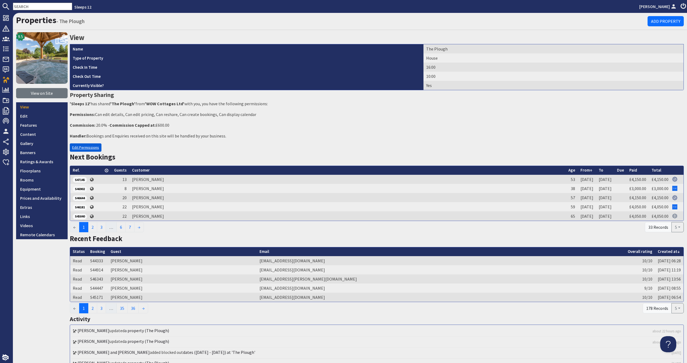
click at [92, 148] on link "Edit Permissions" at bounding box center [86, 147] width 32 height 8
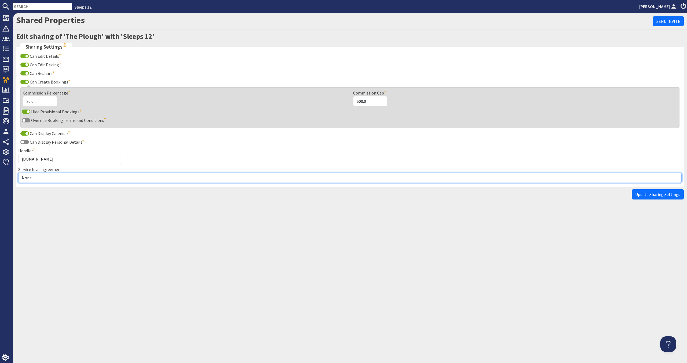
click at [87, 179] on select "None Exclusive Sole Multi Mulit +" at bounding box center [349, 177] width 663 height 10
select select "1"
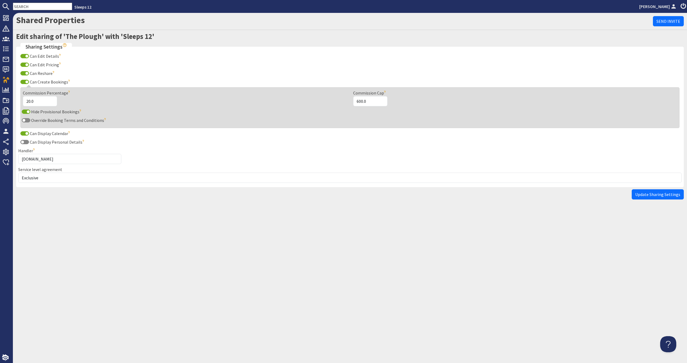
click at [644, 195] on span "Update Sharing Settings" at bounding box center [657, 194] width 45 height 5
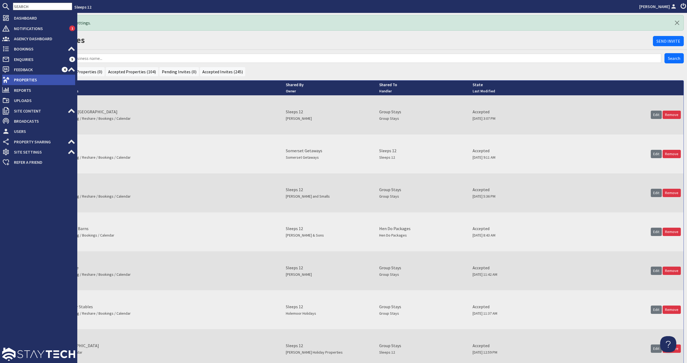
click at [21, 76] on span "Properties" at bounding box center [42, 79] width 65 height 9
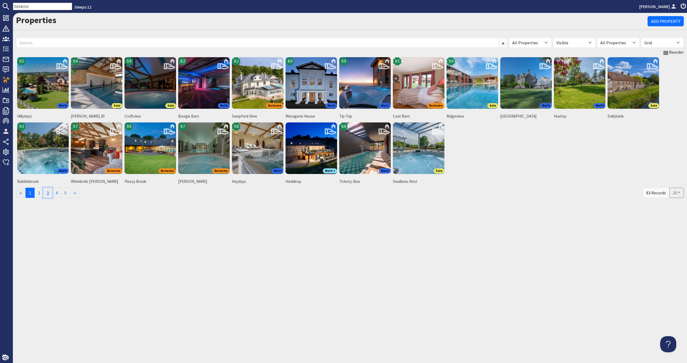
click at [52, 195] on link "3" at bounding box center [47, 193] width 9 height 10
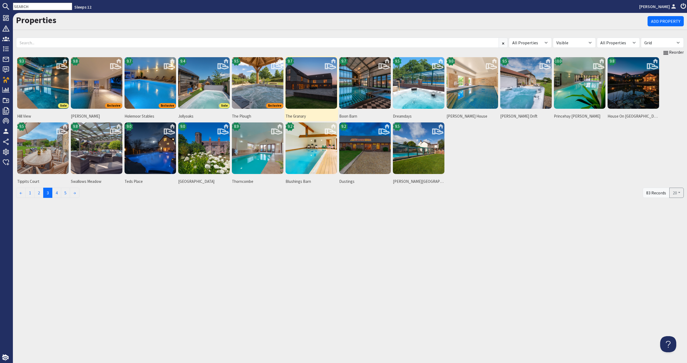
click at [315, 94] on img at bounding box center [311, 83] width 52 height 52
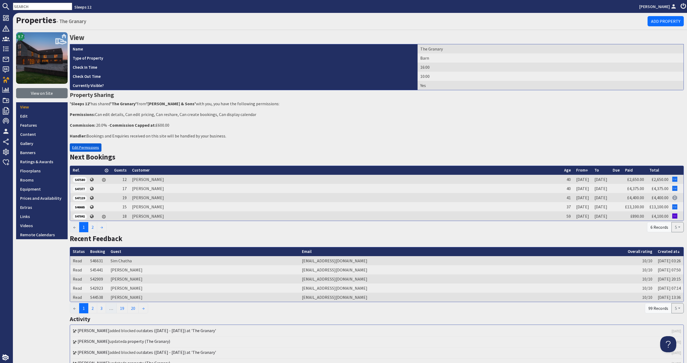
click at [93, 146] on link "Edit Permissions" at bounding box center [86, 147] width 32 height 8
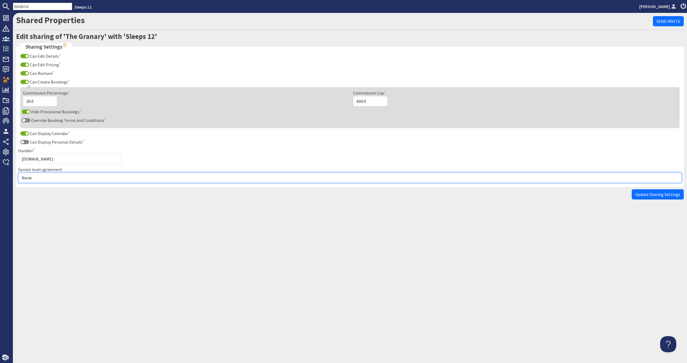
click at [75, 177] on select "None Exclusive Sole Multi Mulit +" at bounding box center [349, 177] width 663 height 10
select select "1"
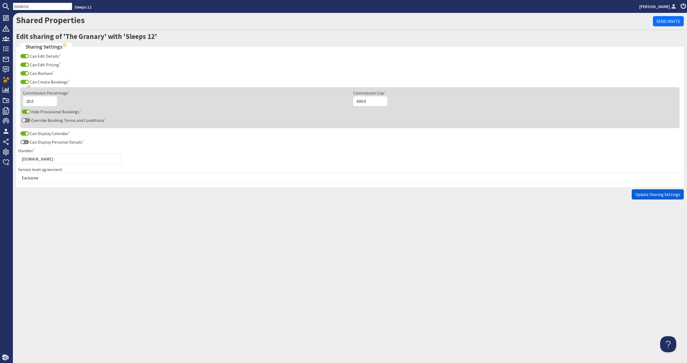
click at [655, 190] on button "Update Sharing Settings" at bounding box center [657, 194] width 52 height 10
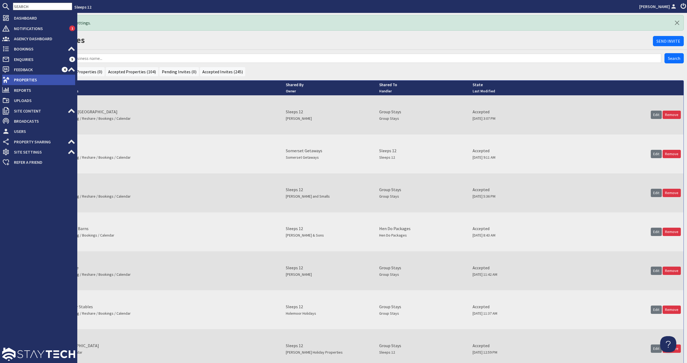
click at [18, 76] on span "Properties" at bounding box center [42, 79] width 65 height 9
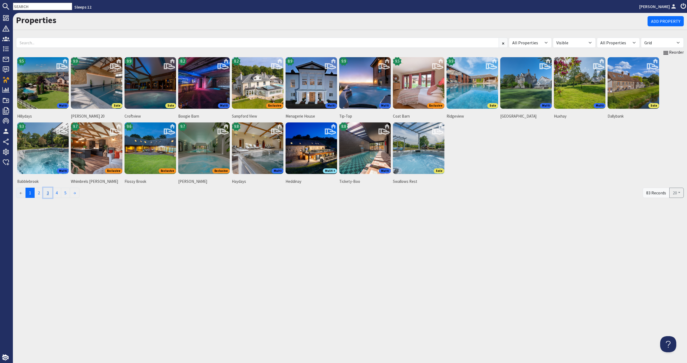
click at [47, 191] on link "3" at bounding box center [47, 193] width 9 height 10
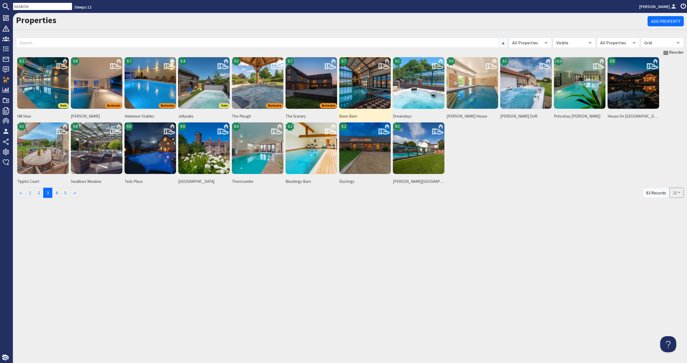
click at [359, 90] on img at bounding box center [365, 83] width 52 height 52
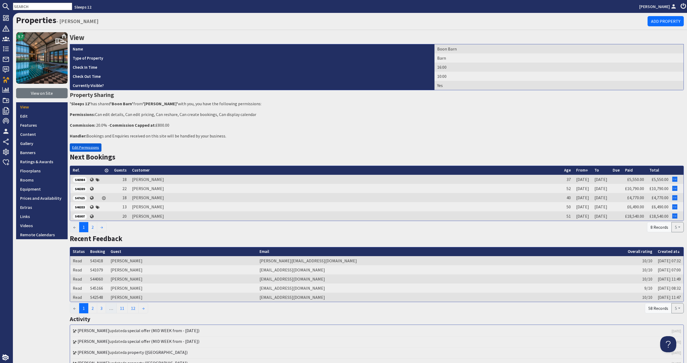
click at [78, 146] on link "Edit Permissions" at bounding box center [86, 147] width 32 height 8
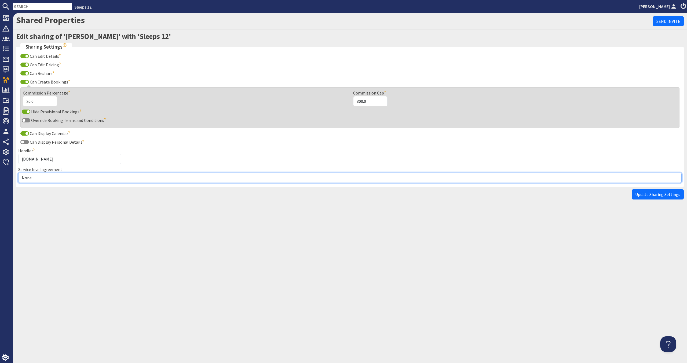
click at [68, 179] on select "None Exclusive Sole Multi Mulit +" at bounding box center [349, 177] width 663 height 10
select select "3"
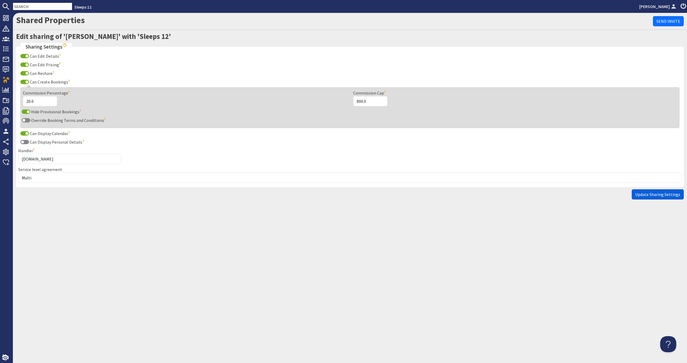
click at [644, 190] on button "Update Sharing Settings" at bounding box center [657, 194] width 52 height 10
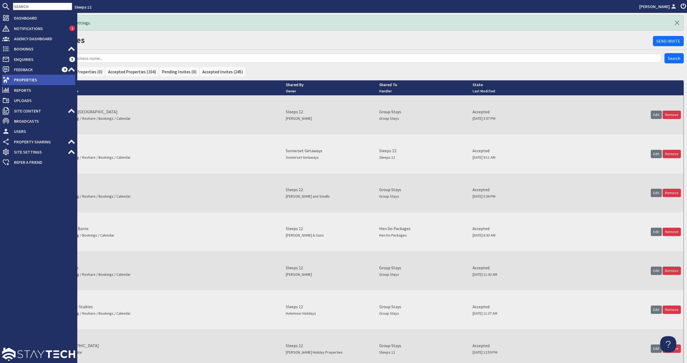
click at [16, 83] on span "Properties" at bounding box center [42, 79] width 65 height 9
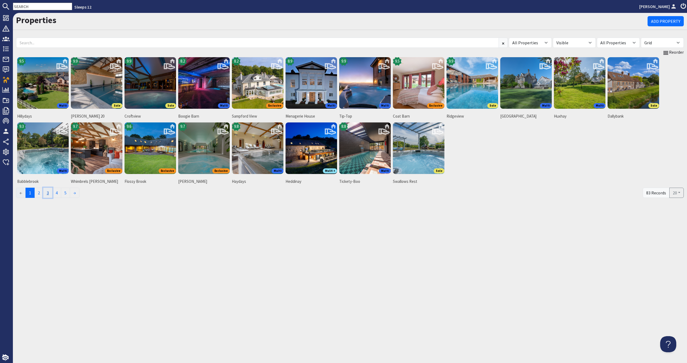
click at [47, 194] on link "3" at bounding box center [47, 193] width 9 height 10
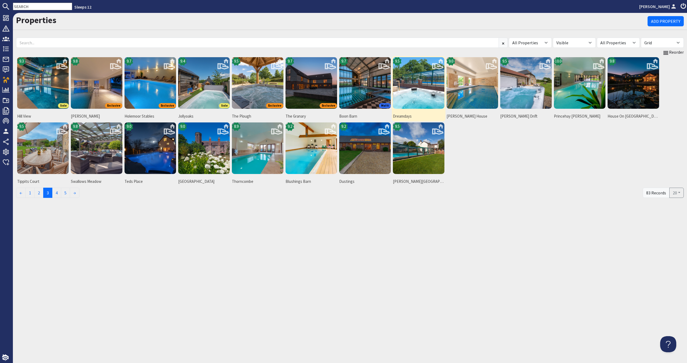
drag, startPoint x: 413, startPoint y: 98, endPoint x: 420, endPoint y: 95, distance: 6.7
click at [413, 98] on img at bounding box center [419, 83] width 52 height 52
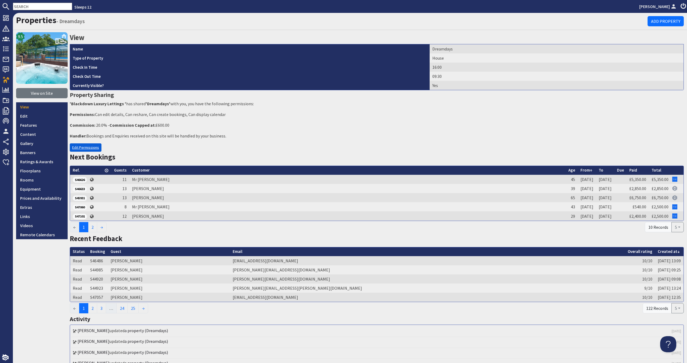
click at [84, 147] on link "Edit Permissions" at bounding box center [86, 147] width 32 height 8
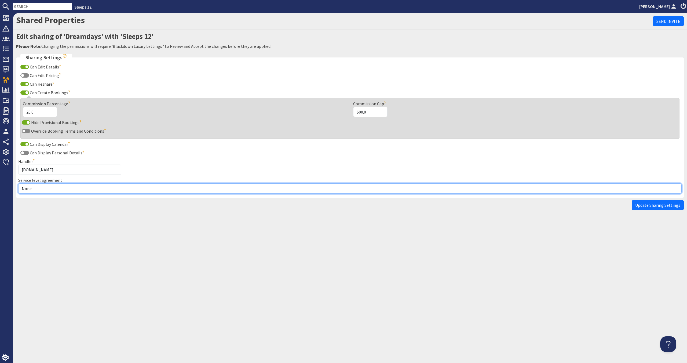
click at [78, 185] on select "None Exclusive Sole Multi Mulit +" at bounding box center [349, 188] width 663 height 10
select select "3"
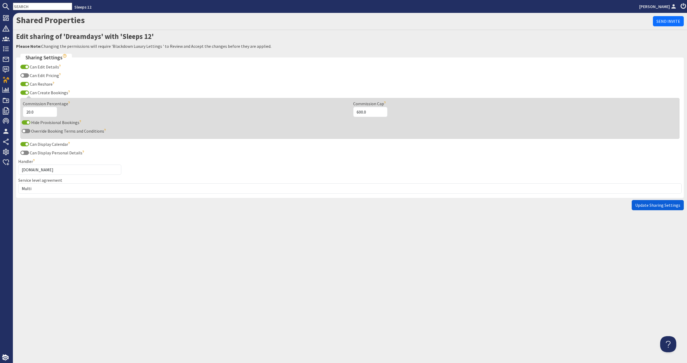
click at [640, 201] on button "Update Sharing Settings" at bounding box center [657, 205] width 52 height 10
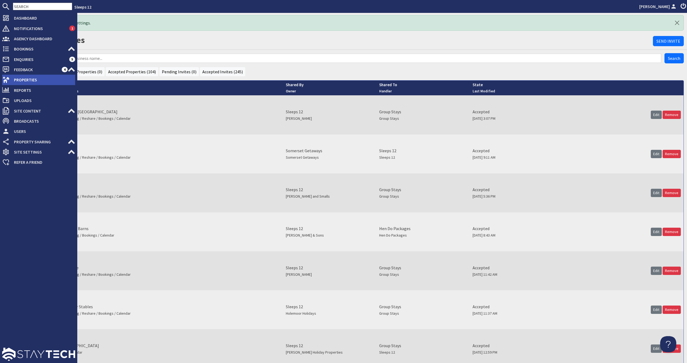
click at [12, 81] on span "Properties" at bounding box center [42, 79] width 65 height 9
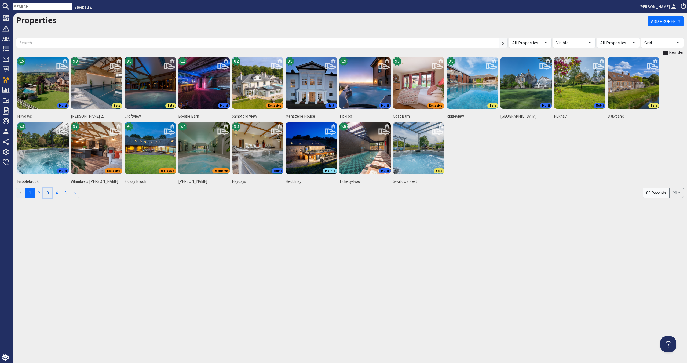
click at [52, 195] on link "3" at bounding box center [47, 193] width 9 height 10
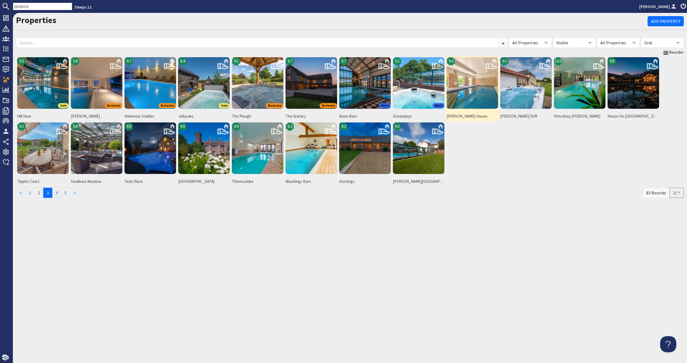
click at [462, 79] on img at bounding box center [472, 83] width 52 height 52
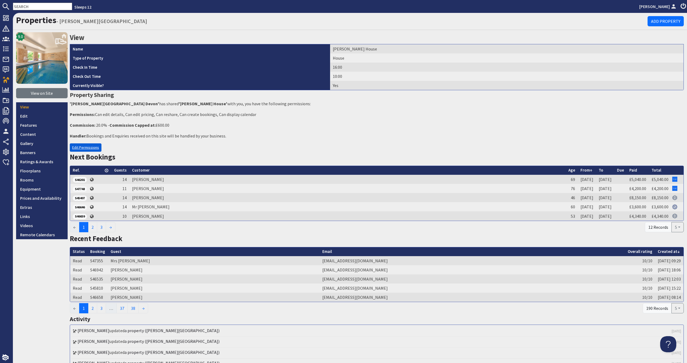
click at [90, 148] on link "Edit Permissions" at bounding box center [86, 147] width 32 height 8
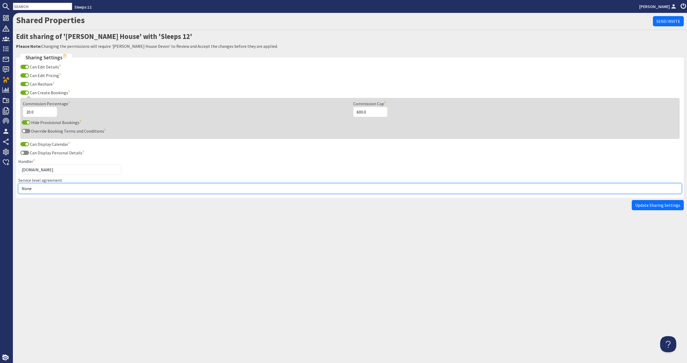
click at [89, 192] on select "None Exclusive Sole Multi Mulit +" at bounding box center [349, 188] width 663 height 10
select select "2"
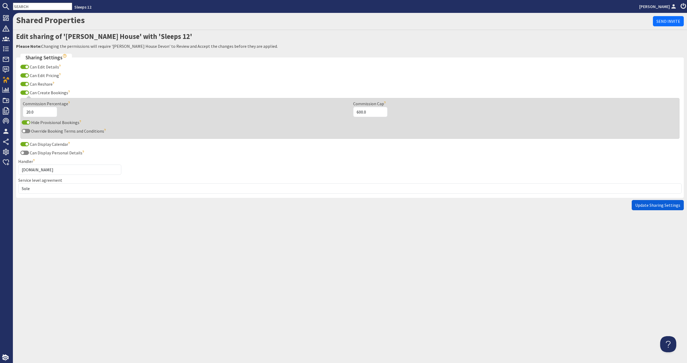
click at [666, 204] on span "Update Sharing Settings" at bounding box center [657, 204] width 45 height 5
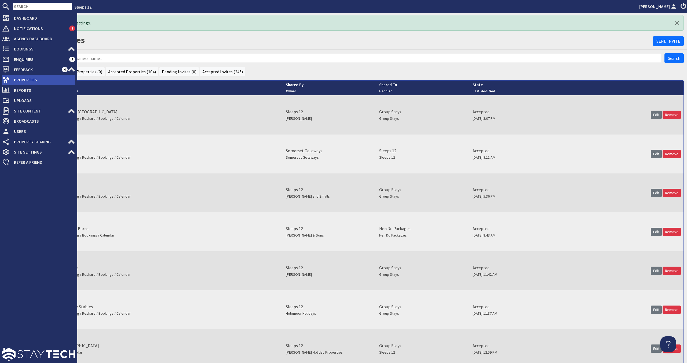
click at [10, 79] on span "Properties" at bounding box center [42, 79] width 65 height 9
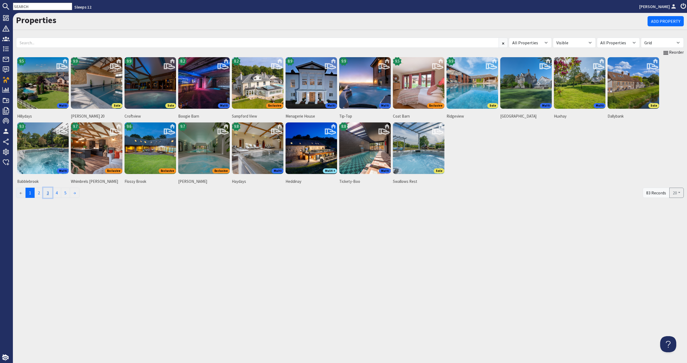
click at [45, 193] on link "3" at bounding box center [47, 193] width 9 height 10
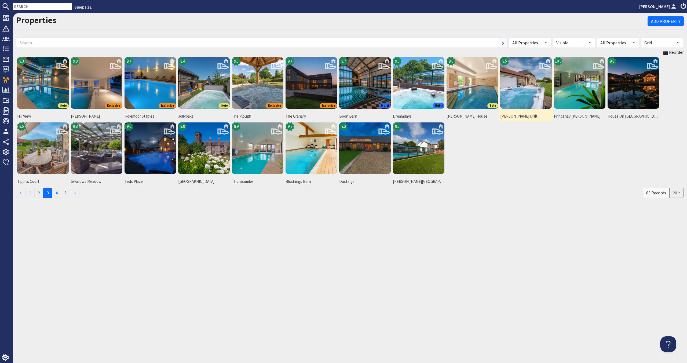
click at [516, 89] on img at bounding box center [526, 83] width 52 height 52
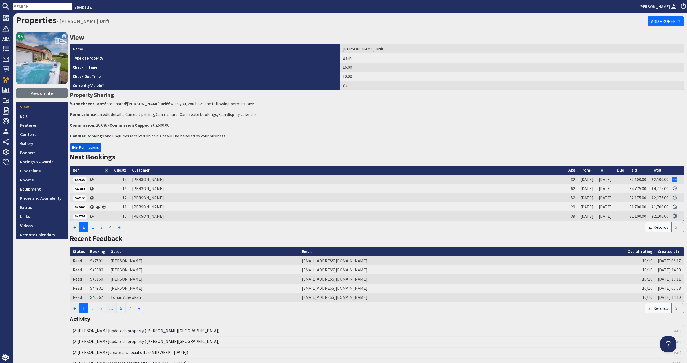
click at [77, 149] on link "Edit Permissions" at bounding box center [86, 147] width 32 height 8
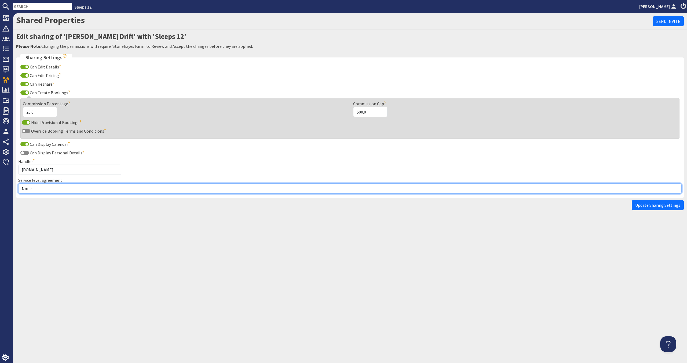
click at [63, 192] on select "None Exclusive Sole Multi Mulit +" at bounding box center [349, 188] width 663 height 10
select select "2"
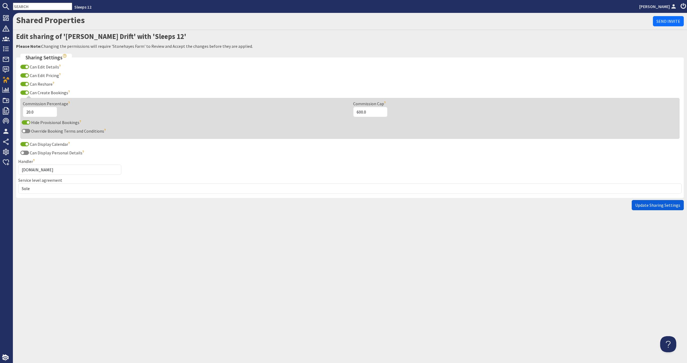
click at [677, 206] on span "Update Sharing Settings" at bounding box center [657, 204] width 45 height 5
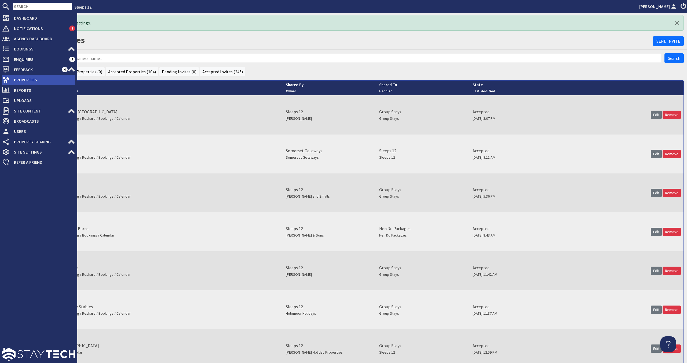
click at [38, 78] on span "Properties" at bounding box center [42, 79] width 65 height 9
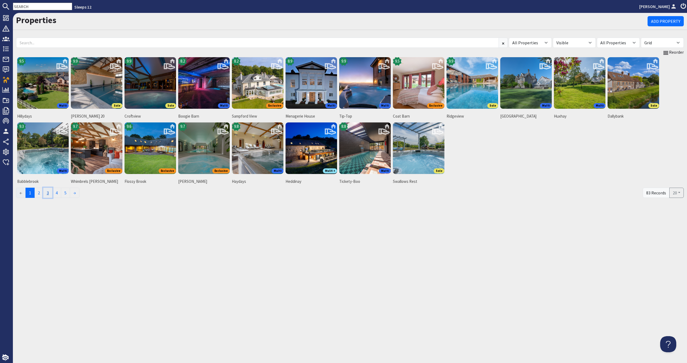
click at [52, 193] on link "3" at bounding box center [47, 193] width 9 height 10
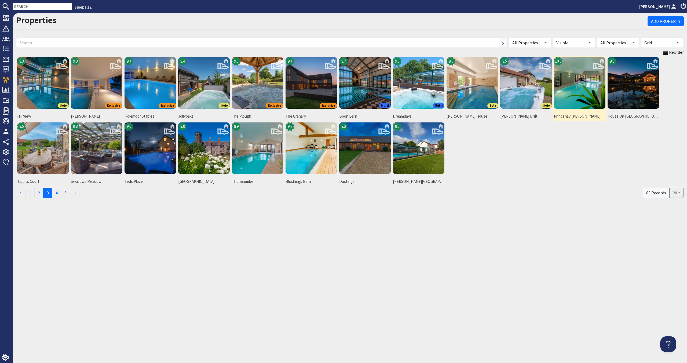
click at [576, 102] on img at bounding box center [580, 83] width 52 height 52
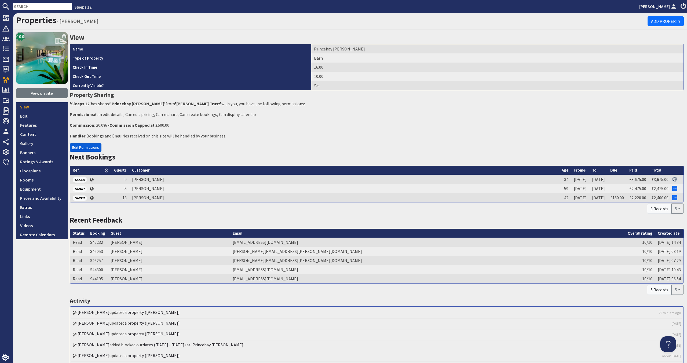
click at [98, 148] on link "Edit Permissions" at bounding box center [86, 147] width 32 height 8
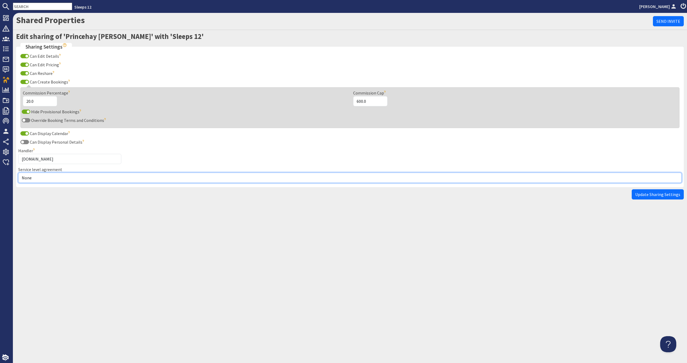
click at [23, 180] on select "None Exclusive Sole Multi Mulit +" at bounding box center [349, 177] width 663 height 10
select select "1"
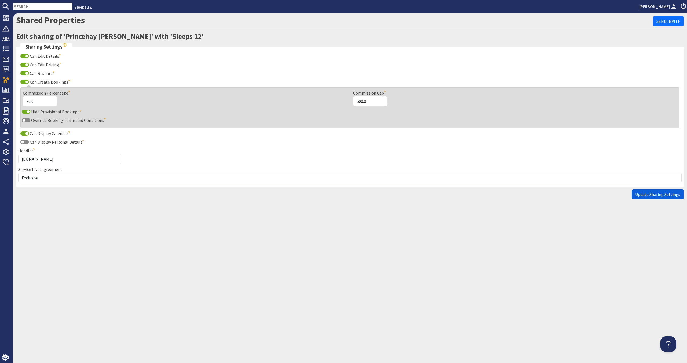
click at [636, 189] on button "Update Sharing Settings" at bounding box center [657, 194] width 52 height 10
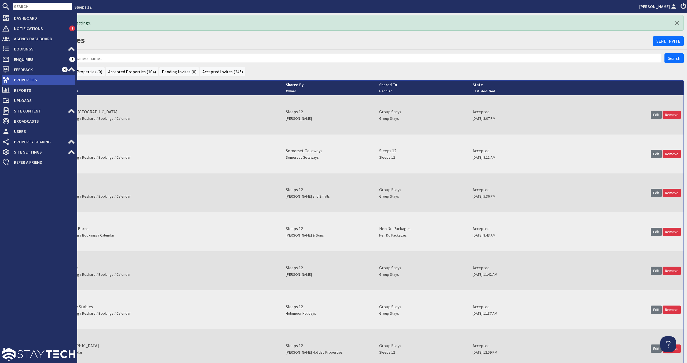
click at [53, 84] on li "Properties" at bounding box center [38, 80] width 73 height 10
click at [62, 80] on span "Properties" at bounding box center [42, 79] width 65 height 9
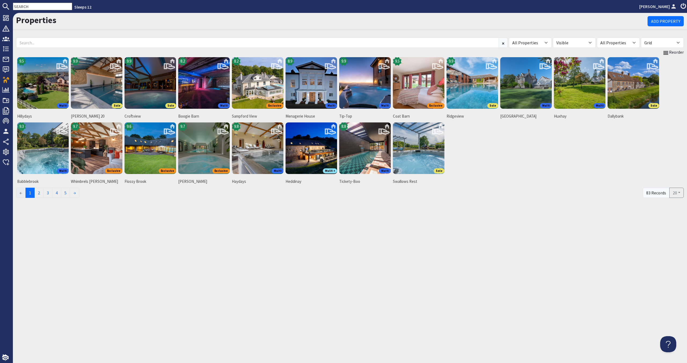
click at [46, 186] on turbo-frame "Reorder 9.5 Multi Hillydays 9.9 Sole Churchill 20 9.9 Sole Croftview 8.2 Multi …" at bounding box center [349, 123] width 667 height 149
click at [46, 188] on link "3" at bounding box center [47, 193] width 9 height 10
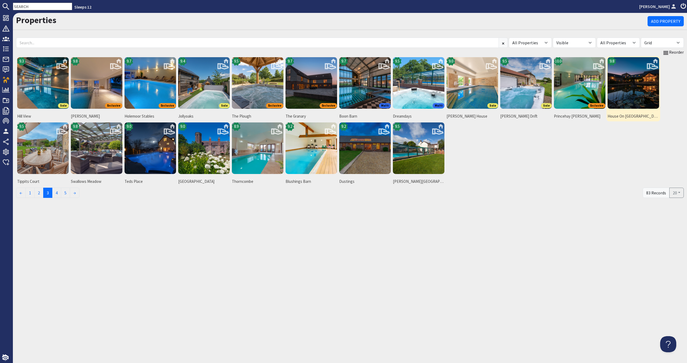
click at [637, 99] on img at bounding box center [633, 83] width 52 height 52
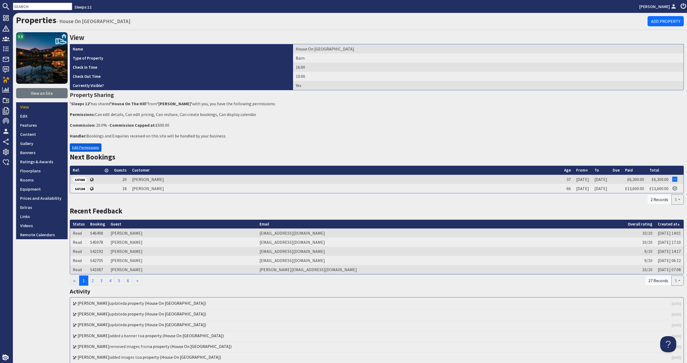
click at [75, 149] on link "Edit Permissions" at bounding box center [86, 147] width 32 height 8
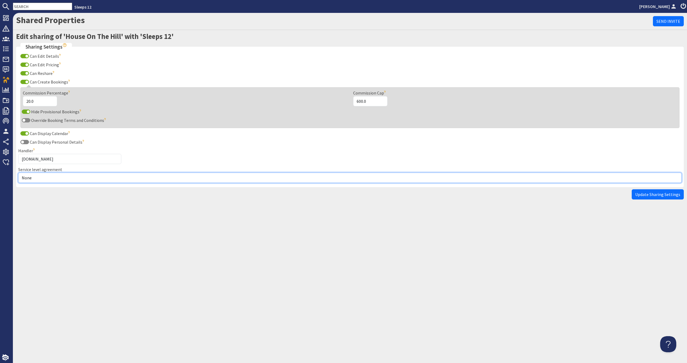
click at [77, 175] on select "None Exclusive Sole Multi Mulit +" at bounding box center [349, 177] width 663 height 10
select select "3"
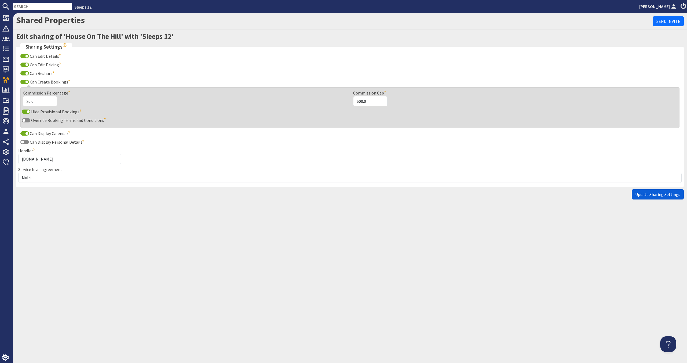
click at [674, 198] on button "Update Sharing Settings" at bounding box center [657, 194] width 52 height 10
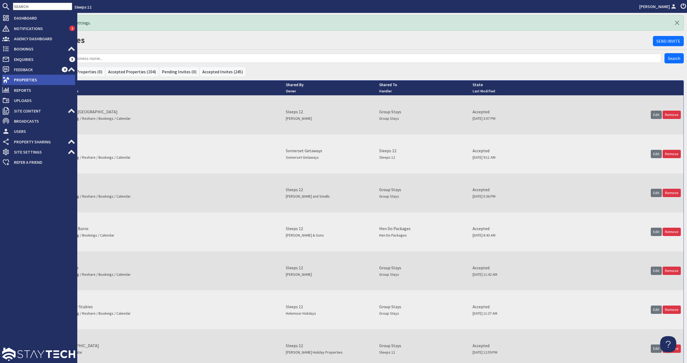
click at [36, 79] on span "Properties" at bounding box center [42, 79] width 65 height 9
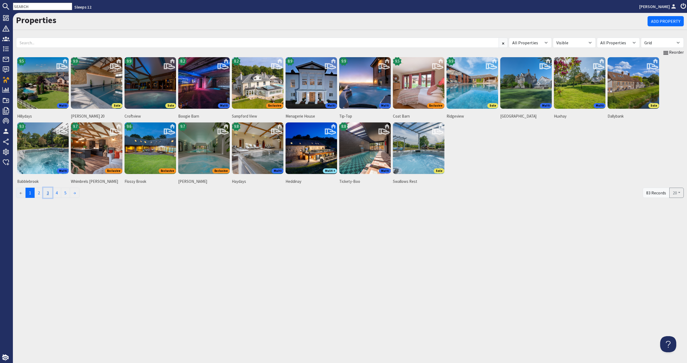
click at [51, 192] on link "3" at bounding box center [47, 193] width 9 height 10
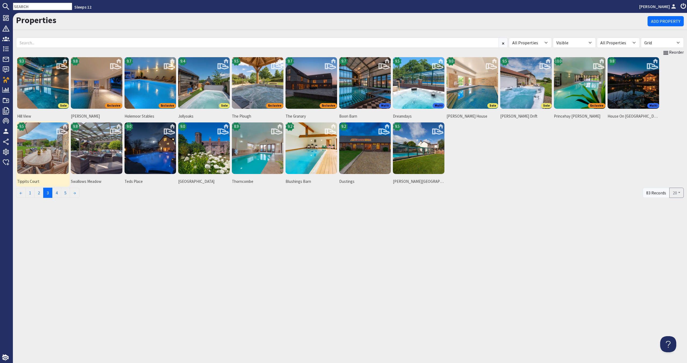
click at [24, 178] on link "9.5 Tippits Court" at bounding box center [43, 153] width 54 height 65
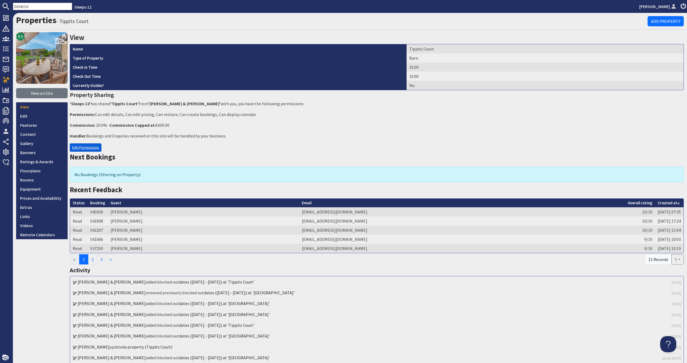
click at [95, 148] on link "Edit Permissions" at bounding box center [86, 147] width 32 height 8
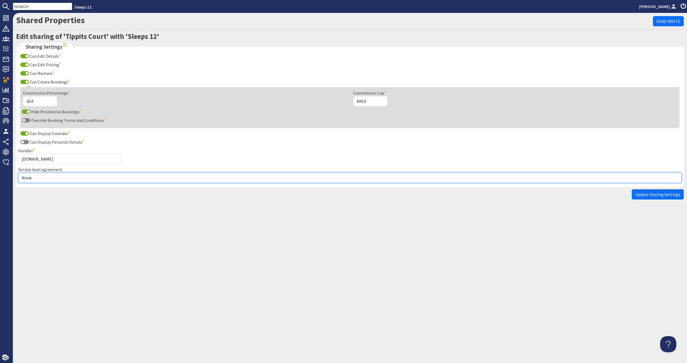
click at [84, 177] on select "None Exclusive Sole Multi Mulit +" at bounding box center [349, 177] width 663 height 10
select select "3"
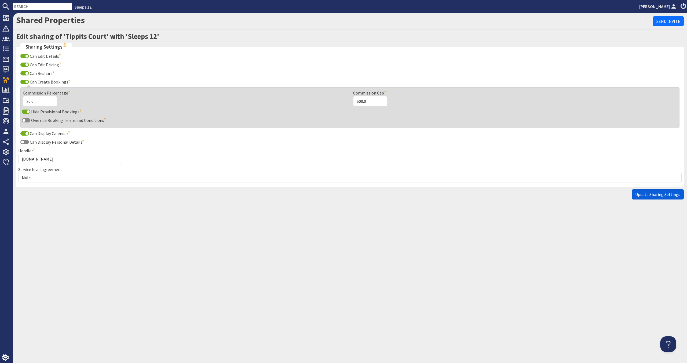
click at [660, 193] on span "Update Sharing Settings" at bounding box center [657, 194] width 45 height 5
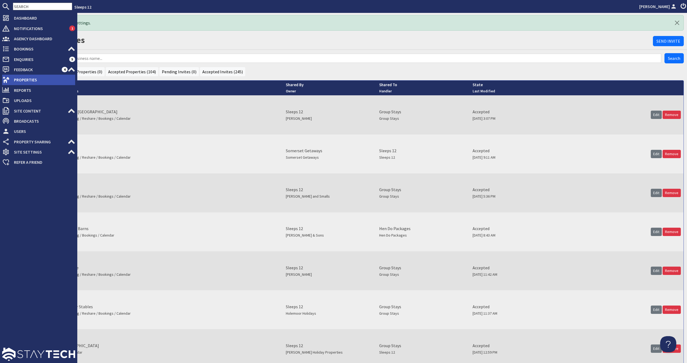
click at [24, 78] on span "Properties" at bounding box center [42, 79] width 65 height 9
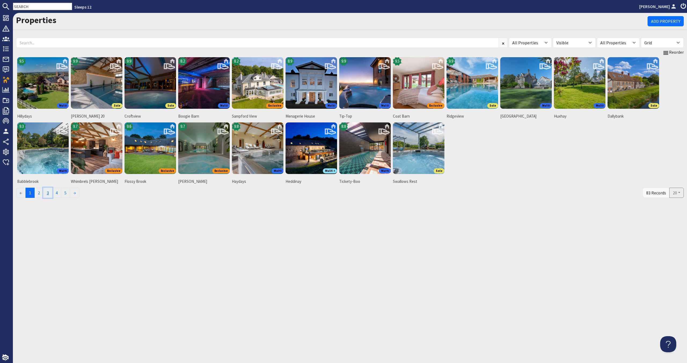
click at [52, 190] on link "3" at bounding box center [47, 193] width 9 height 10
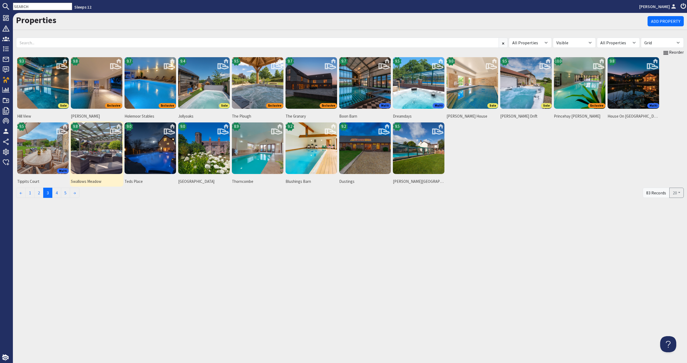
click at [98, 159] on img at bounding box center [97, 148] width 52 height 52
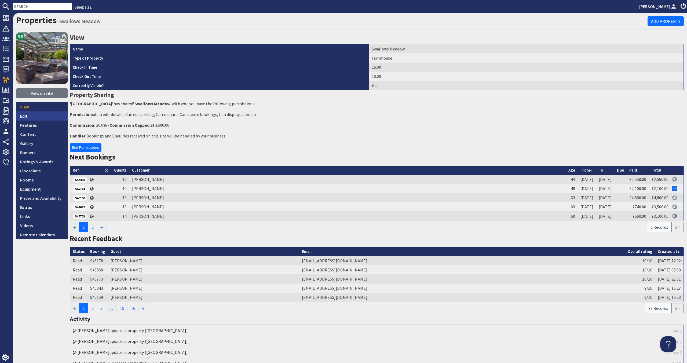
click at [58, 118] on link "Edit" at bounding box center [42, 115] width 52 height 9
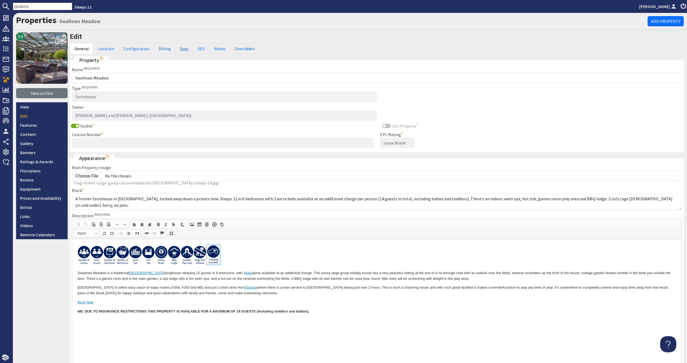
click at [183, 47] on link "Sync" at bounding box center [183, 48] width 17 height 11
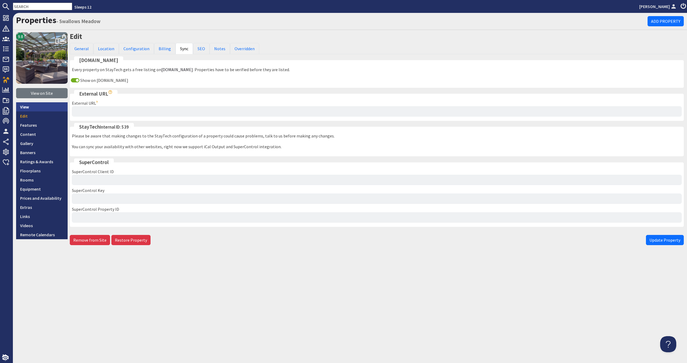
click at [56, 109] on link "View" at bounding box center [42, 106] width 52 height 9
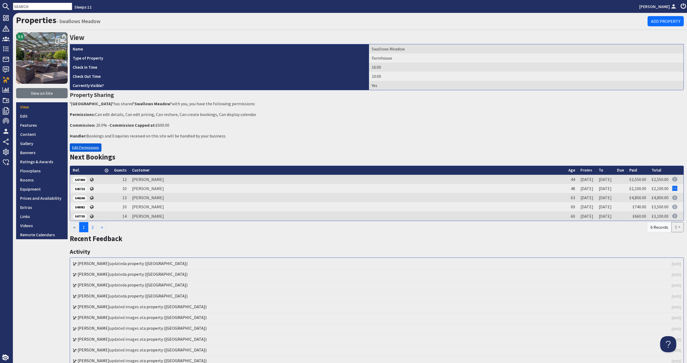
click at [92, 150] on link "Edit Permissions" at bounding box center [86, 147] width 32 height 8
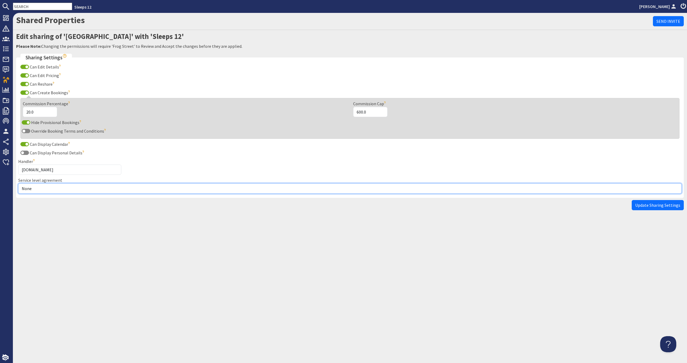
click at [86, 189] on select "None Exclusive Sole Multi Mulit +" at bounding box center [349, 188] width 663 height 10
select select "2"
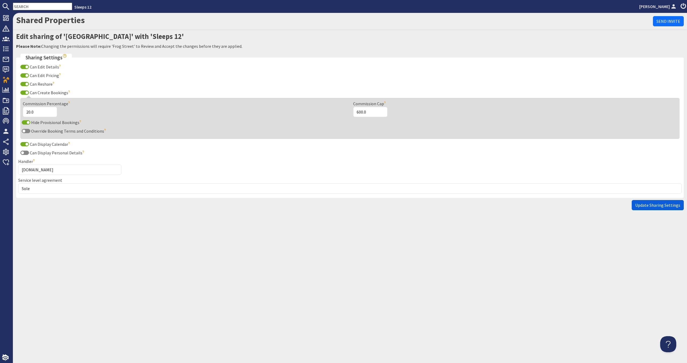
click at [666, 204] on span "Update Sharing Settings" at bounding box center [657, 204] width 45 height 5
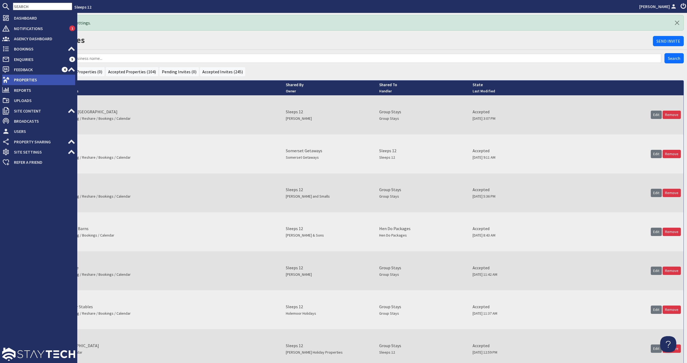
click at [23, 81] on span "Properties" at bounding box center [42, 79] width 65 height 9
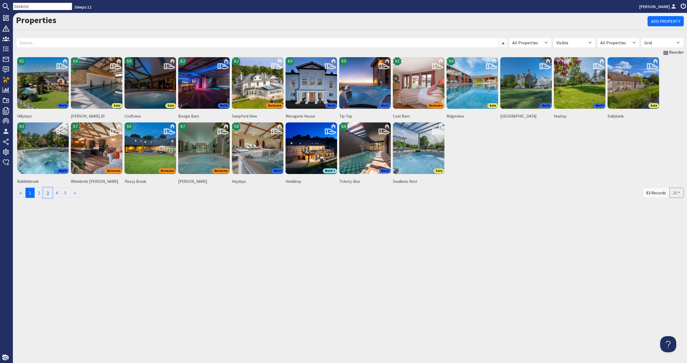
click at [51, 194] on link "3" at bounding box center [47, 193] width 9 height 10
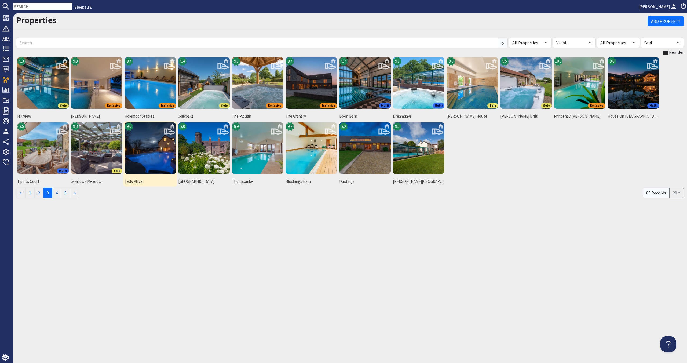
click at [140, 161] on img at bounding box center [150, 148] width 52 height 52
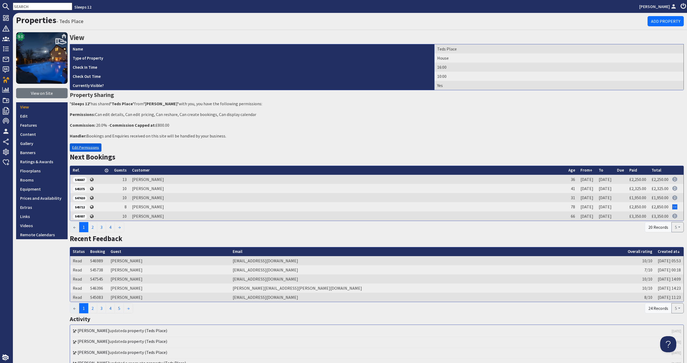
click at [94, 146] on link "Edit Permissions" at bounding box center [86, 147] width 32 height 8
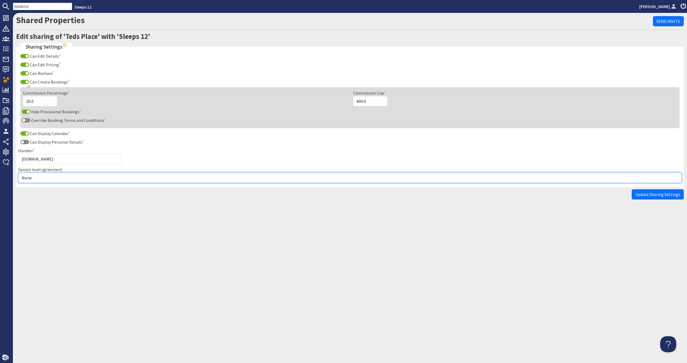
click at [75, 175] on select "None Exclusive Sole Multi Mulit +" at bounding box center [349, 177] width 663 height 10
select select "1"
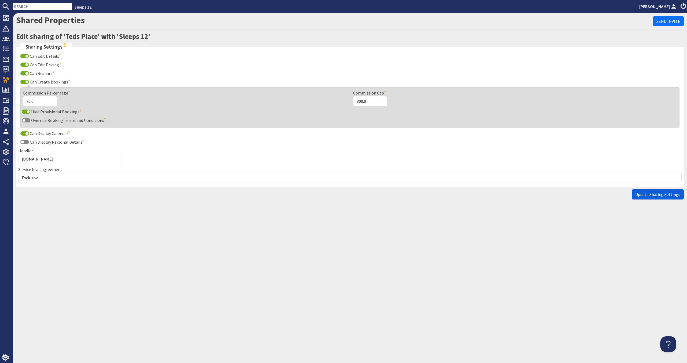
click at [642, 198] on button "Update Sharing Settings" at bounding box center [657, 194] width 52 height 10
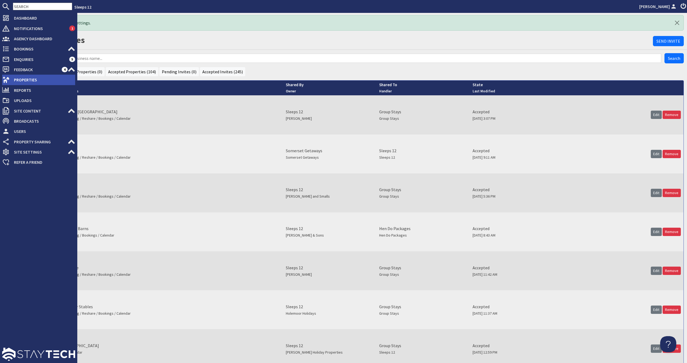
click at [38, 83] on span "Properties" at bounding box center [42, 79] width 65 height 9
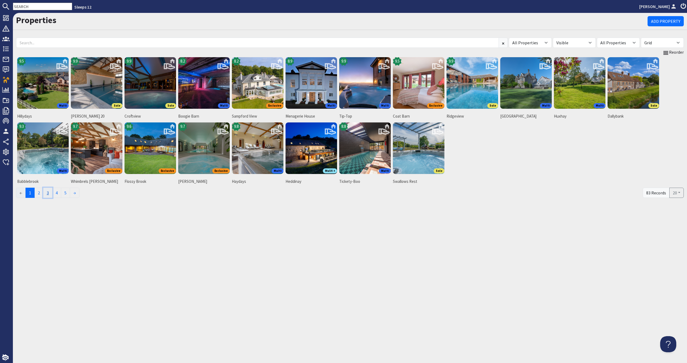
click at [52, 193] on link "3" at bounding box center [47, 193] width 9 height 10
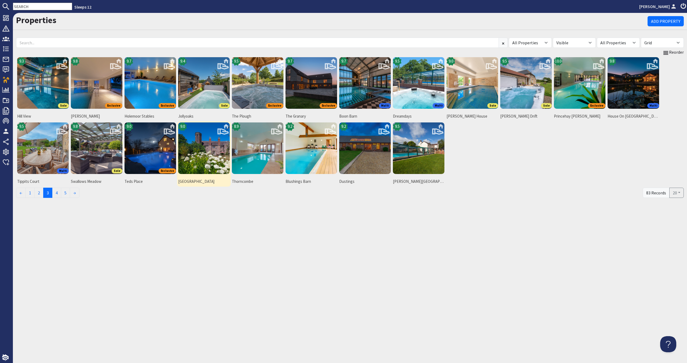
click at [211, 159] on img at bounding box center [204, 148] width 52 height 52
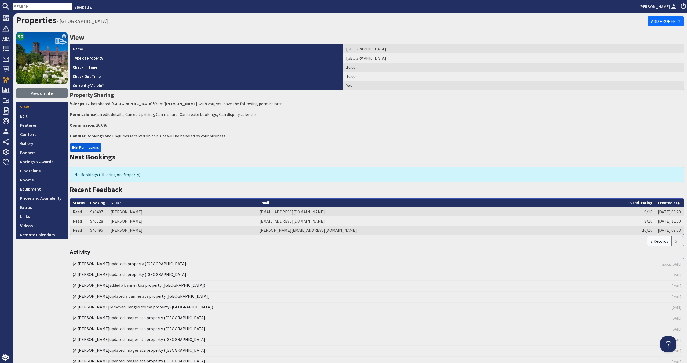
click at [94, 148] on link "Edit Permissions" at bounding box center [86, 147] width 32 height 8
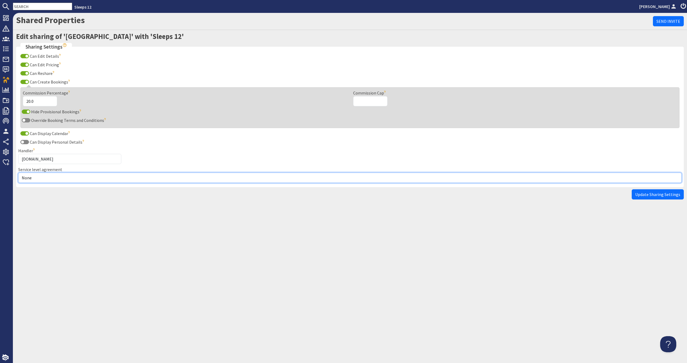
click at [89, 176] on select "None Exclusive Sole Multi Mulit +" at bounding box center [349, 177] width 663 height 10
select select "3"
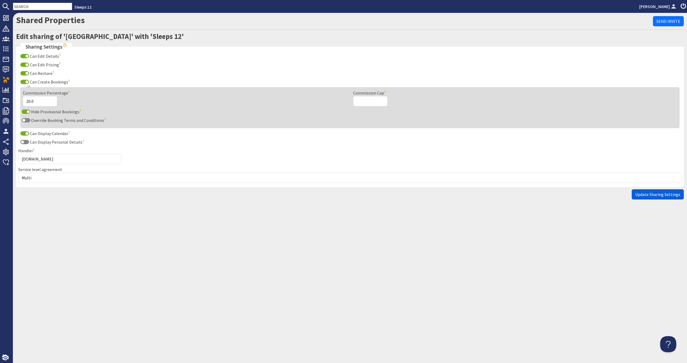
click at [651, 191] on button "Update Sharing Settings" at bounding box center [657, 194] width 52 height 10
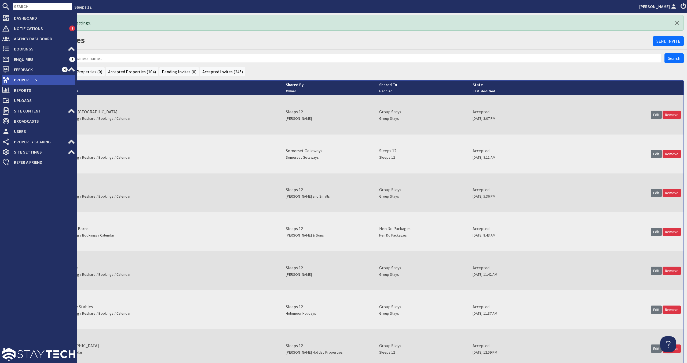
click at [44, 78] on span "Properties" at bounding box center [42, 79] width 65 height 9
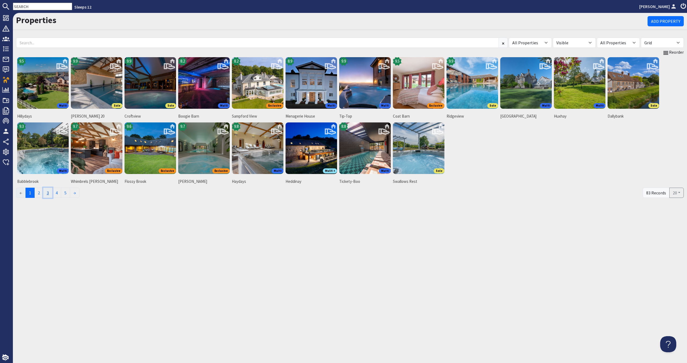
click at [48, 190] on link "3" at bounding box center [47, 193] width 9 height 10
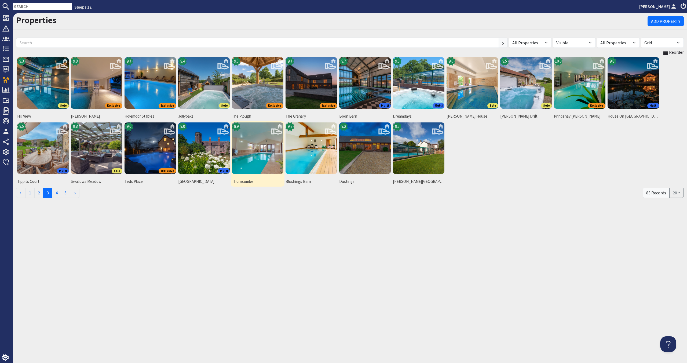
click at [259, 163] on img at bounding box center [258, 148] width 52 height 52
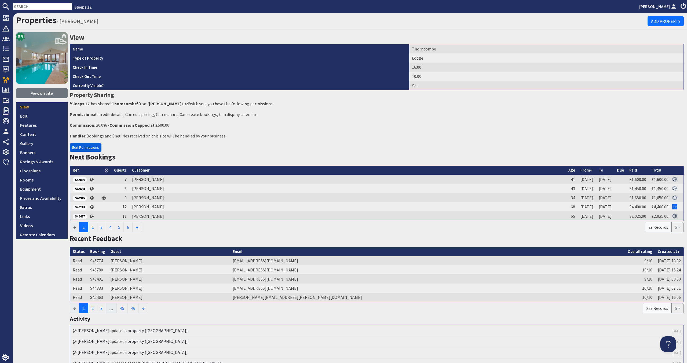
click at [88, 147] on link "Edit Permissions" at bounding box center [86, 147] width 32 height 8
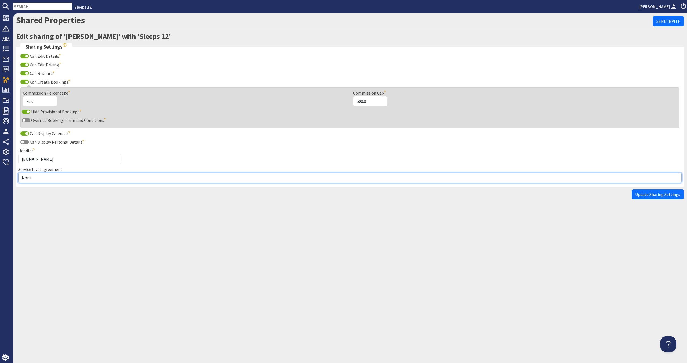
click at [102, 176] on select "None Exclusive Sole Multi Mulit +" at bounding box center [349, 177] width 663 height 10
select select "1"
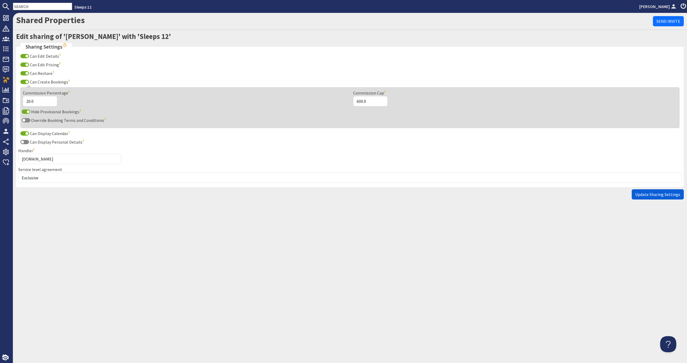
click at [667, 198] on button "Update Sharing Settings" at bounding box center [657, 194] width 52 height 10
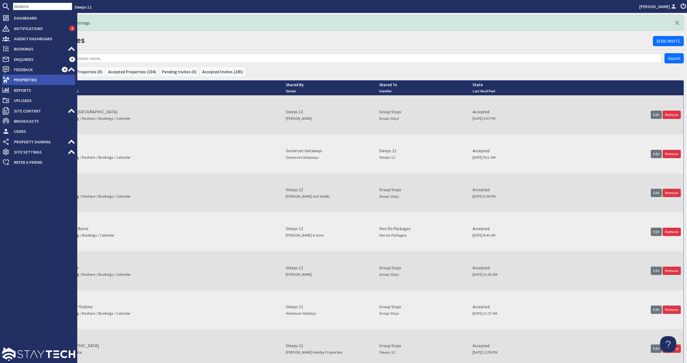
click at [36, 81] on span "Properties" at bounding box center [42, 79] width 65 height 9
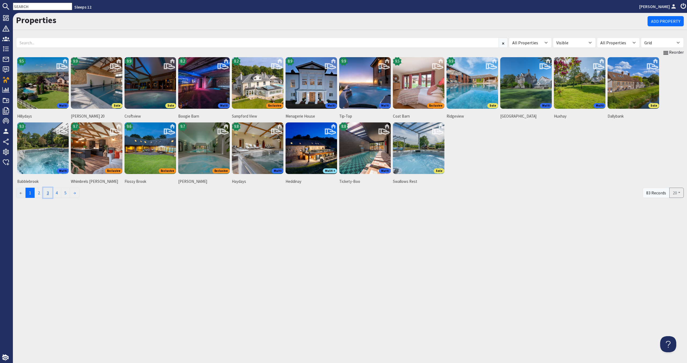
click at [50, 192] on link "3" at bounding box center [47, 193] width 9 height 10
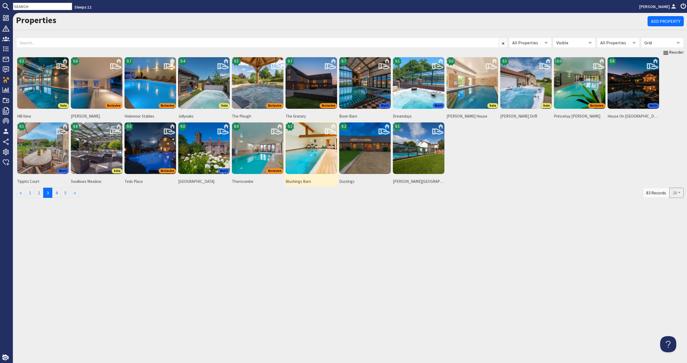
click at [311, 153] on img at bounding box center [311, 148] width 52 height 52
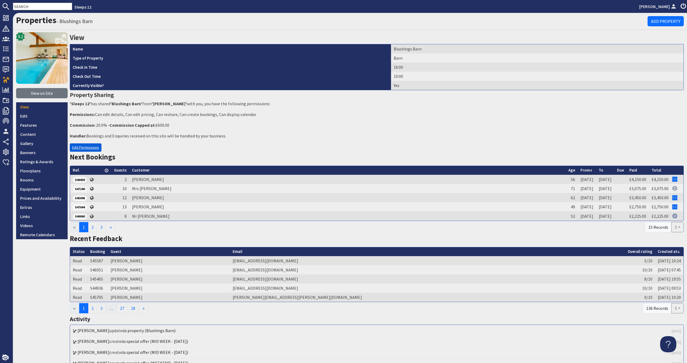
click at [85, 149] on link "Edit Permissions" at bounding box center [86, 147] width 32 height 8
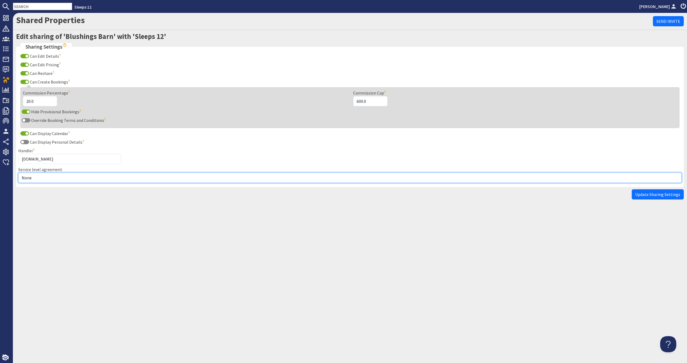
click at [66, 179] on select "None Exclusive Sole Multi Mulit +" at bounding box center [349, 177] width 663 height 10
select select "2"
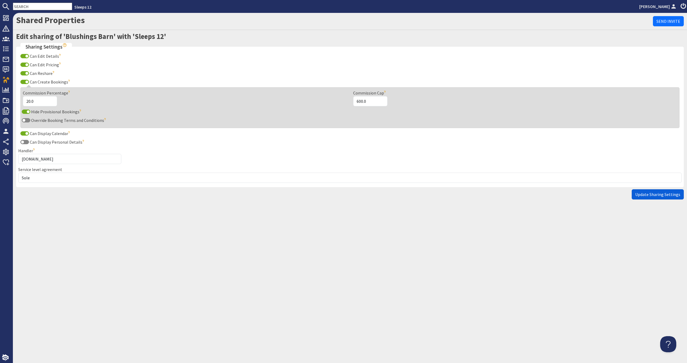
click at [661, 193] on span "Update Sharing Settings" at bounding box center [657, 194] width 45 height 5
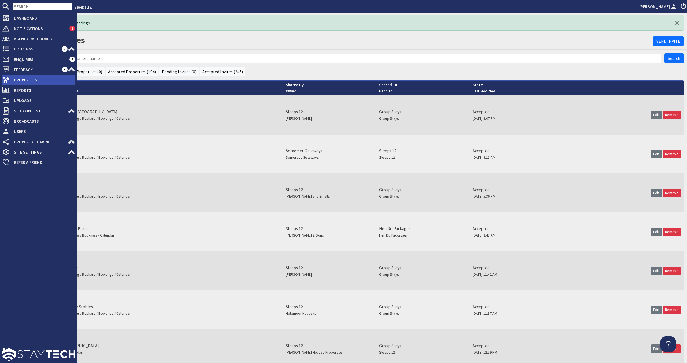
click at [24, 79] on span "Properties" at bounding box center [42, 79] width 65 height 9
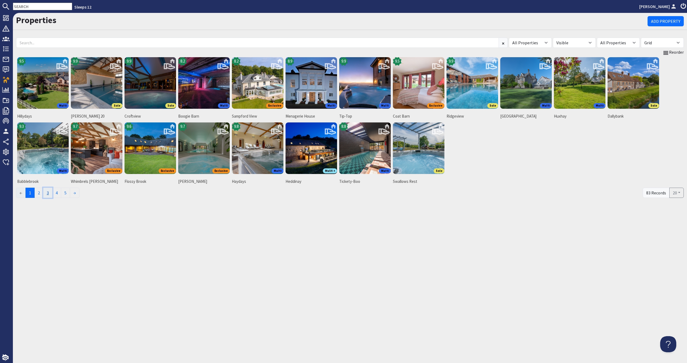
click at [51, 194] on link "3" at bounding box center [47, 193] width 9 height 10
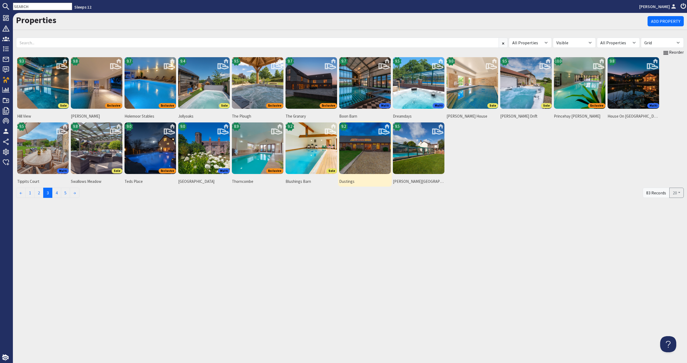
click at [362, 157] on img at bounding box center [365, 148] width 52 height 52
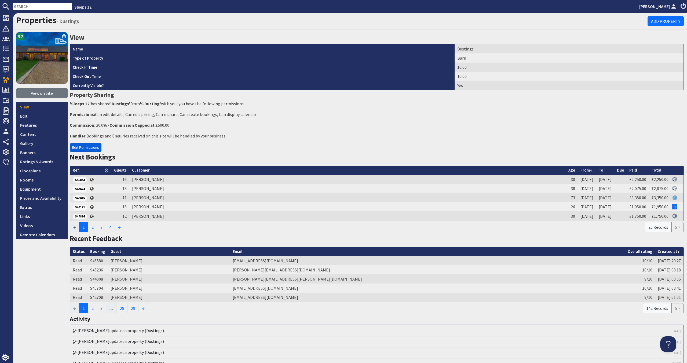
click at [76, 145] on link "Edit Permissions" at bounding box center [86, 147] width 32 height 8
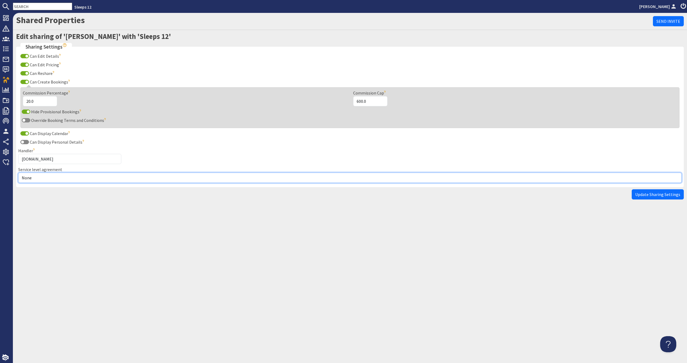
click at [64, 174] on select "None Exclusive Sole Multi Mulit +" at bounding box center [349, 177] width 663 height 10
select select "1"
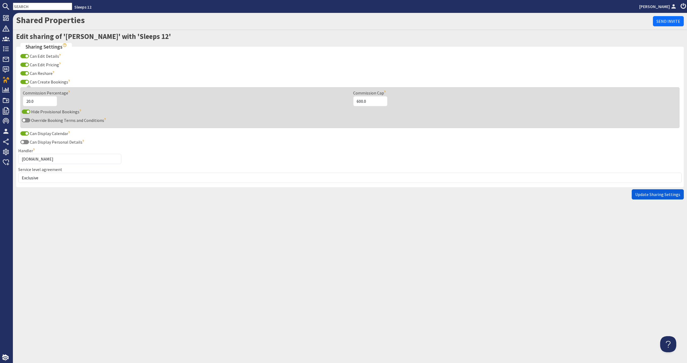
click at [668, 193] on span "Update Sharing Settings" at bounding box center [657, 194] width 45 height 5
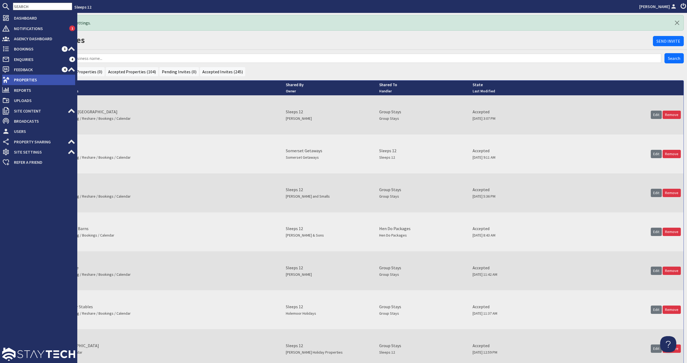
click at [6, 82] on use at bounding box center [6, 80] width 7 height 6
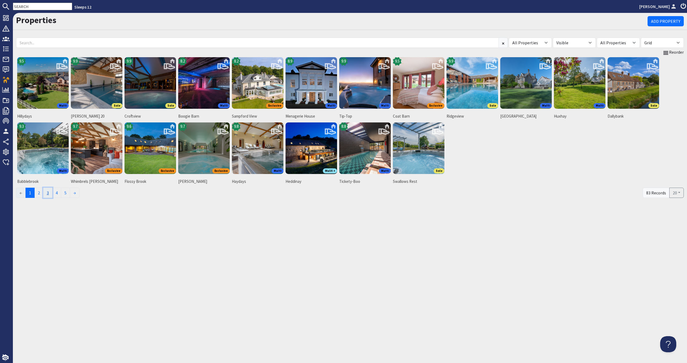
click at [50, 192] on link "3" at bounding box center [47, 193] width 9 height 10
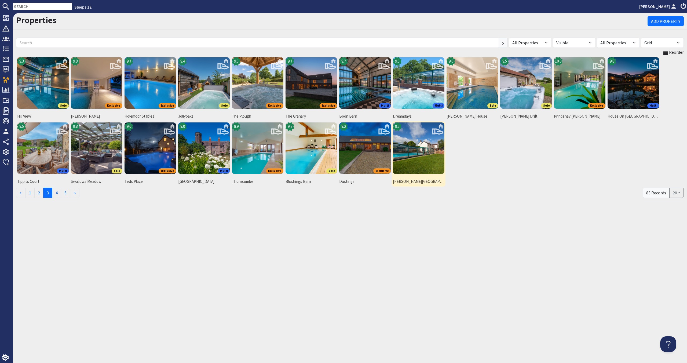
click at [404, 158] on img at bounding box center [419, 148] width 52 height 52
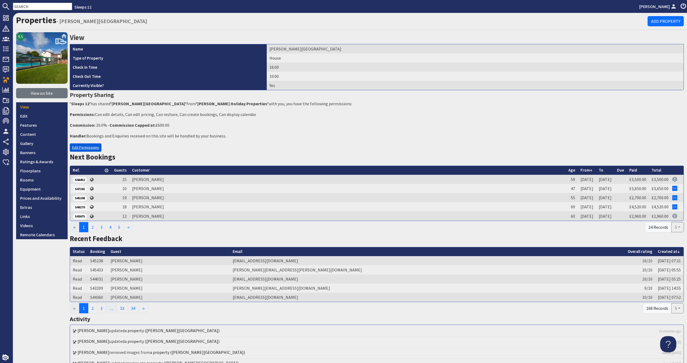
click at [90, 146] on link "Edit Permissions" at bounding box center [86, 147] width 32 height 8
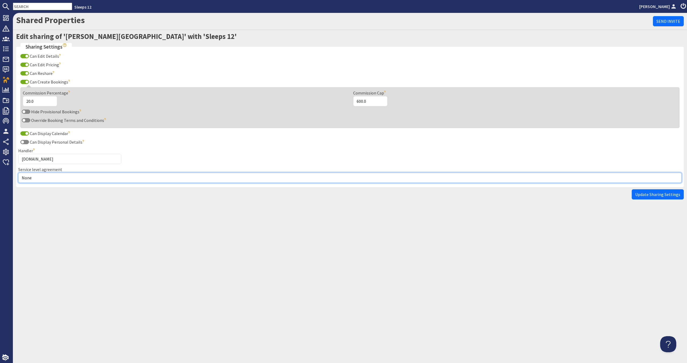
click at [78, 176] on select "None Exclusive Sole Multi Mulit +" at bounding box center [349, 177] width 663 height 10
select select "2"
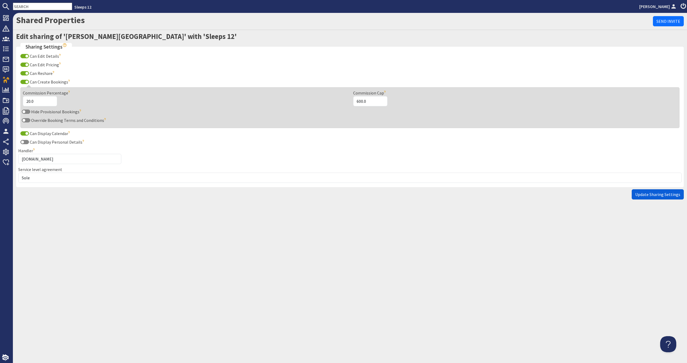
click at [657, 191] on button "Update Sharing Settings" at bounding box center [657, 194] width 52 height 10
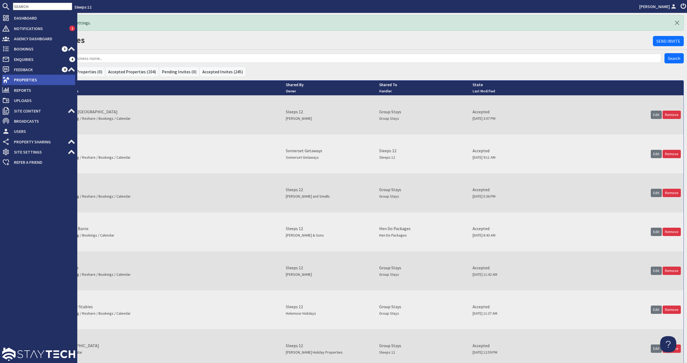
click at [39, 79] on span "Properties" at bounding box center [42, 79] width 65 height 9
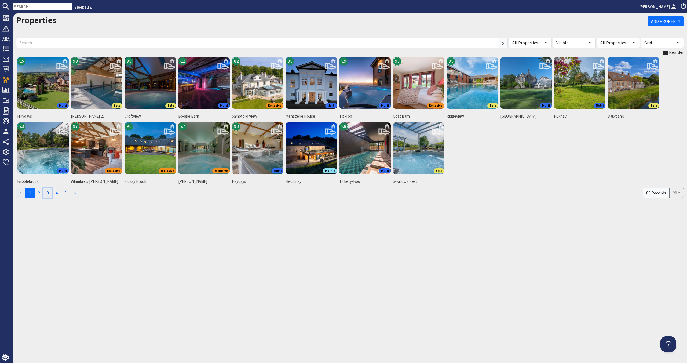
click at [51, 193] on link "3" at bounding box center [47, 193] width 9 height 10
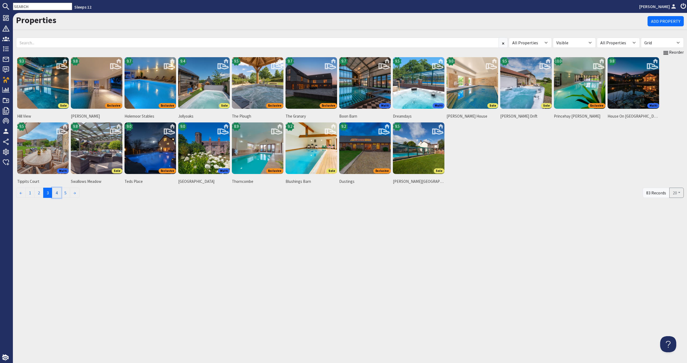
click at [56, 192] on link "4" at bounding box center [56, 193] width 9 height 10
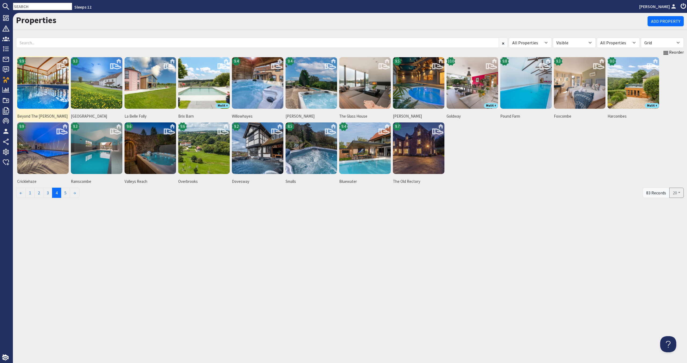
click at [60, 95] on img at bounding box center [43, 83] width 52 height 52
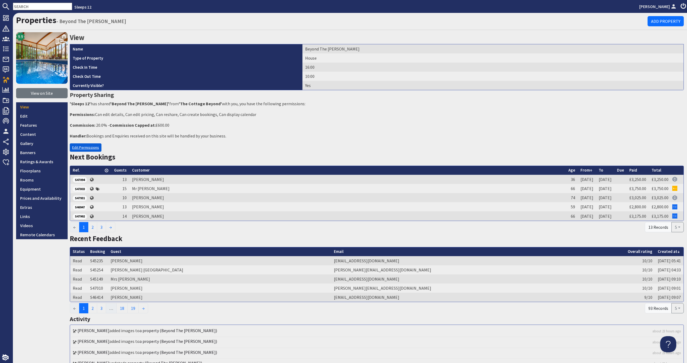
click at [89, 150] on link "Edit Permissions" at bounding box center [86, 147] width 32 height 8
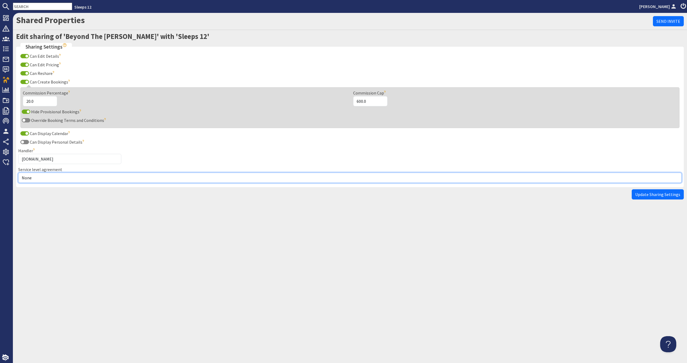
click at [86, 179] on select "None Exclusive Sole Multi Mulit +" at bounding box center [349, 177] width 663 height 10
select select "2"
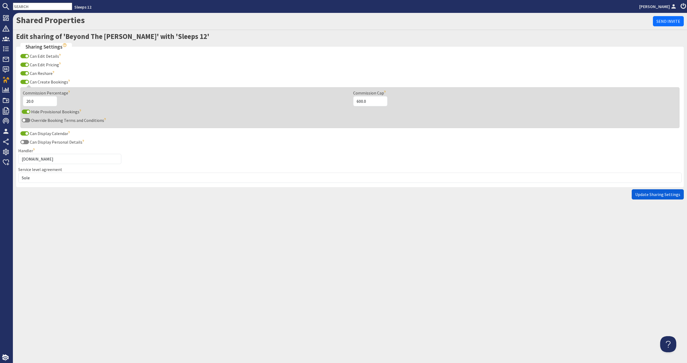
click at [644, 191] on button "Update Sharing Settings" at bounding box center [657, 194] width 52 height 10
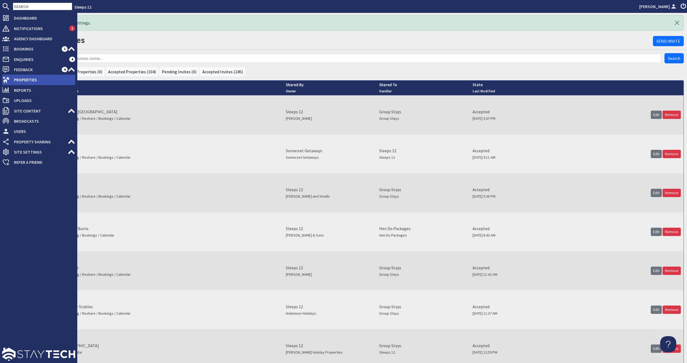
click at [18, 83] on span "Properties" at bounding box center [42, 79] width 65 height 9
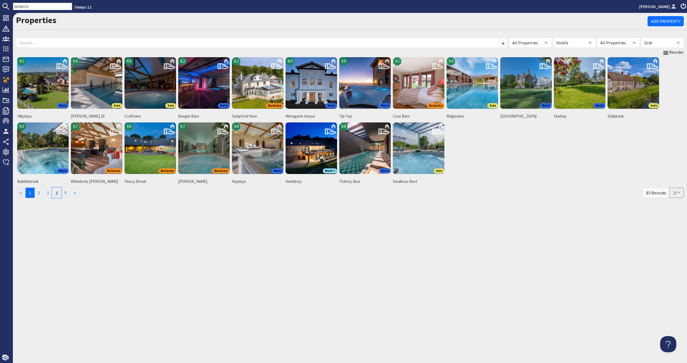
click at [58, 192] on link "4" at bounding box center [56, 193] width 9 height 10
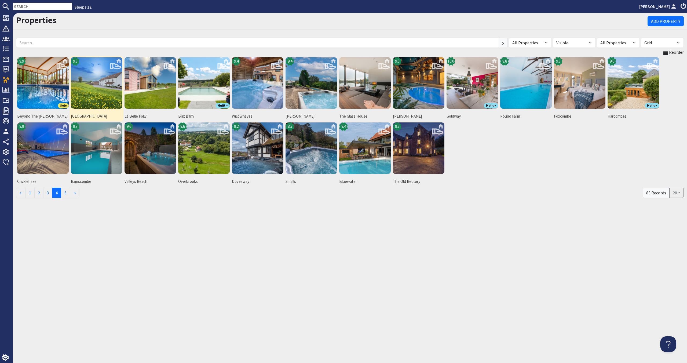
click at [108, 96] on img at bounding box center [97, 83] width 52 height 52
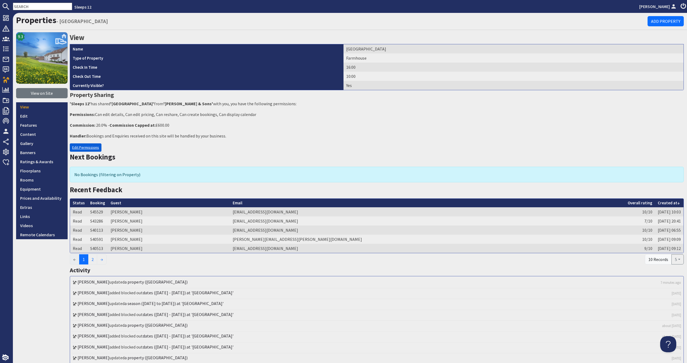
click at [86, 148] on link "Edit Permissions" at bounding box center [86, 147] width 32 height 8
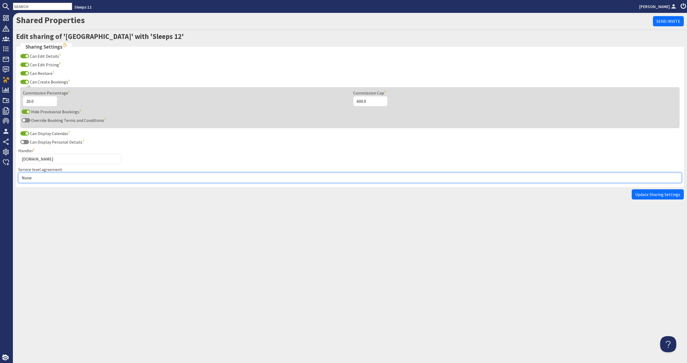
click at [86, 178] on select "None Exclusive Sole Multi Mulit +" at bounding box center [349, 177] width 663 height 10
select select "1"
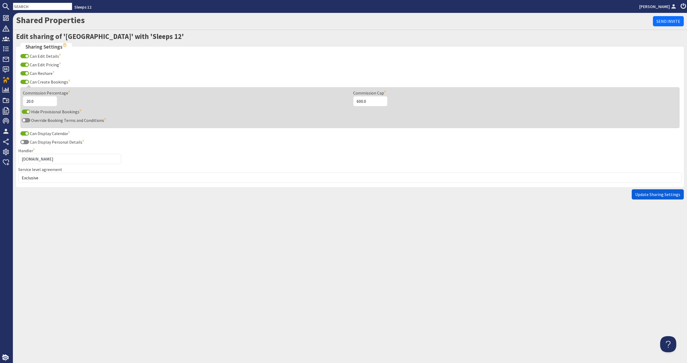
click at [653, 193] on span "Update Sharing Settings" at bounding box center [657, 194] width 45 height 5
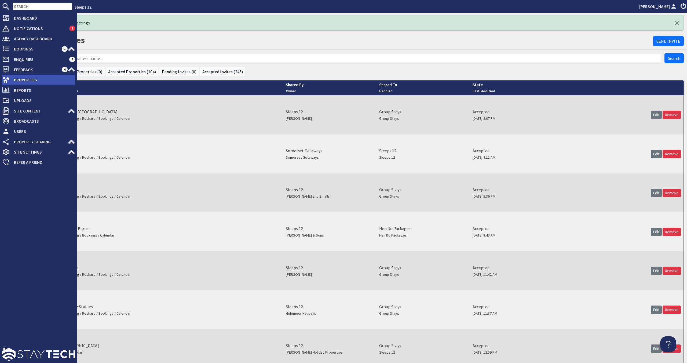
click at [46, 79] on span "Properties" at bounding box center [42, 79] width 65 height 9
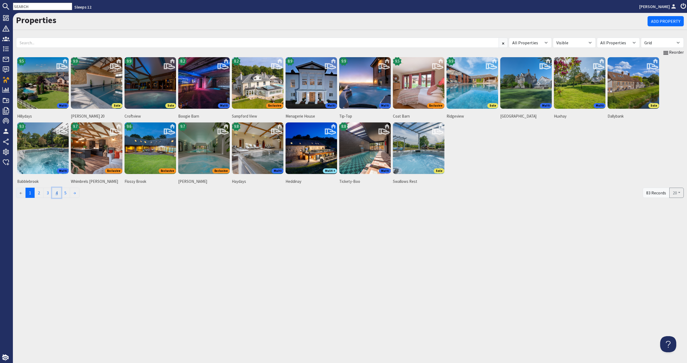
click at [60, 193] on link "4" at bounding box center [56, 193] width 9 height 10
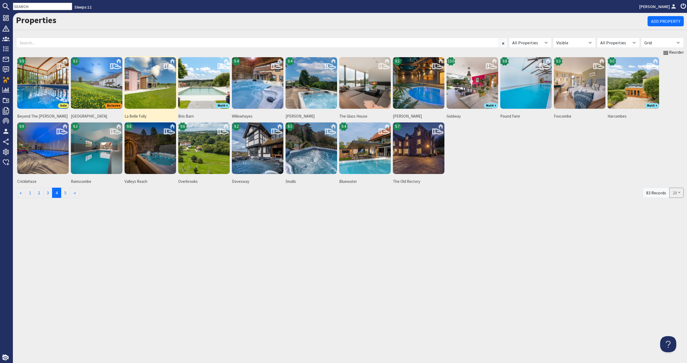
click at [144, 104] on img at bounding box center [150, 83] width 52 height 52
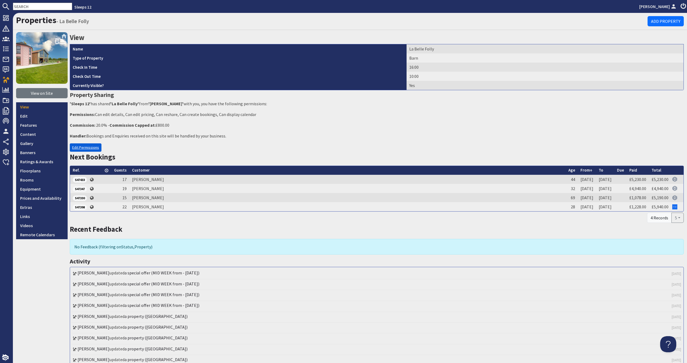
click at [94, 145] on link "Edit Permissions" at bounding box center [86, 147] width 32 height 8
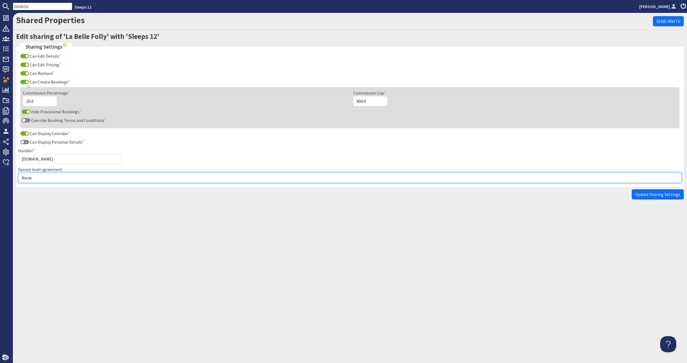
click at [82, 177] on select "None Exclusive Sole Multi Mulit +" at bounding box center [349, 177] width 663 height 10
select select "3"
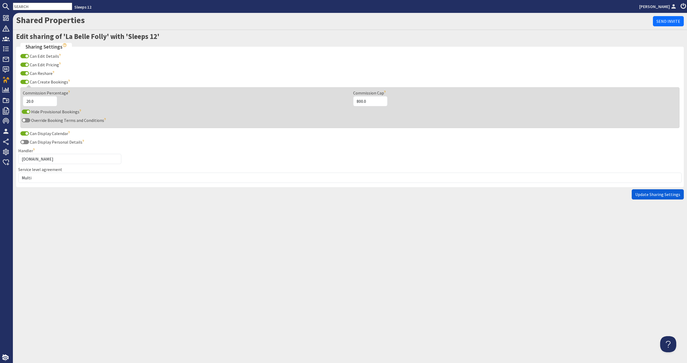
click at [646, 194] on span "Update Sharing Settings" at bounding box center [657, 194] width 45 height 5
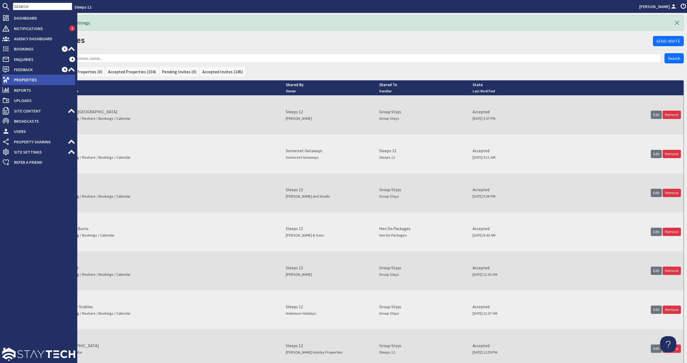
click at [6, 81] on use at bounding box center [6, 80] width 7 height 6
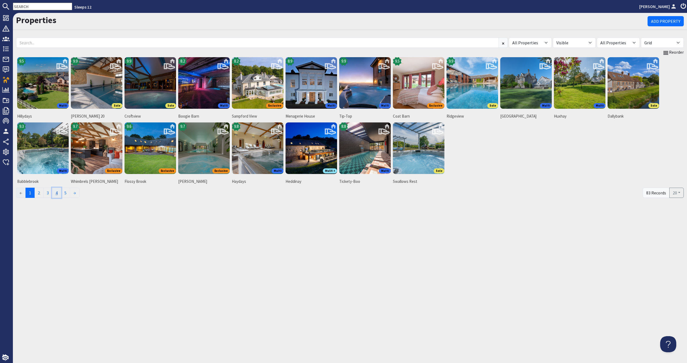
click at [61, 192] on link "4" at bounding box center [56, 193] width 9 height 10
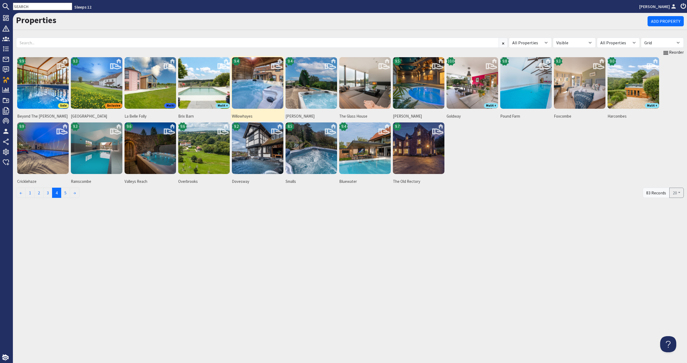
click at [246, 96] on img at bounding box center [258, 83] width 52 height 52
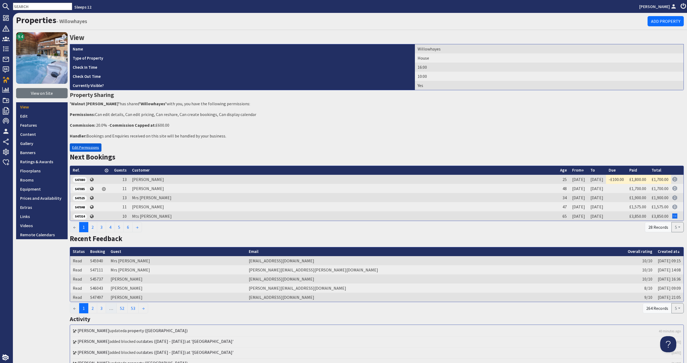
click at [94, 147] on link "Edit Permissions" at bounding box center [86, 147] width 32 height 8
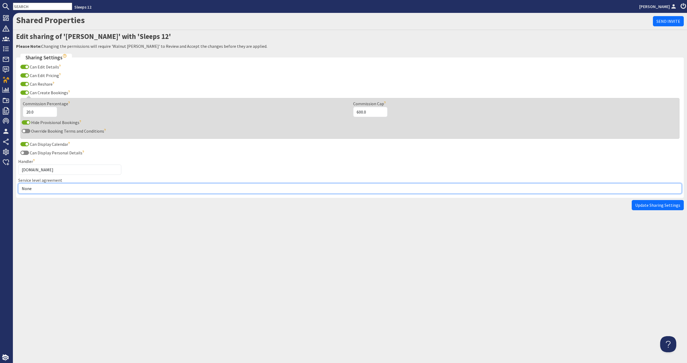
click at [65, 189] on select "None Exclusive Sole Multi Mulit +" at bounding box center [349, 188] width 663 height 10
select select "2"
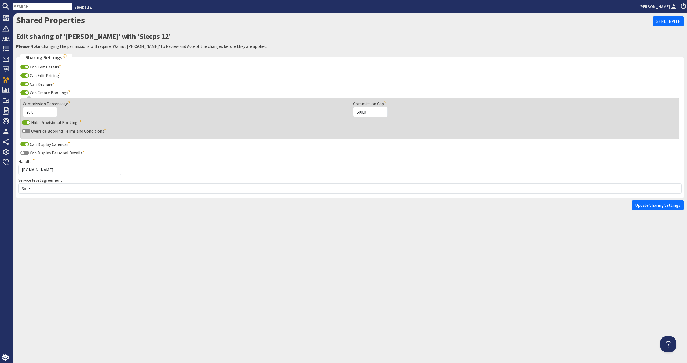
click at [666, 203] on span "Update Sharing Settings" at bounding box center [657, 204] width 45 height 5
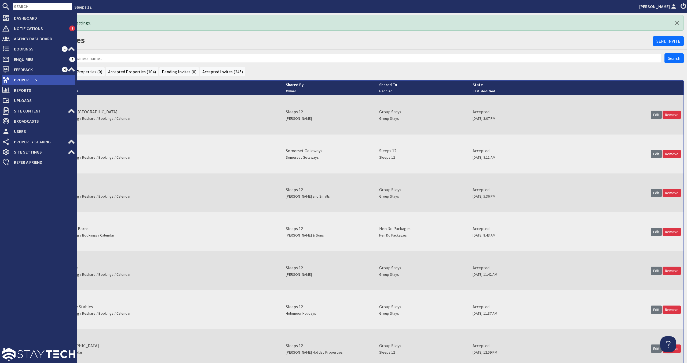
click at [26, 83] on span "Properties" at bounding box center [42, 79] width 65 height 9
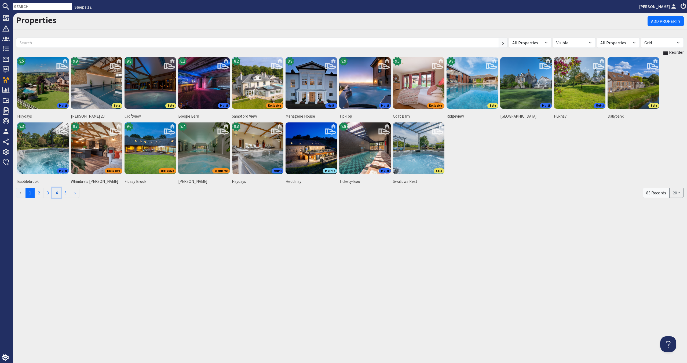
click at [60, 193] on link "4" at bounding box center [56, 193] width 9 height 10
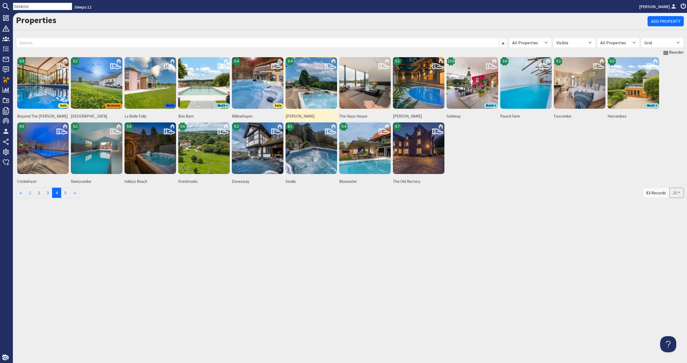
click at [295, 98] on img at bounding box center [311, 83] width 52 height 52
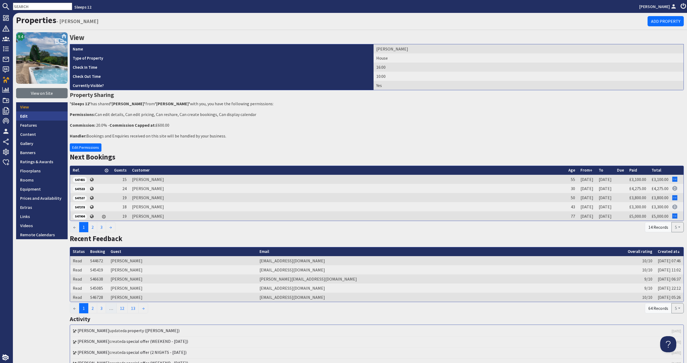
drag, startPoint x: 37, startPoint y: 116, endPoint x: 39, endPoint y: 113, distance: 3.2
click at [37, 115] on link "Edit" at bounding box center [42, 115] width 52 height 9
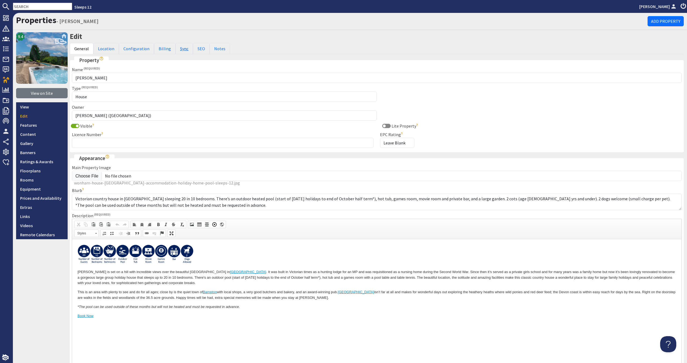
click at [181, 52] on link "Sync" at bounding box center [183, 48] width 17 height 11
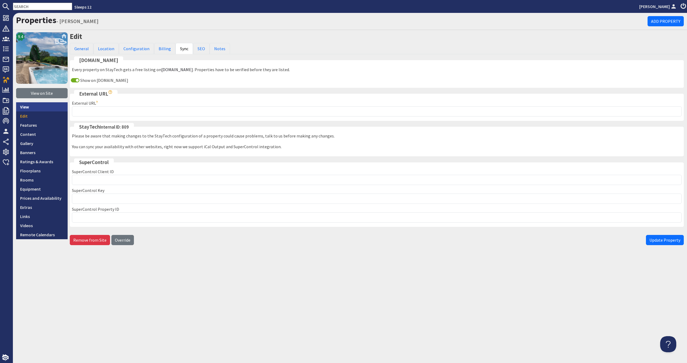
click at [38, 109] on link "View" at bounding box center [42, 106] width 52 height 9
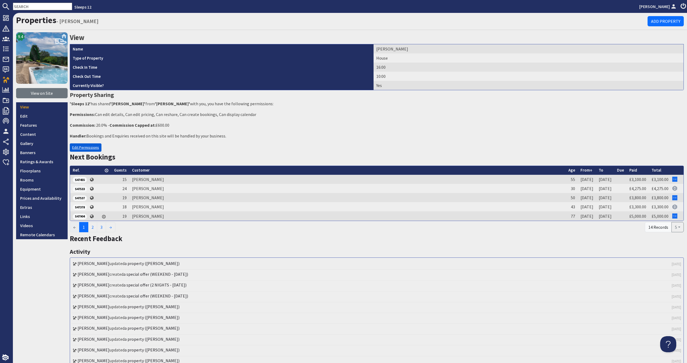
click at [95, 150] on link "Edit Permissions" at bounding box center [86, 147] width 32 height 8
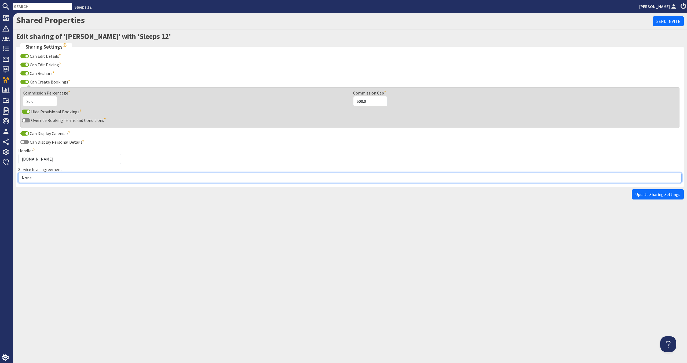
click at [71, 178] on select "None Exclusive Sole Multi Mulit +" at bounding box center [349, 177] width 663 height 10
select select "1"
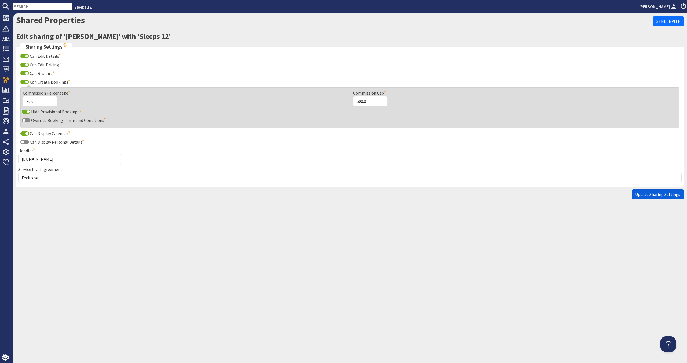
click at [663, 194] on span "Update Sharing Settings" at bounding box center [657, 194] width 45 height 5
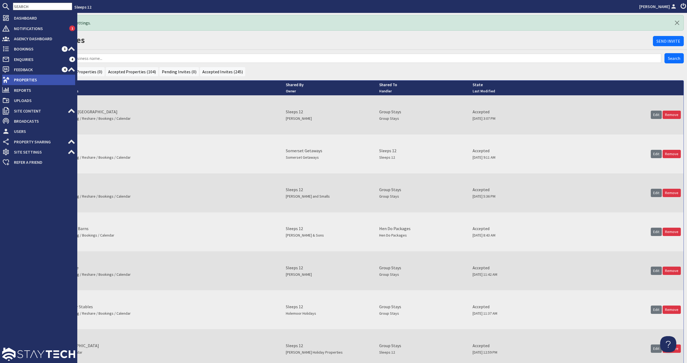
click at [36, 82] on span "Properties" at bounding box center [42, 79] width 65 height 9
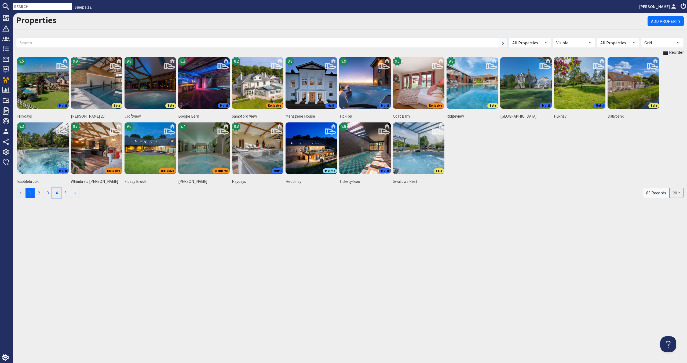
click at [58, 190] on link "4" at bounding box center [56, 193] width 9 height 10
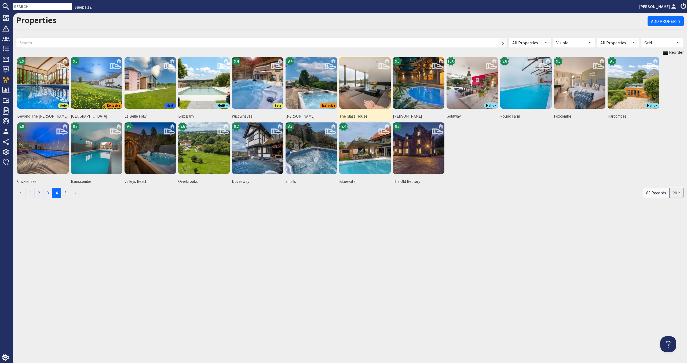
click at [357, 88] on img at bounding box center [365, 83] width 52 height 52
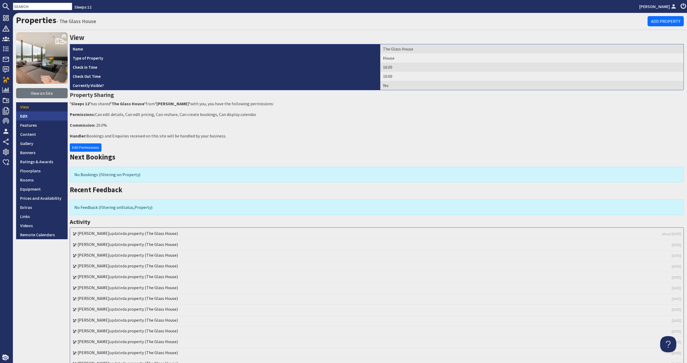
click at [45, 118] on link "Edit" at bounding box center [42, 115] width 52 height 9
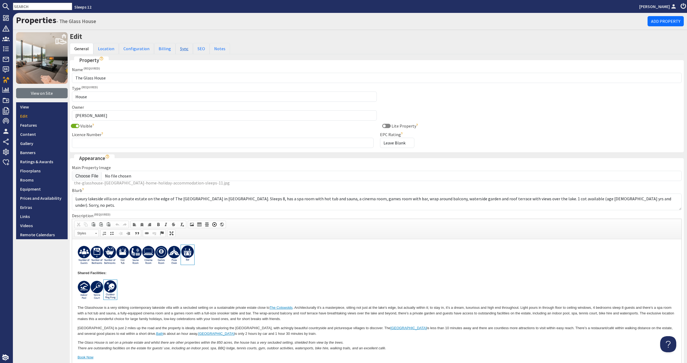
click at [183, 52] on link "Sync" at bounding box center [183, 48] width 17 height 11
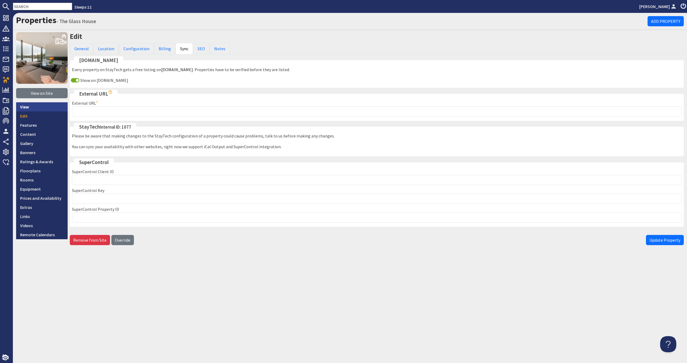
click at [46, 109] on link "View" at bounding box center [42, 106] width 52 height 9
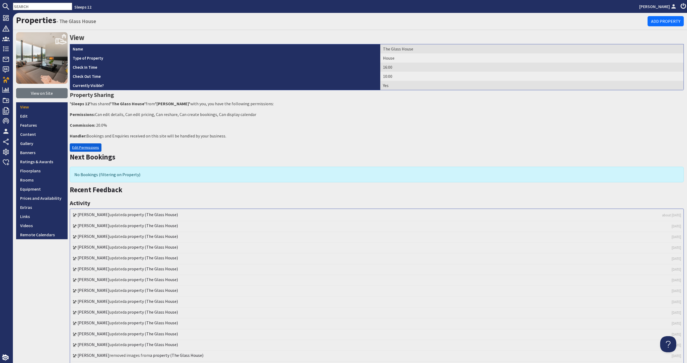
click at [75, 146] on link "Edit Permissions" at bounding box center [86, 147] width 32 height 8
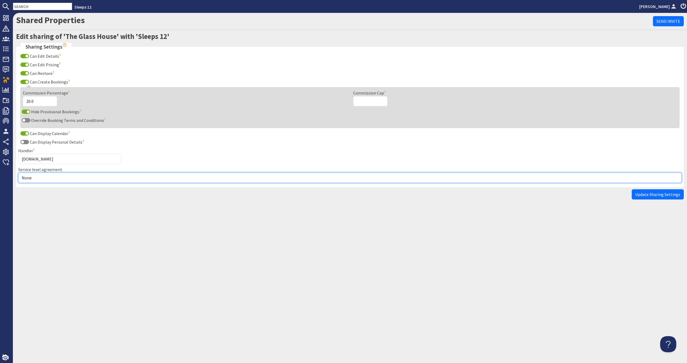
click at [64, 179] on select "None Exclusive Sole Multi Mulit +" at bounding box center [349, 177] width 663 height 10
select select "2"
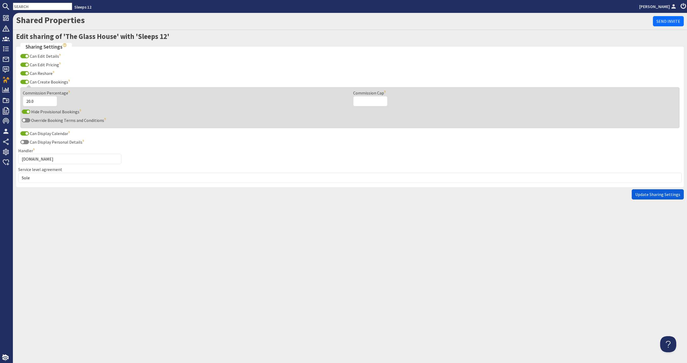
click at [663, 197] on button "Update Sharing Settings" at bounding box center [657, 194] width 52 height 10
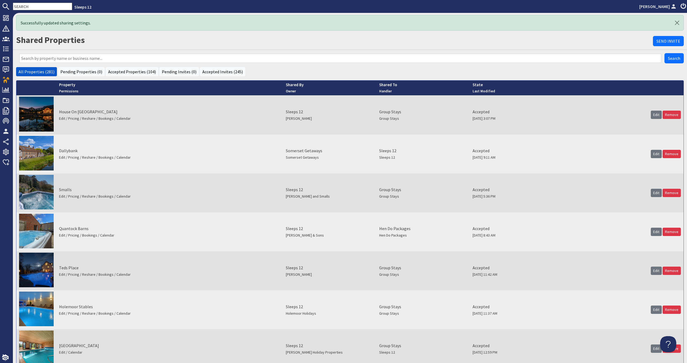
scroll to position [0, 0]
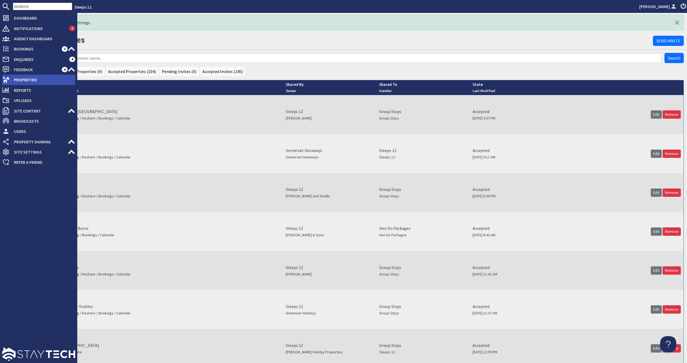
drag, startPoint x: 19, startPoint y: 85, endPoint x: 22, endPoint y: 82, distance: 3.9
click at [19, 84] on li "Properties" at bounding box center [38, 80] width 73 height 10
click at [20, 81] on span "Properties" at bounding box center [42, 79] width 65 height 9
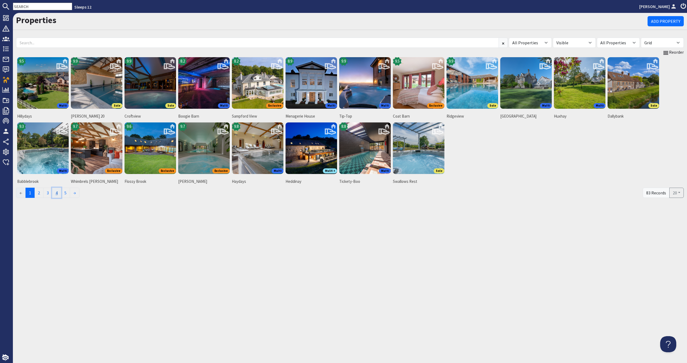
click at [58, 195] on link "4" at bounding box center [56, 193] width 9 height 10
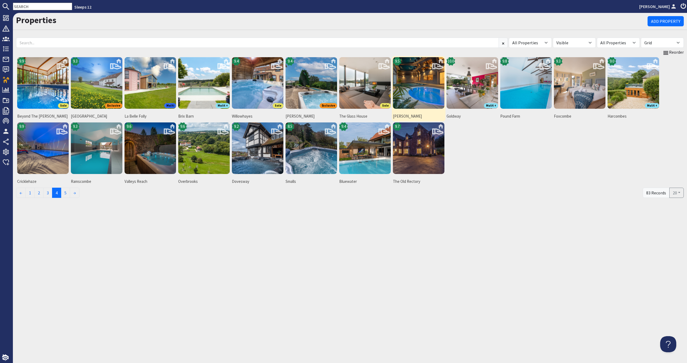
click at [416, 97] on img at bounding box center [419, 83] width 52 height 52
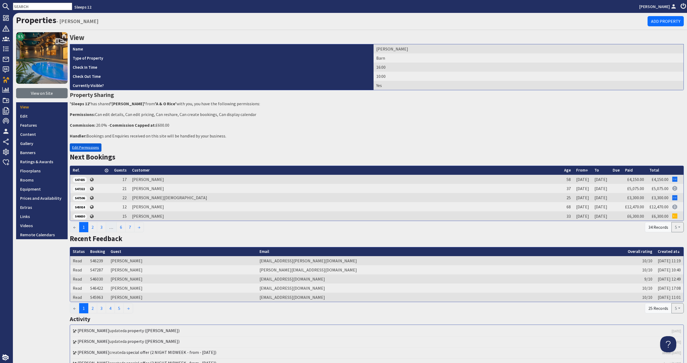
click at [95, 148] on link "Edit Permissions" at bounding box center [86, 147] width 32 height 8
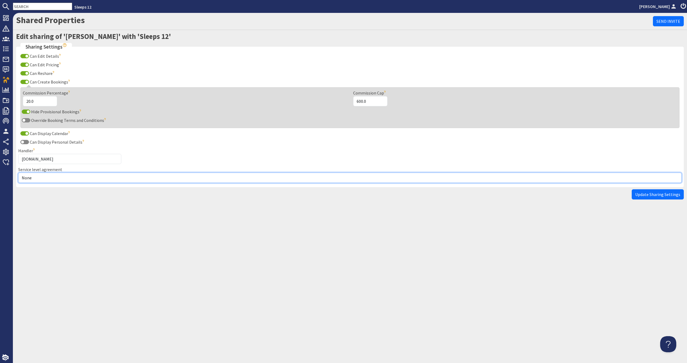
click at [92, 178] on select "None Exclusive Sole Multi Mulit +" at bounding box center [349, 177] width 663 height 10
select select "1"
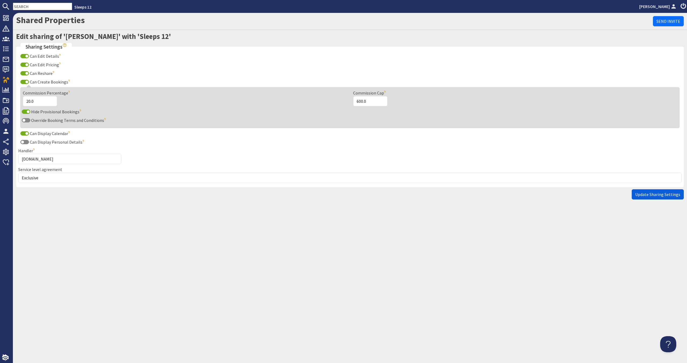
click at [648, 196] on span "Update Sharing Settings" at bounding box center [657, 194] width 45 height 5
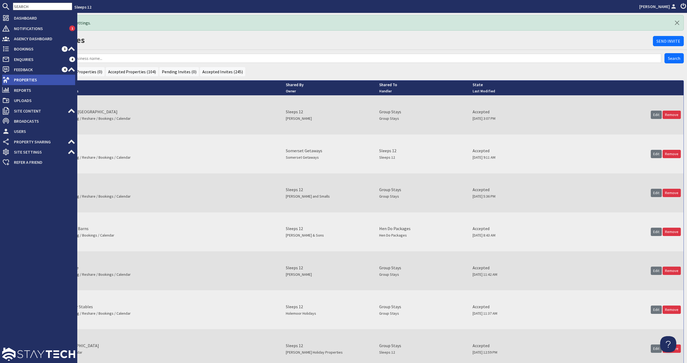
click at [19, 80] on span "Properties" at bounding box center [42, 79] width 65 height 9
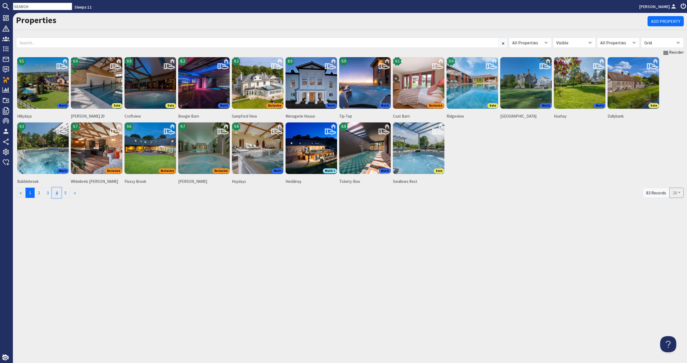
click at [55, 194] on link "4" at bounding box center [56, 193] width 9 height 10
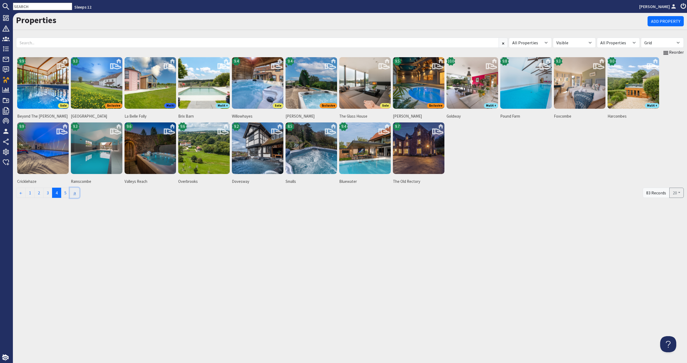
click at [77, 191] on link "→" at bounding box center [75, 193] width 10 height 10
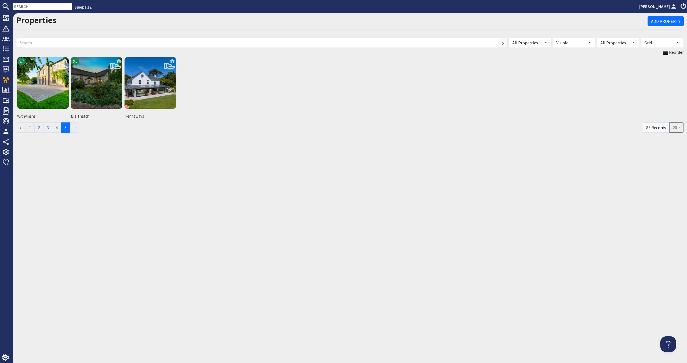
click at [74, 128] on li "→" at bounding box center [74, 127] width 9 height 10
click at [57, 127] on link "4" at bounding box center [56, 127] width 9 height 10
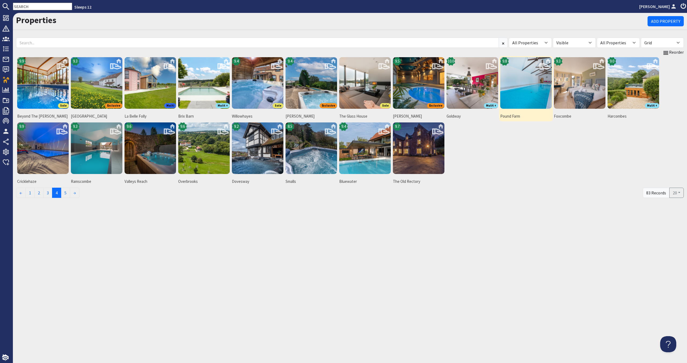
click at [531, 98] on img at bounding box center [526, 83] width 52 height 52
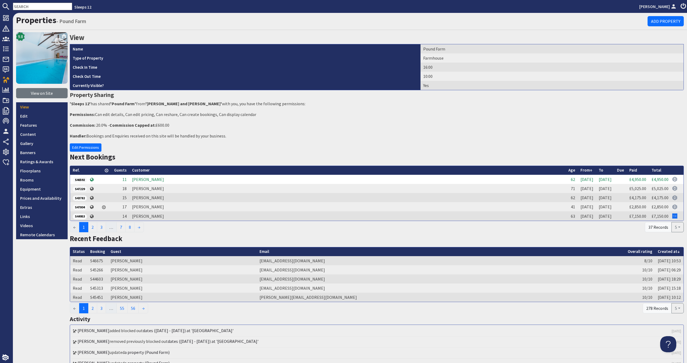
scroll to position [5, 0]
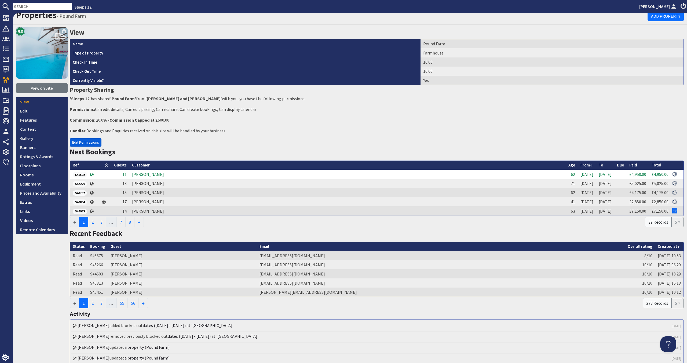
click at [89, 139] on link "Edit Permissions" at bounding box center [86, 142] width 32 height 8
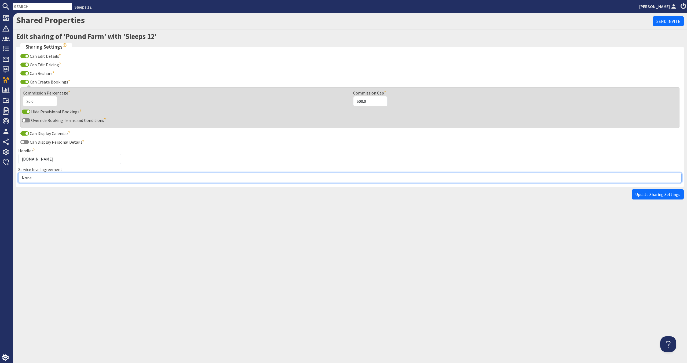
click at [87, 181] on select "None Exclusive Sole Multi Mulit +" at bounding box center [349, 177] width 663 height 10
select select "1"
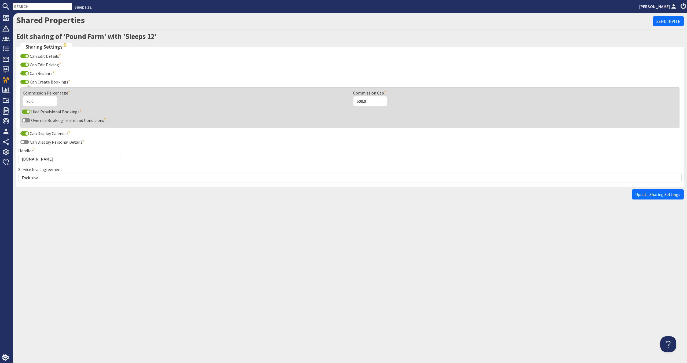
click at [673, 197] on button "Update Sharing Settings" at bounding box center [657, 194] width 52 height 10
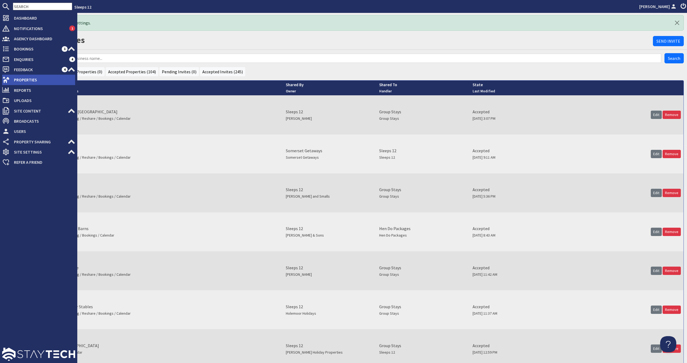
click at [12, 81] on span "Properties" at bounding box center [42, 79] width 65 height 9
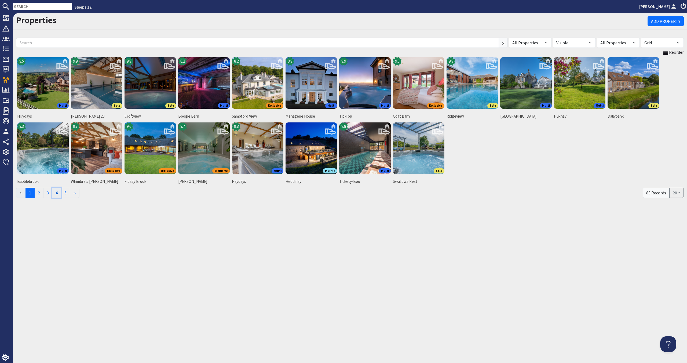
click at [58, 190] on link "4" at bounding box center [56, 193] width 9 height 10
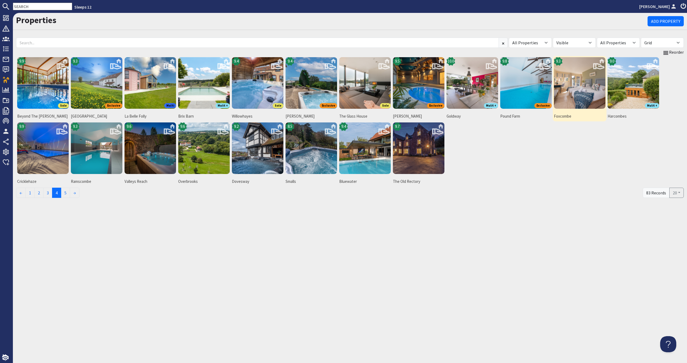
click at [594, 92] on img at bounding box center [580, 83] width 52 height 52
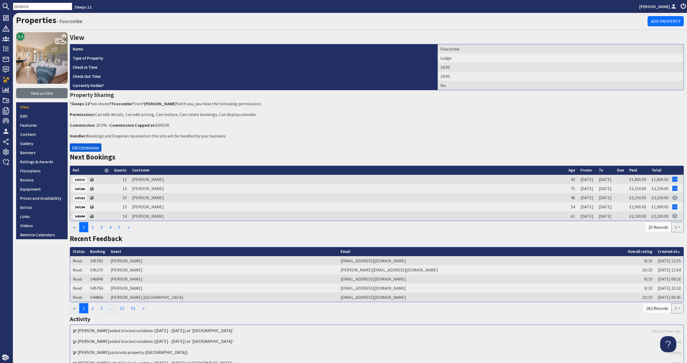
click at [94, 148] on link "Edit Permissions" at bounding box center [86, 147] width 32 height 8
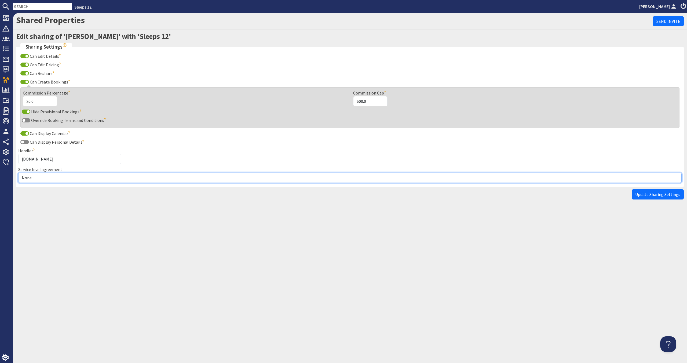
click at [63, 177] on select "None Exclusive Sole Multi Mulit +" at bounding box center [349, 177] width 663 height 10
select select "1"
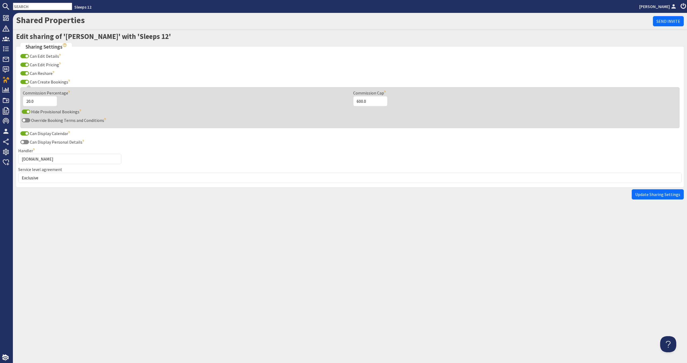
click at [657, 194] on span "Update Sharing Settings" at bounding box center [657, 194] width 45 height 5
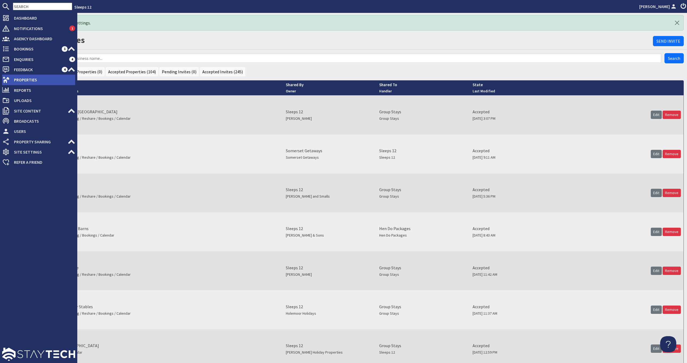
click at [32, 79] on span "Properties" at bounding box center [42, 79] width 65 height 9
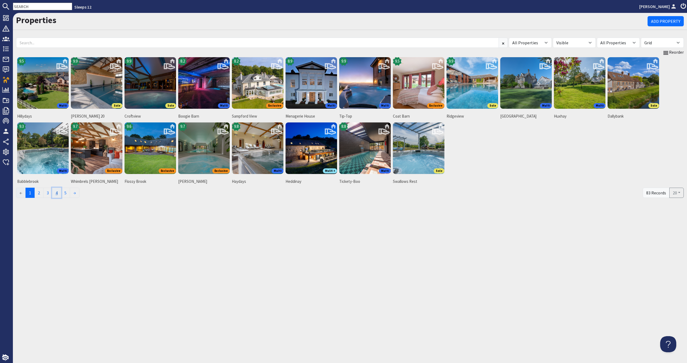
click at [59, 191] on link "4" at bounding box center [56, 193] width 9 height 10
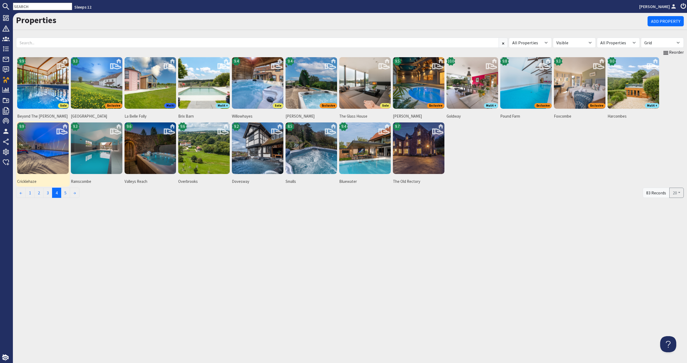
click at [51, 163] on img at bounding box center [43, 148] width 52 height 52
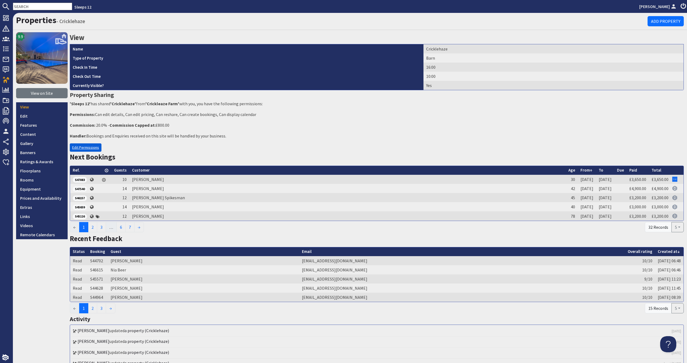
click at [87, 148] on link "Edit Permissions" at bounding box center [86, 147] width 32 height 8
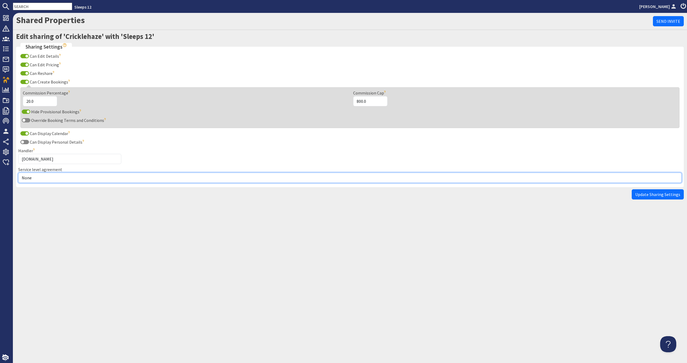
click at [79, 177] on select "None Exclusive Sole Multi Mulit +" at bounding box center [349, 177] width 663 height 10
select select "1"
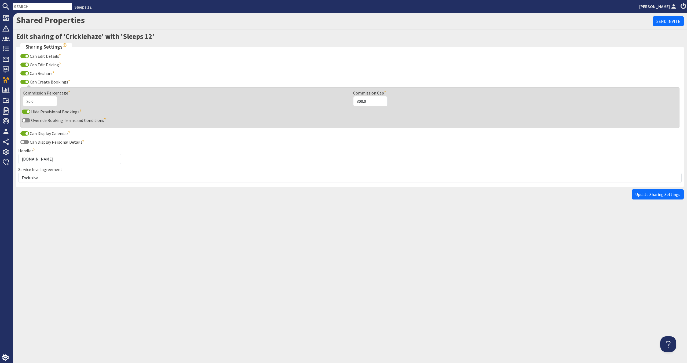
click at [653, 197] on button "Update Sharing Settings" at bounding box center [657, 194] width 52 height 10
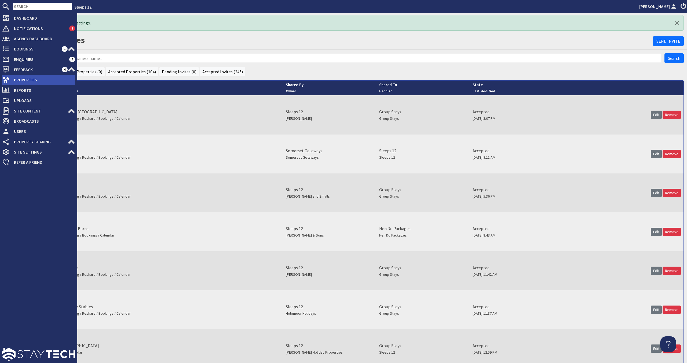
click at [30, 82] on span "Properties" at bounding box center [42, 79] width 65 height 9
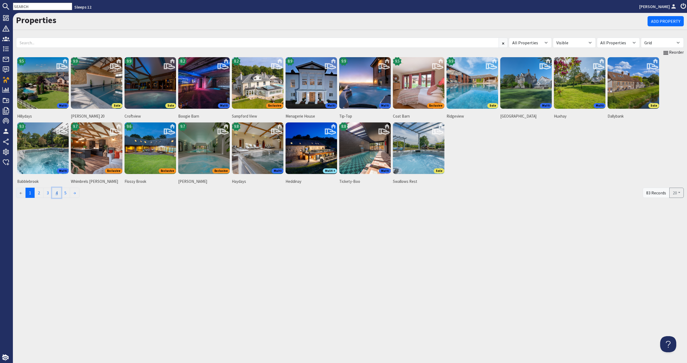
click at [60, 196] on link "4" at bounding box center [56, 193] width 9 height 10
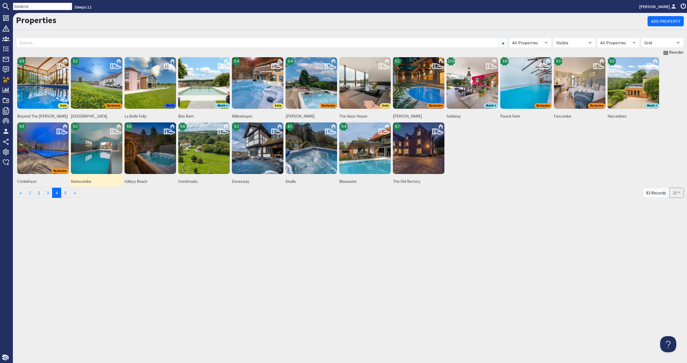
click at [89, 161] on img at bounding box center [97, 148] width 52 height 52
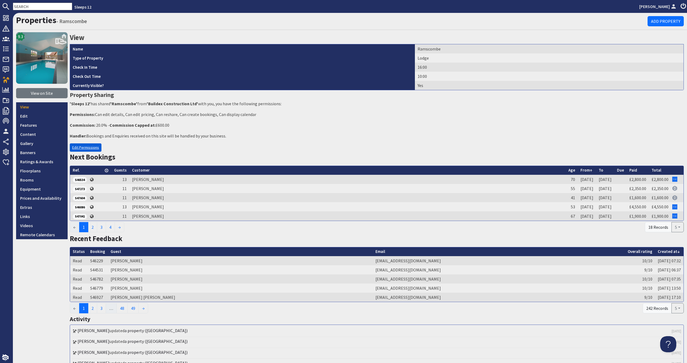
click at [82, 148] on link "Edit Permissions" at bounding box center [86, 147] width 32 height 8
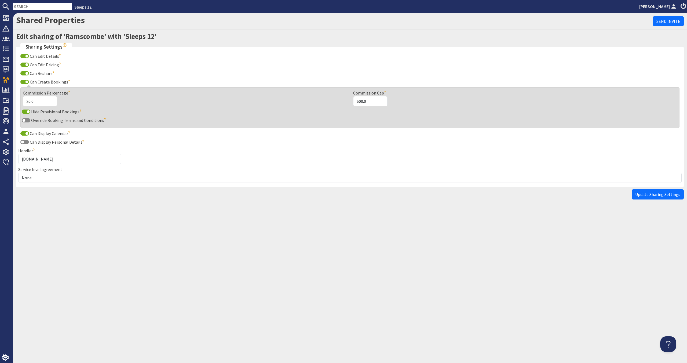
drag, startPoint x: 78, startPoint y: 186, endPoint x: 80, endPoint y: 183, distance: 3.5
click at [78, 186] on fieldset "Sharing Settings Can Edit Details The site will be able to edit the details of …" at bounding box center [349, 115] width 667 height 144
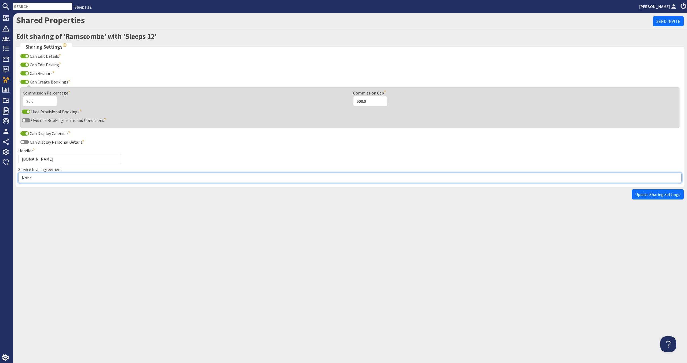
click at [82, 181] on select "None Exclusive Sole Multi Mulit +" at bounding box center [349, 177] width 663 height 10
select select "1"
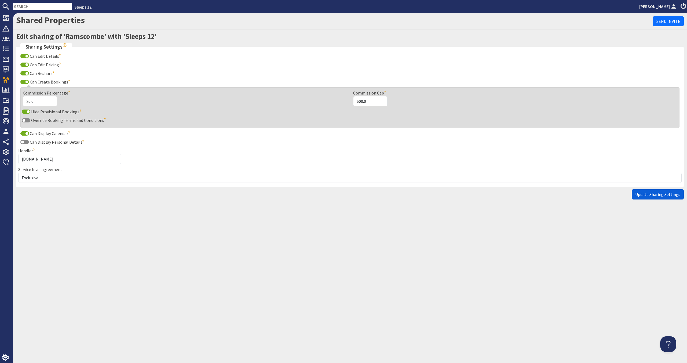
click at [675, 196] on span "Update Sharing Settings" at bounding box center [657, 194] width 45 height 5
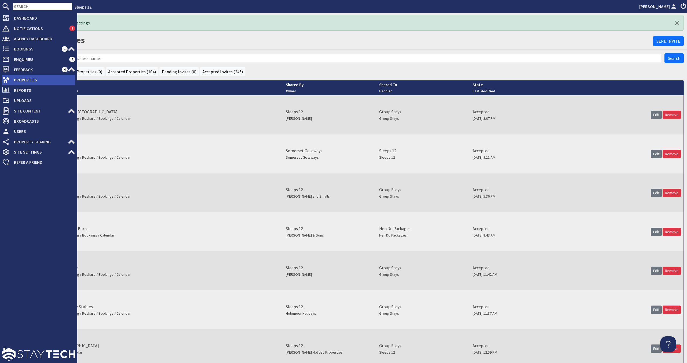
click at [11, 82] on span "Properties" at bounding box center [42, 79] width 65 height 9
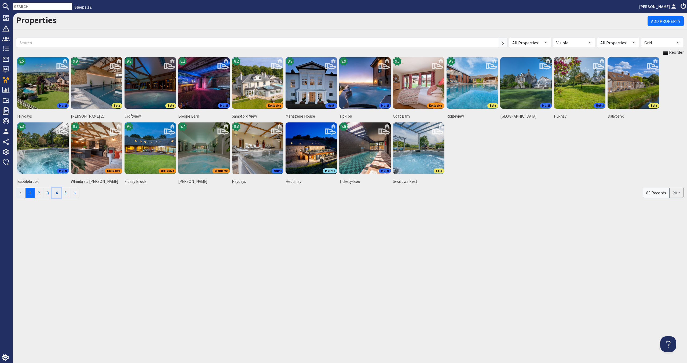
click at [60, 189] on link "4" at bounding box center [56, 193] width 9 height 10
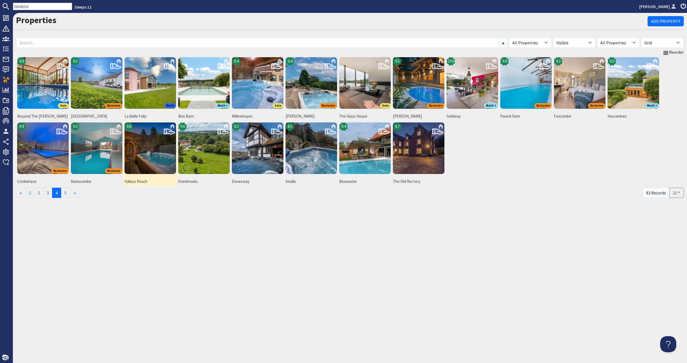
click at [152, 153] on img at bounding box center [150, 148] width 52 height 52
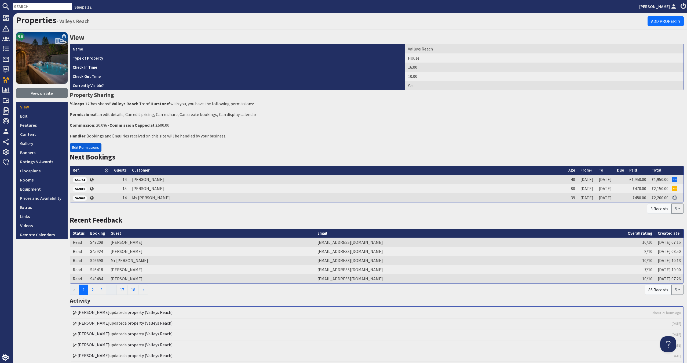
click at [91, 151] on link "Edit Permissions" at bounding box center [86, 147] width 32 height 8
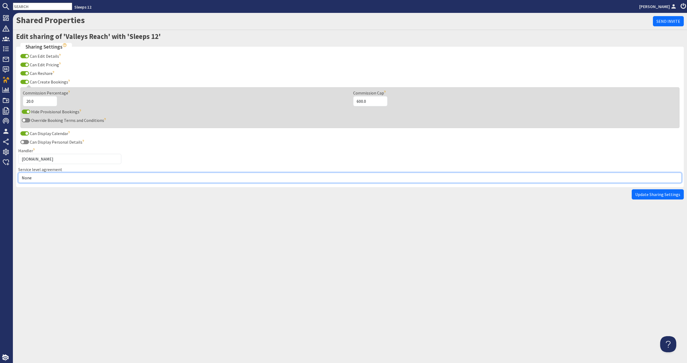
click at [87, 177] on select "None Exclusive Sole Multi Mulit +" at bounding box center [349, 177] width 663 height 10
select select "2"
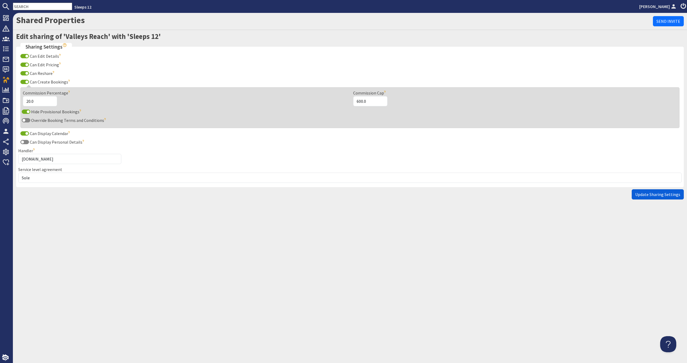
click at [658, 198] on button "Update Sharing Settings" at bounding box center [657, 194] width 52 height 10
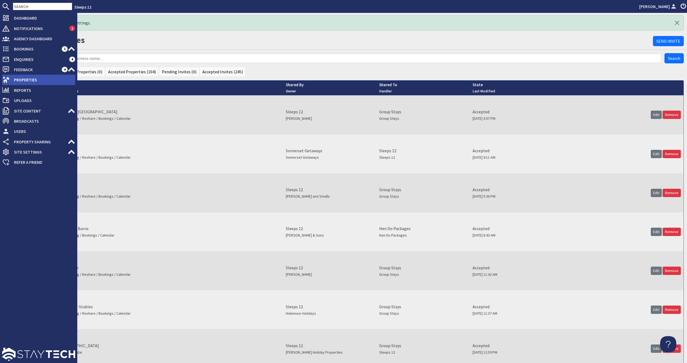
click at [36, 78] on span "Properties" at bounding box center [42, 79] width 65 height 9
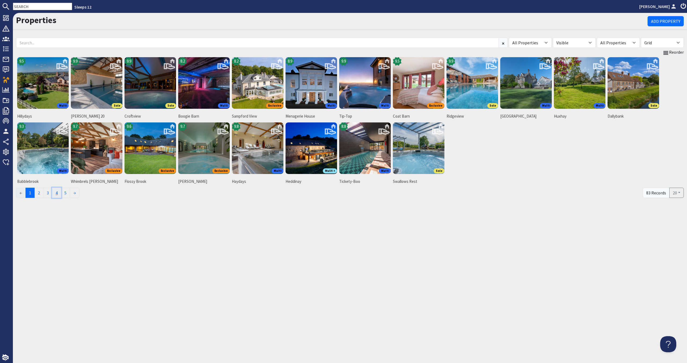
click at [55, 194] on link "4" at bounding box center [56, 193] width 9 height 10
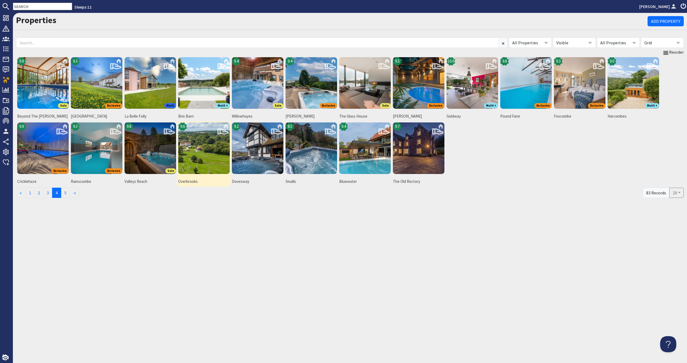
click at [183, 165] on img at bounding box center [204, 148] width 52 height 52
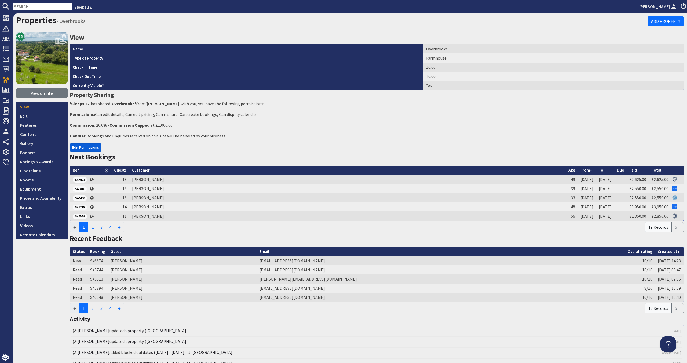
click at [80, 148] on link "Edit Permissions" at bounding box center [86, 147] width 32 height 8
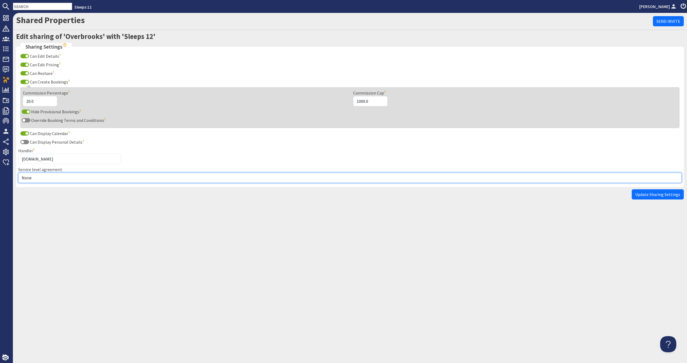
click at [70, 178] on select "None Exclusive Sole Multi Mulit +" at bounding box center [349, 177] width 663 height 10
select select "3"
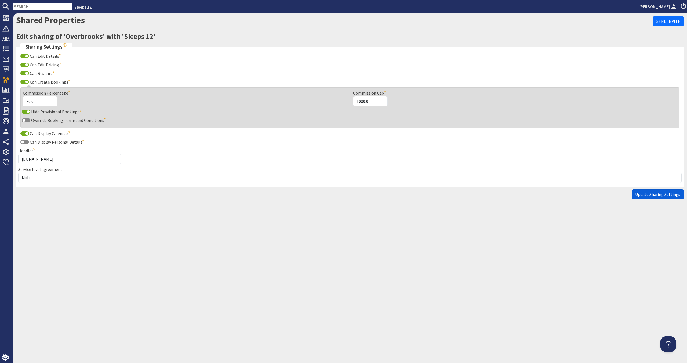
click at [666, 195] on span "Update Sharing Settings" at bounding box center [657, 194] width 45 height 5
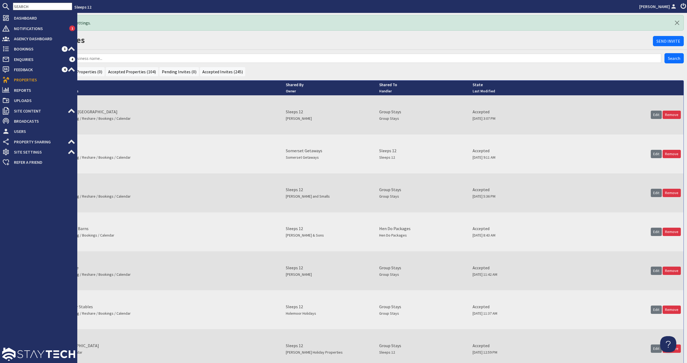
click at [12, 83] on span "Properties" at bounding box center [42, 79] width 65 height 9
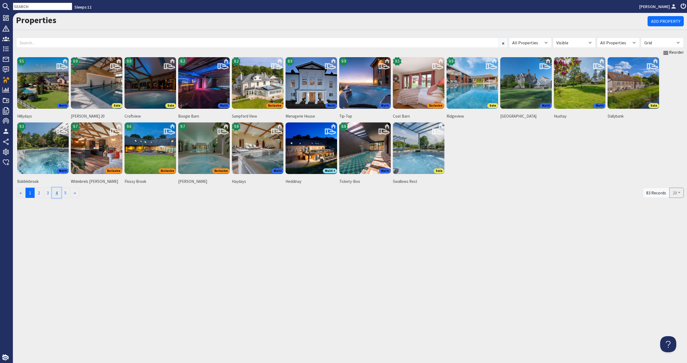
click at [53, 192] on link "4" at bounding box center [56, 193] width 9 height 10
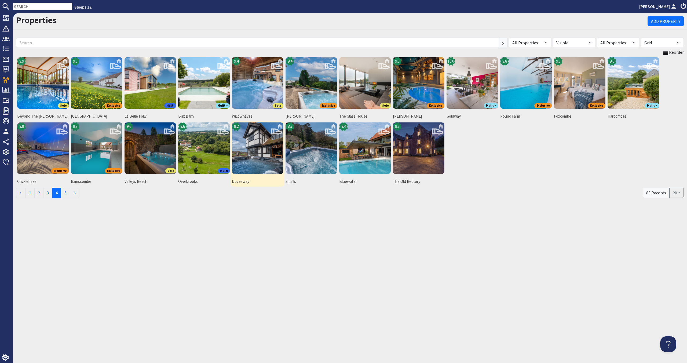
click at [269, 155] on img at bounding box center [258, 148] width 52 height 52
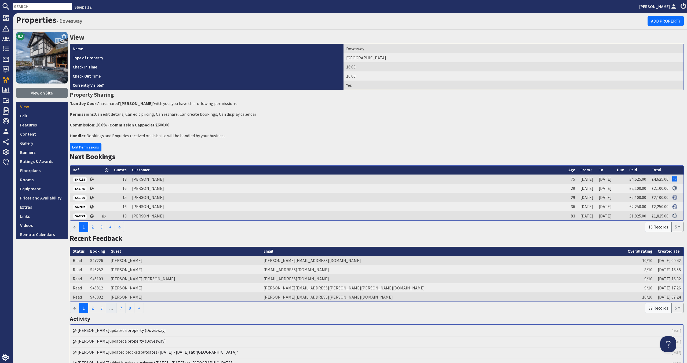
scroll to position [2, 0]
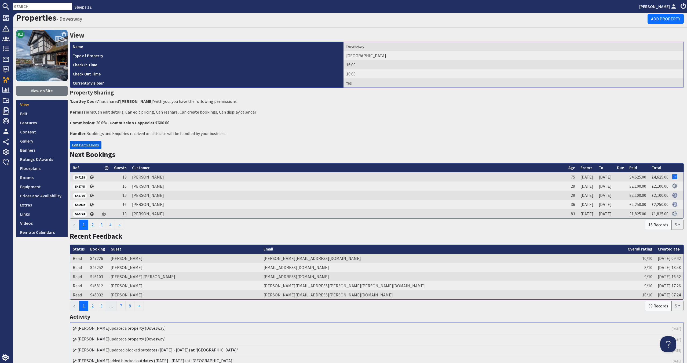
click at [98, 144] on link "Edit Permissions" at bounding box center [86, 145] width 32 height 8
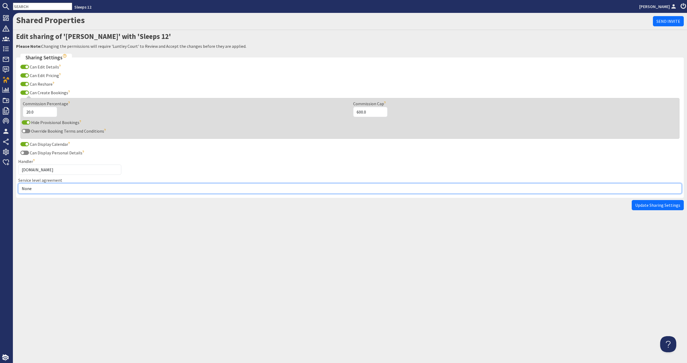
click at [89, 184] on select "None Exclusive Sole Multi Mulit +" at bounding box center [349, 188] width 663 height 10
select select "2"
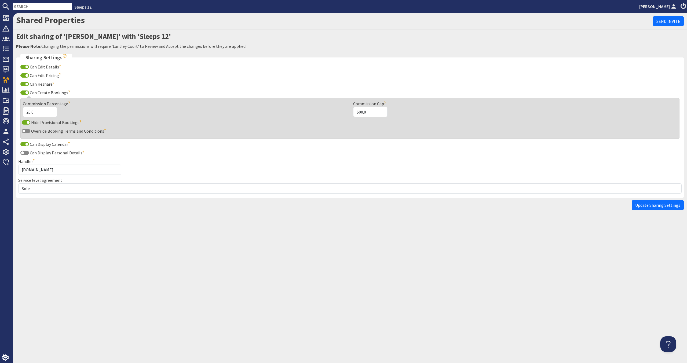
click at [649, 202] on span "Update Sharing Settings" at bounding box center [657, 204] width 45 height 5
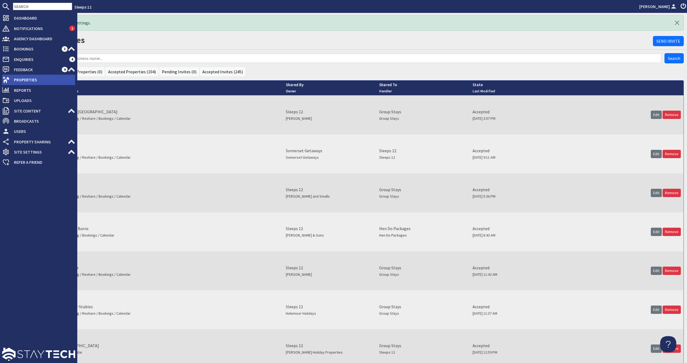
click at [22, 79] on span "Properties" at bounding box center [42, 79] width 65 height 9
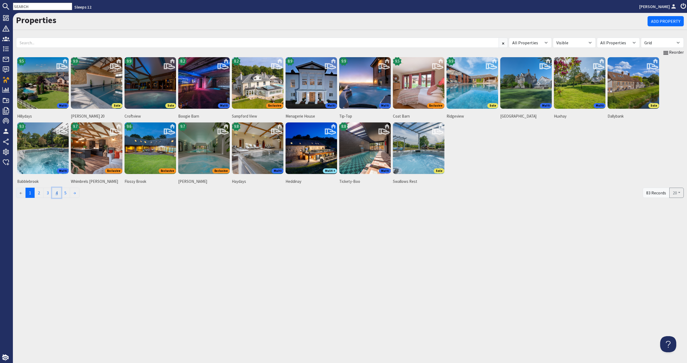
click at [57, 191] on link "4" at bounding box center [56, 193] width 9 height 10
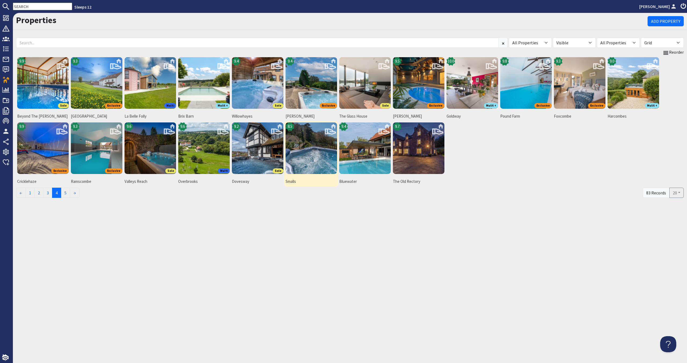
click at [303, 159] on img at bounding box center [311, 148] width 52 height 52
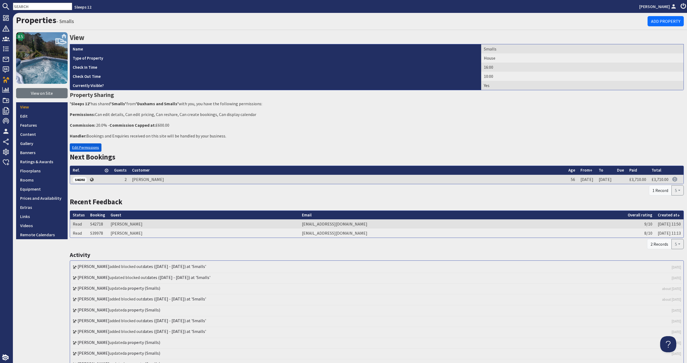
click at [96, 149] on link "Edit Permissions" at bounding box center [86, 147] width 32 height 8
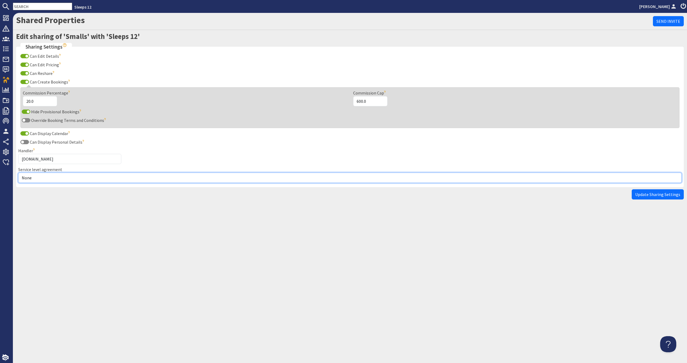
click at [83, 179] on select "None Exclusive Sole Multi Mulit +" at bounding box center [349, 177] width 663 height 10
select select "3"
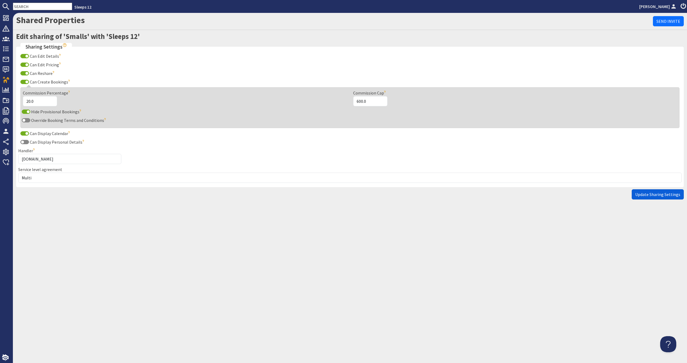
click at [635, 198] on button "Update Sharing Settings" at bounding box center [657, 194] width 52 height 10
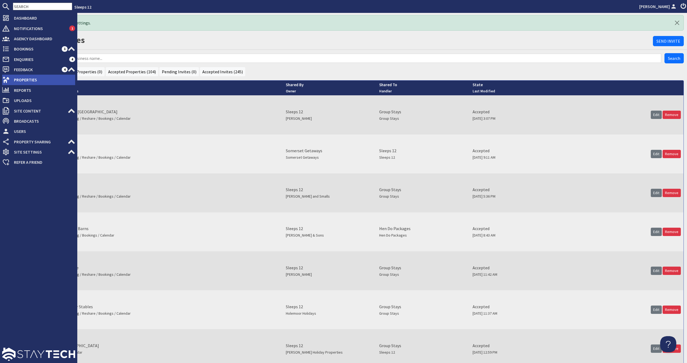
click at [8, 82] on icon at bounding box center [6, 80] width 8 height 8
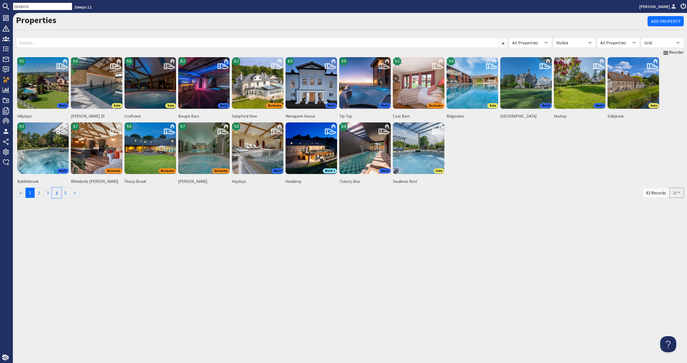
click at [57, 194] on link "4" at bounding box center [56, 193] width 9 height 10
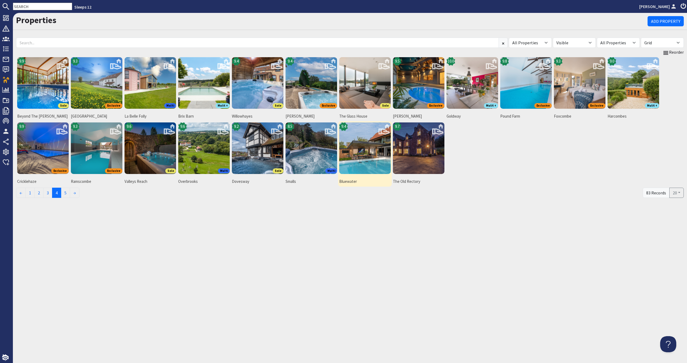
click at [365, 168] on img at bounding box center [365, 148] width 52 height 52
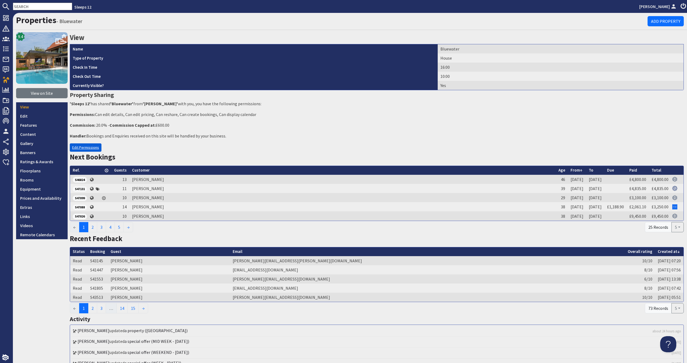
click at [91, 150] on link "Edit Permissions" at bounding box center [86, 147] width 32 height 8
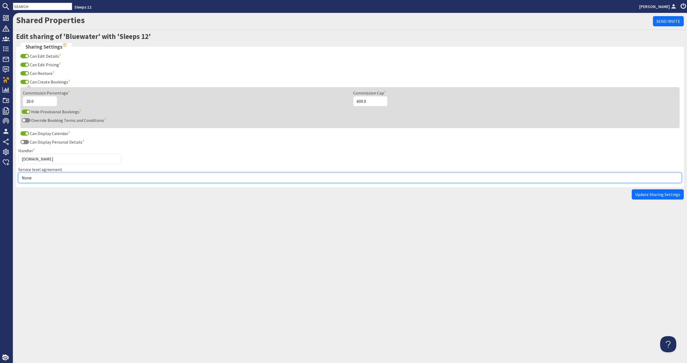
click at [78, 178] on select "None Exclusive Sole Multi Mulit +" at bounding box center [349, 177] width 663 height 10
select select "2"
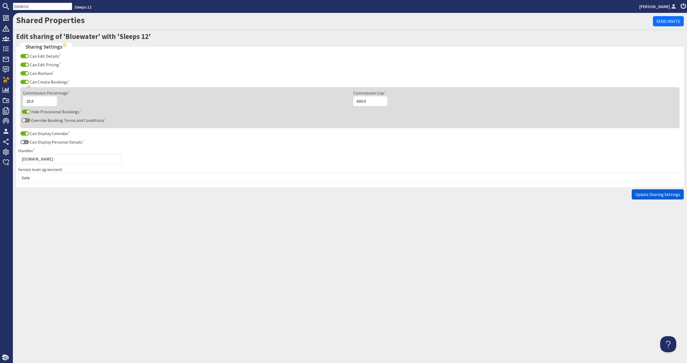
click at [638, 194] on span "Update Sharing Settings" at bounding box center [657, 194] width 45 height 5
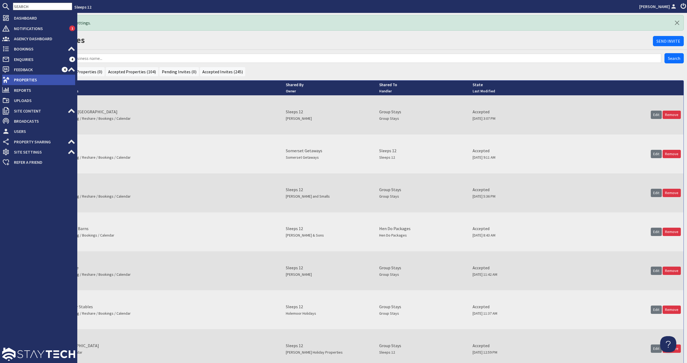
click at [14, 77] on span "Properties" at bounding box center [42, 79] width 65 height 9
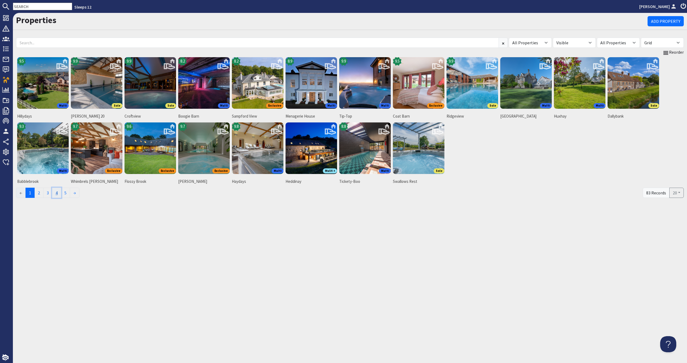
click at [54, 193] on link "4" at bounding box center [56, 193] width 9 height 10
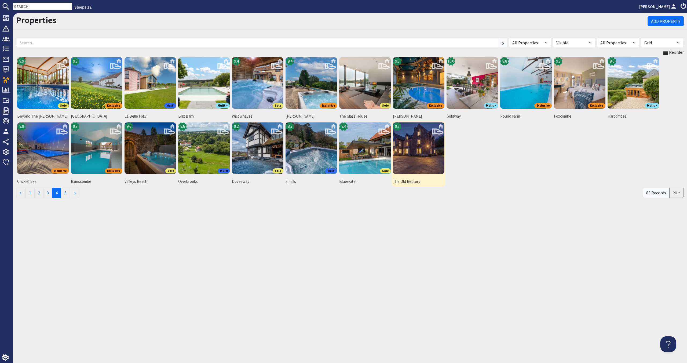
click at [433, 158] on img at bounding box center [419, 148] width 52 height 52
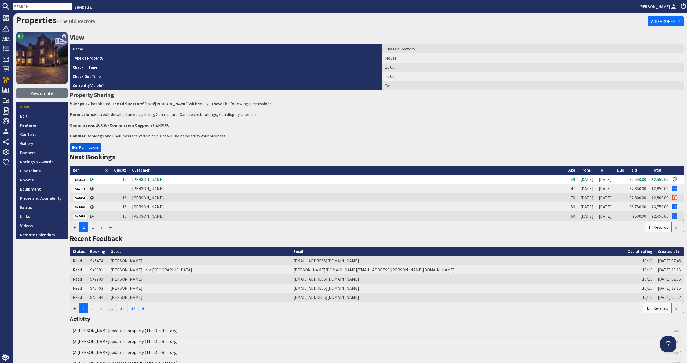
click at [89, 150] on link "Edit Permissions" at bounding box center [86, 147] width 32 height 8
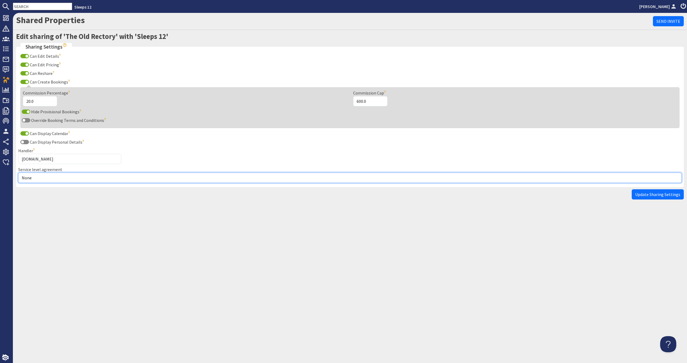
click at [72, 175] on select "None Exclusive Sole Multi Mulit +" at bounding box center [349, 177] width 663 height 10
select select "1"
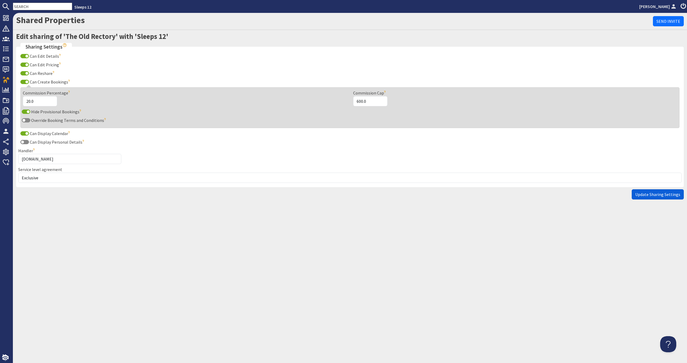
click at [655, 192] on span "Update Sharing Settings" at bounding box center [657, 194] width 45 height 5
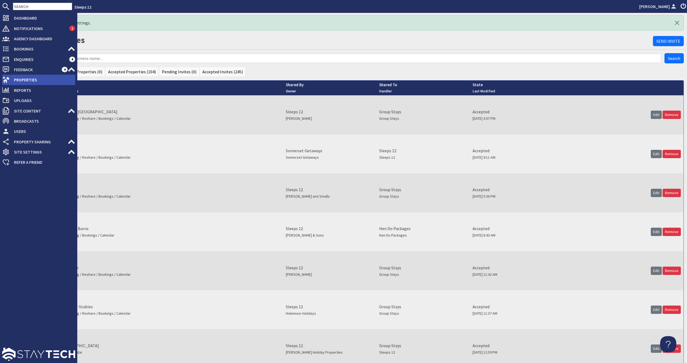
click at [9, 79] on icon at bounding box center [6, 80] width 8 height 8
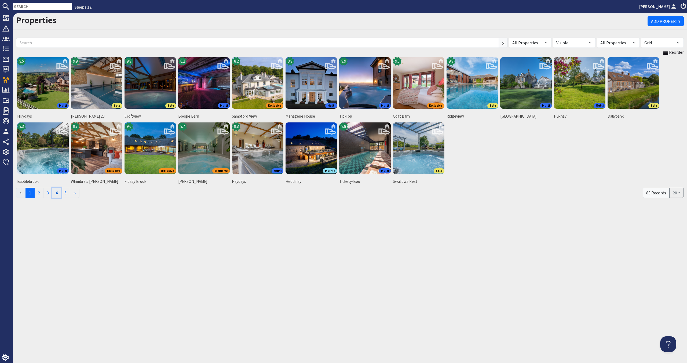
click at [58, 192] on link "4" at bounding box center [56, 193] width 9 height 10
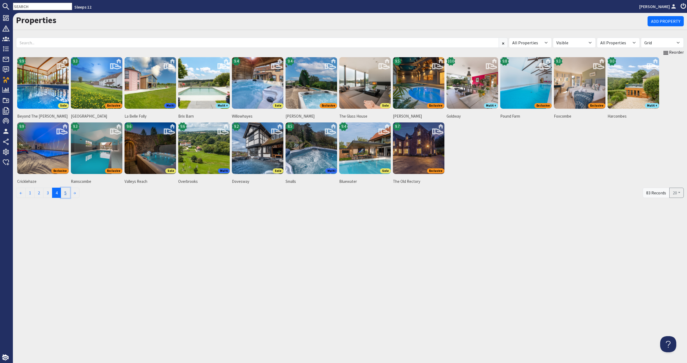
click at [63, 192] on link "5" at bounding box center [65, 193] width 9 height 10
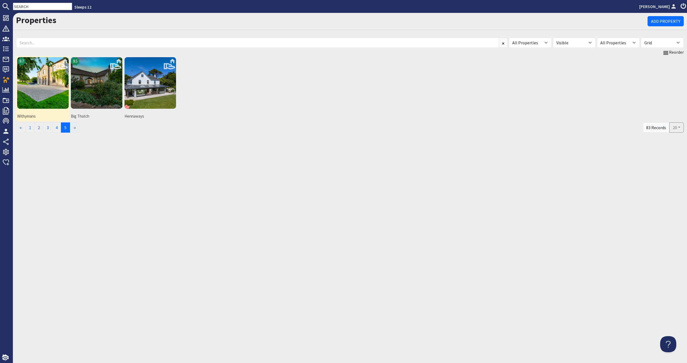
click at [55, 81] on img at bounding box center [43, 83] width 52 height 52
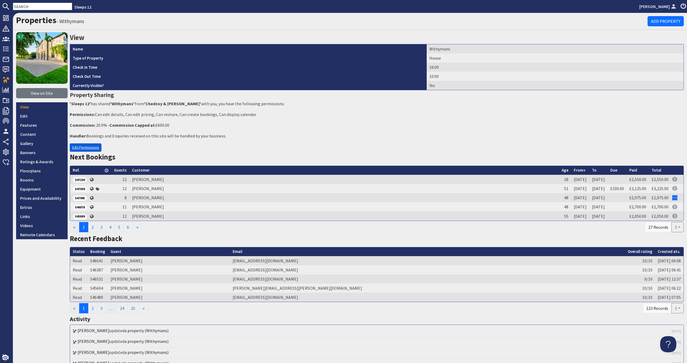
click at [95, 146] on link "Edit Permissions" at bounding box center [86, 147] width 32 height 8
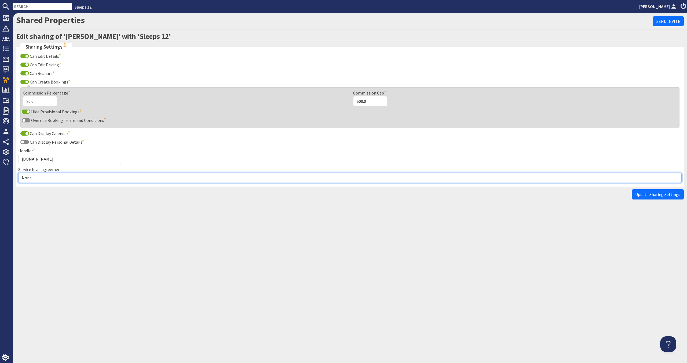
click at [87, 176] on select "None Exclusive Sole Multi Mulit +" at bounding box center [349, 177] width 663 height 10
select select "1"
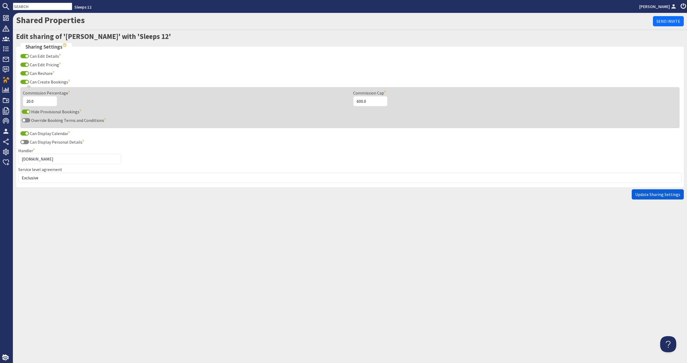
click at [638, 191] on button "Update Sharing Settings" at bounding box center [657, 194] width 52 height 10
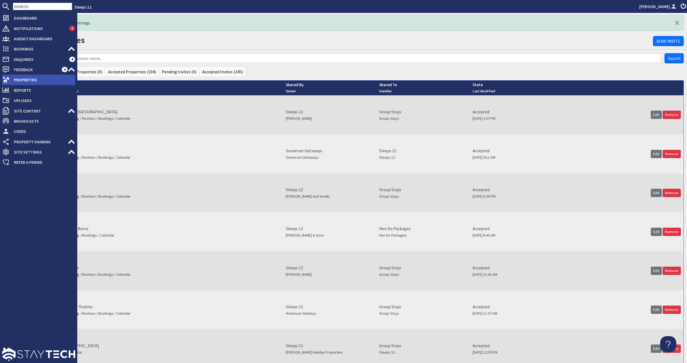
click at [13, 83] on span "Properties" at bounding box center [42, 79] width 65 height 9
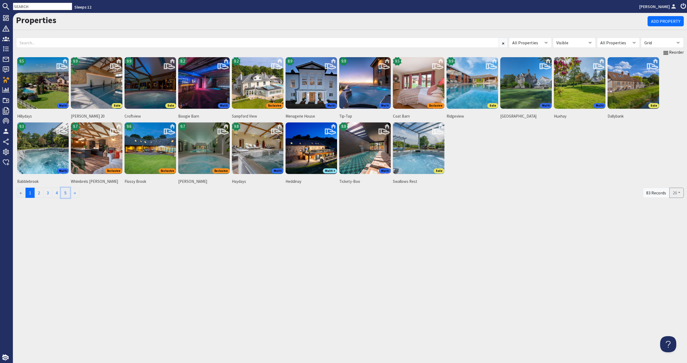
click at [70, 193] on link "5" at bounding box center [65, 193] width 9 height 10
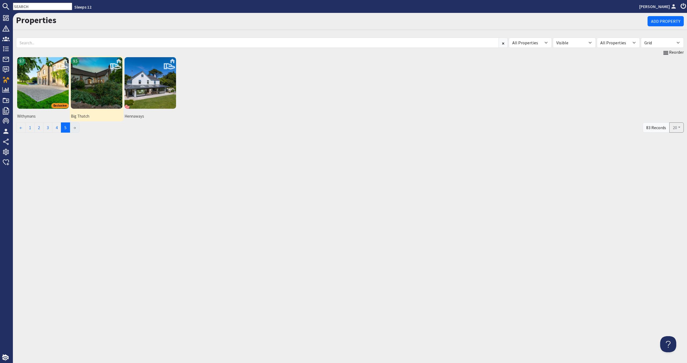
click at [101, 96] on img at bounding box center [97, 83] width 52 height 52
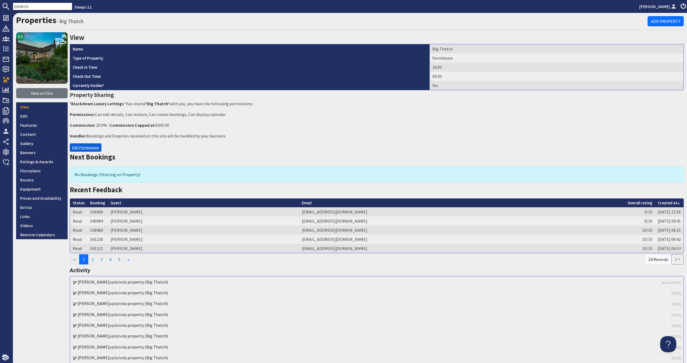
click at [90, 144] on link "Edit Permissions" at bounding box center [86, 147] width 32 height 8
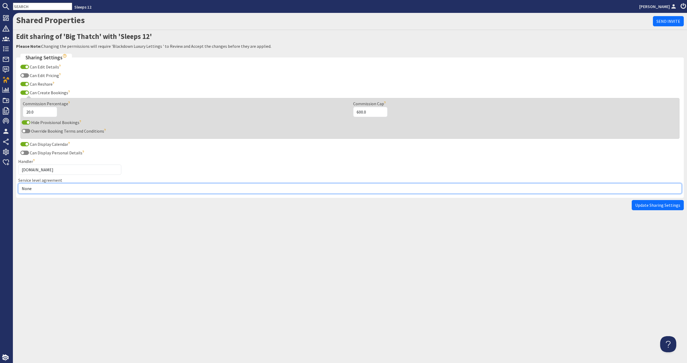
click at [75, 185] on select "None Exclusive Sole Multi Mulit +" at bounding box center [349, 188] width 663 height 10
select select "3"
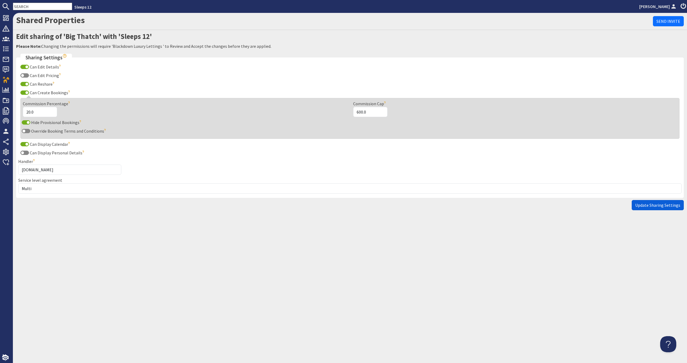
click at [673, 205] on span "Update Sharing Settings" at bounding box center [657, 204] width 45 height 5
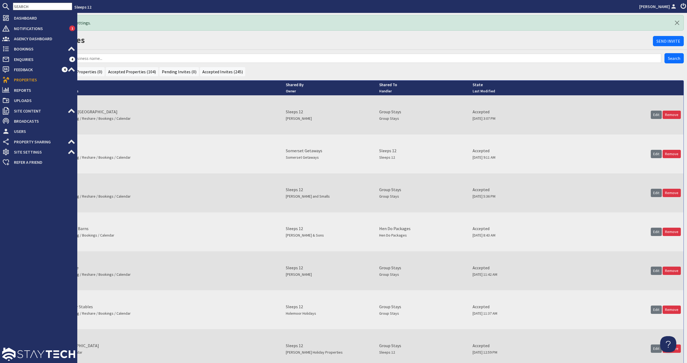
click at [22, 83] on span "Properties" at bounding box center [42, 79] width 65 height 9
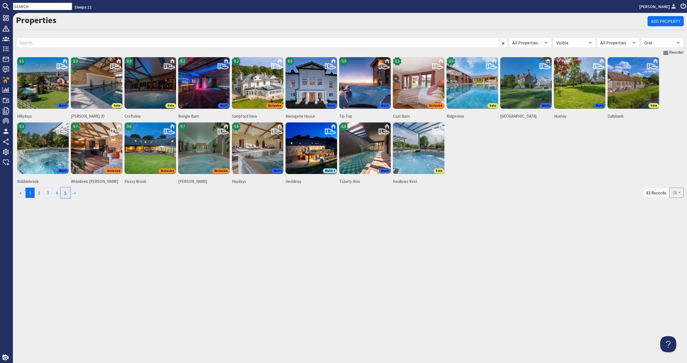
click at [65, 194] on link "5" at bounding box center [65, 193] width 9 height 10
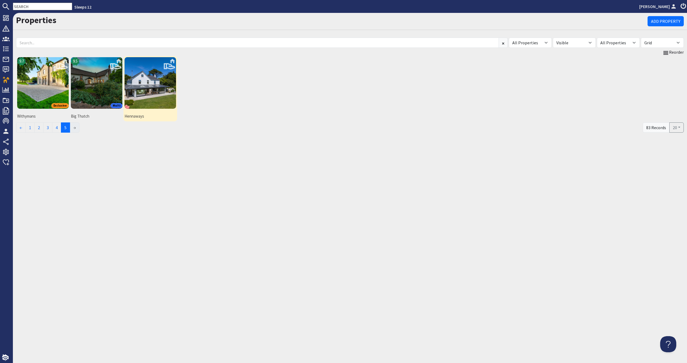
click at [135, 91] on img at bounding box center [150, 83] width 52 height 52
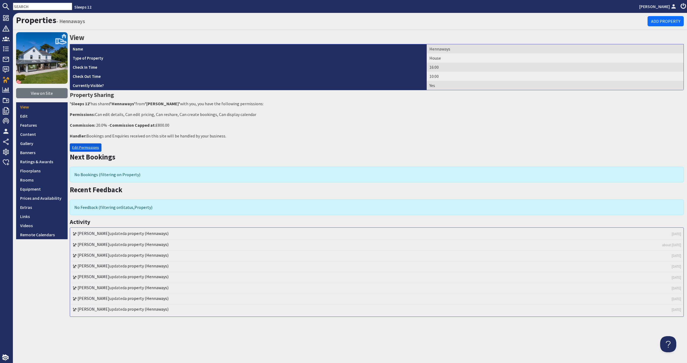
click at [75, 150] on link "Edit Permissions" at bounding box center [86, 147] width 32 height 8
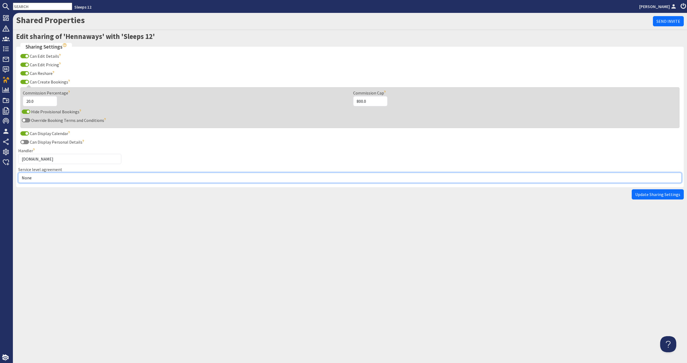
click at [67, 174] on select "None Exclusive Sole Multi Mulit +" at bounding box center [349, 177] width 663 height 10
click at [65, 178] on select "None Exclusive Sole Multi Mulit +" at bounding box center [349, 177] width 663 height 10
select select "3"
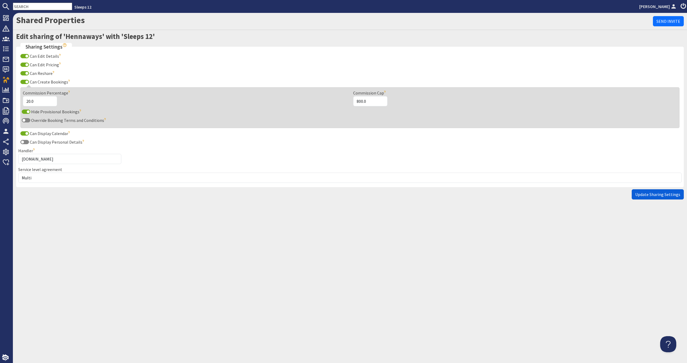
click at [637, 194] on span "Update Sharing Settings" at bounding box center [657, 194] width 45 height 5
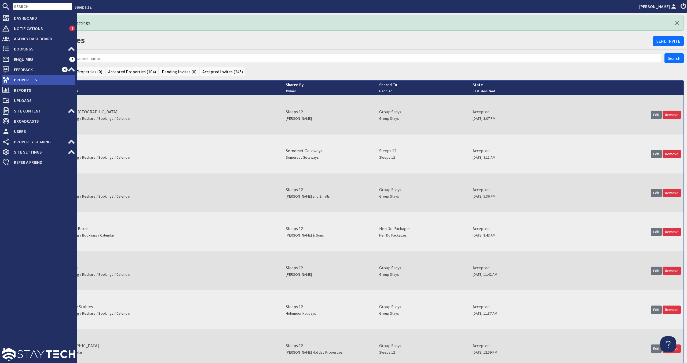
click at [8, 82] on icon at bounding box center [6, 80] width 8 height 8
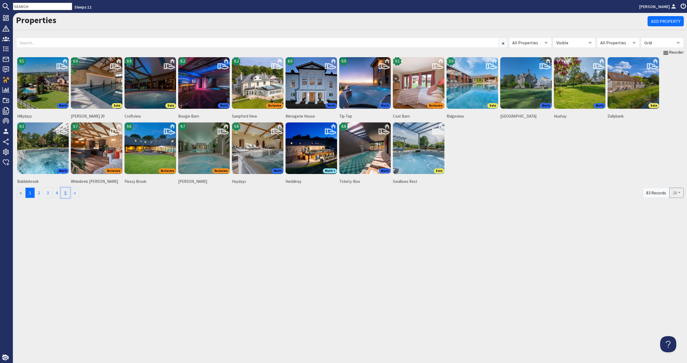
click at [65, 195] on link "5" at bounding box center [65, 193] width 9 height 10
